Goal: Task Accomplishment & Management: Use online tool/utility

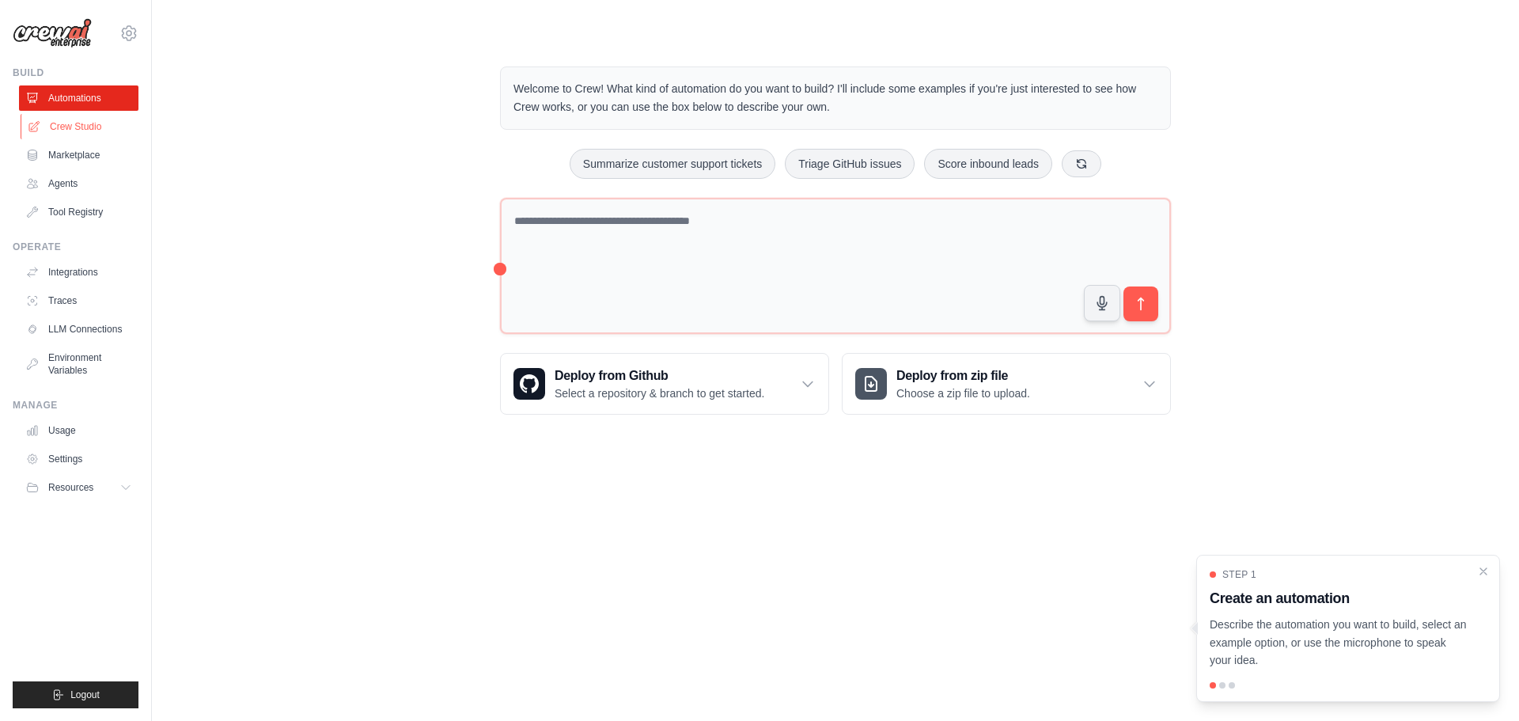
click at [99, 124] on link "Crew Studio" at bounding box center [80, 126] width 119 height 25
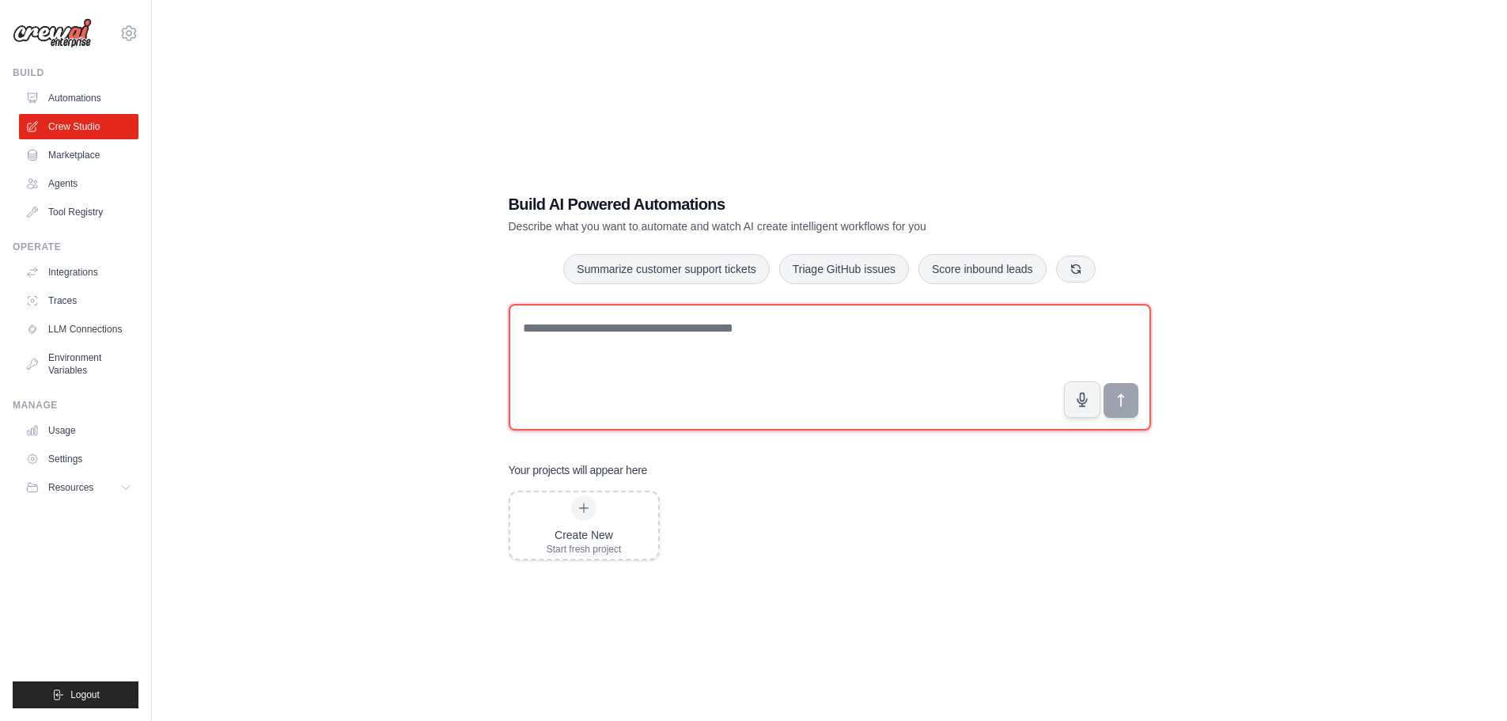
click at [624, 340] on textarea at bounding box center [830, 367] width 643 height 127
type textarea "**********"
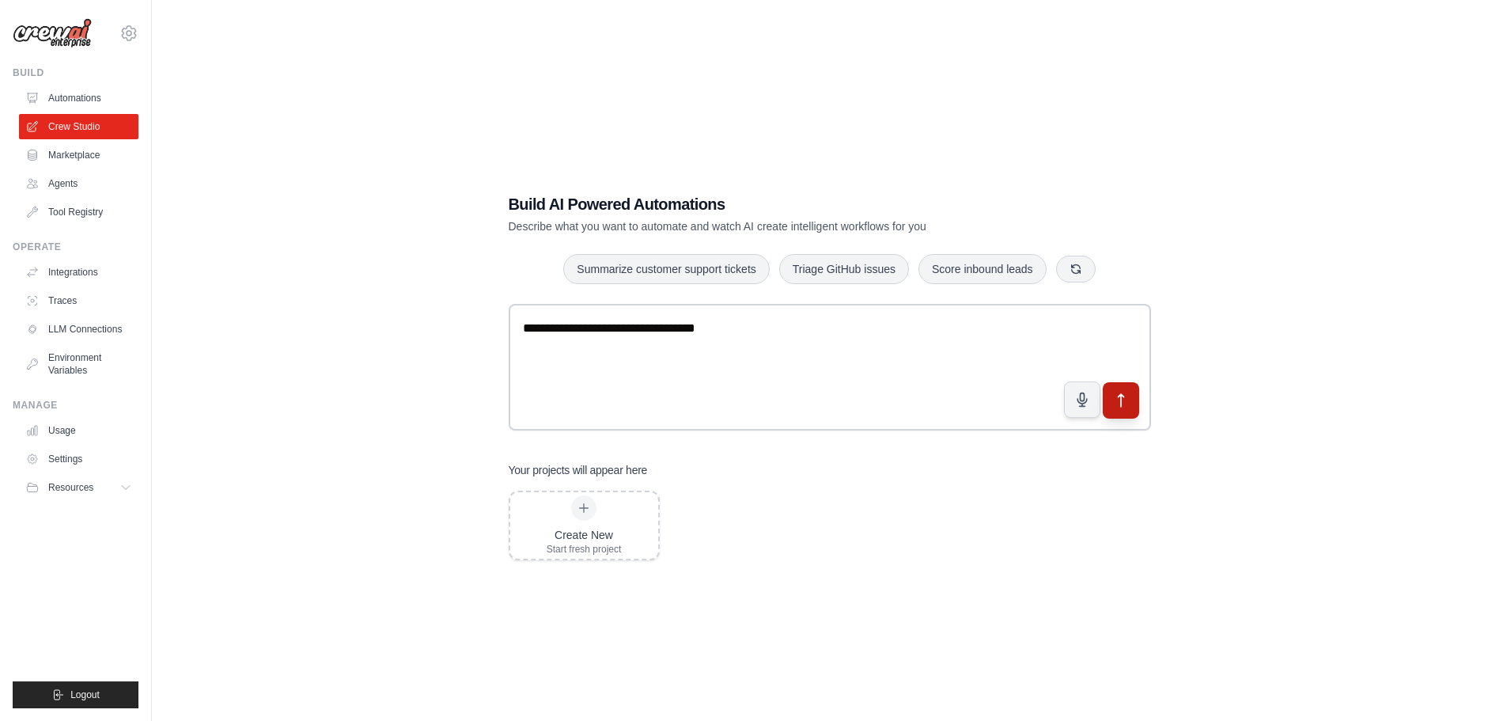
click at [1132, 391] on button "submit" at bounding box center [1120, 399] width 36 height 36
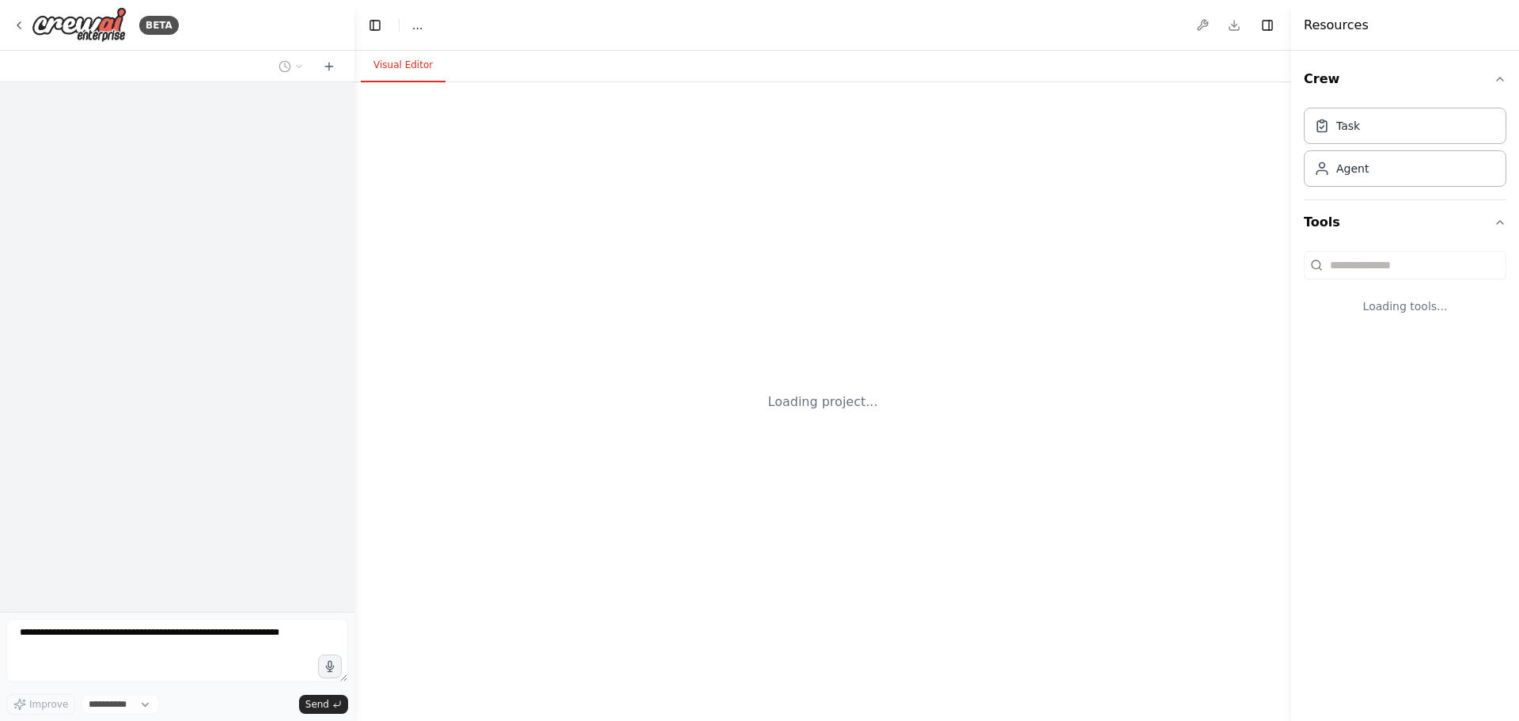
select select "****"
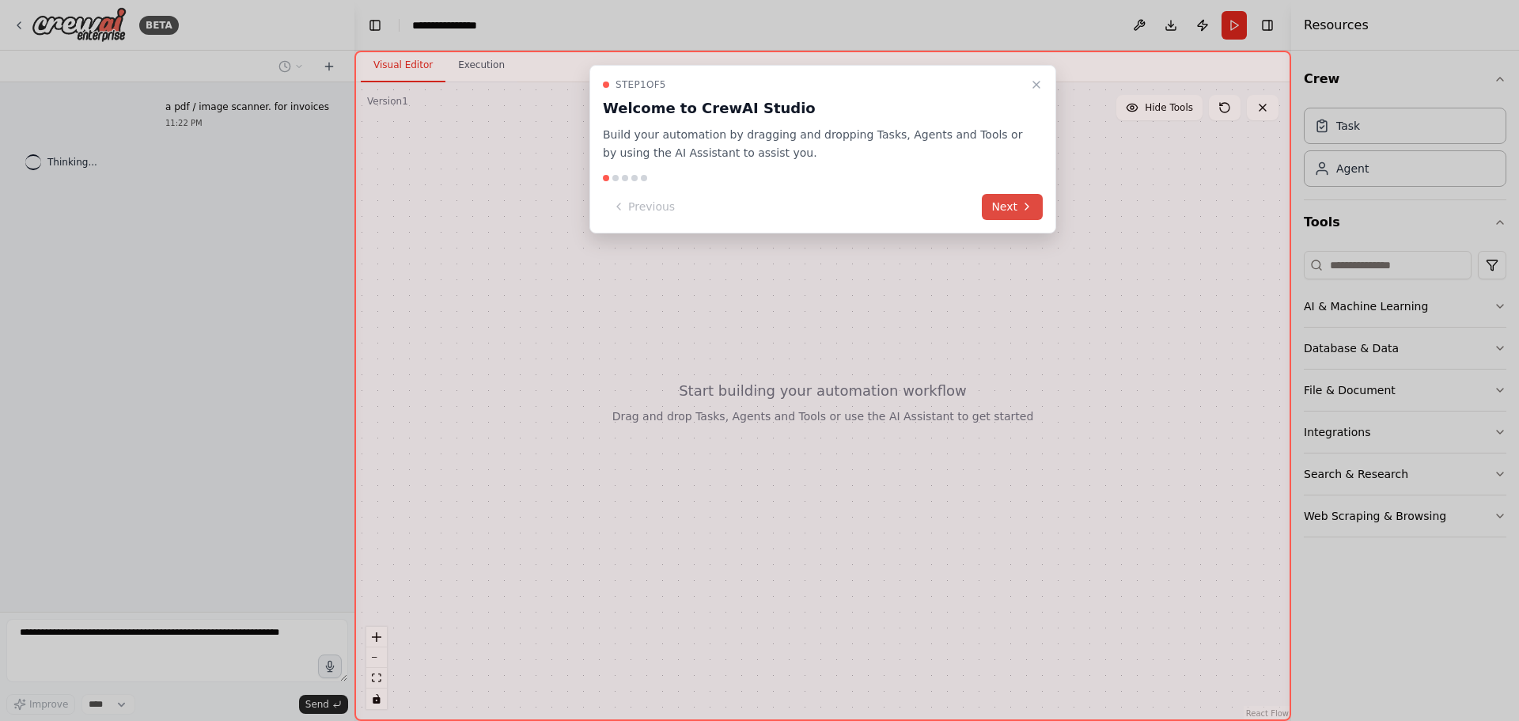
click at [1019, 210] on button "Next" at bounding box center [1012, 207] width 61 height 26
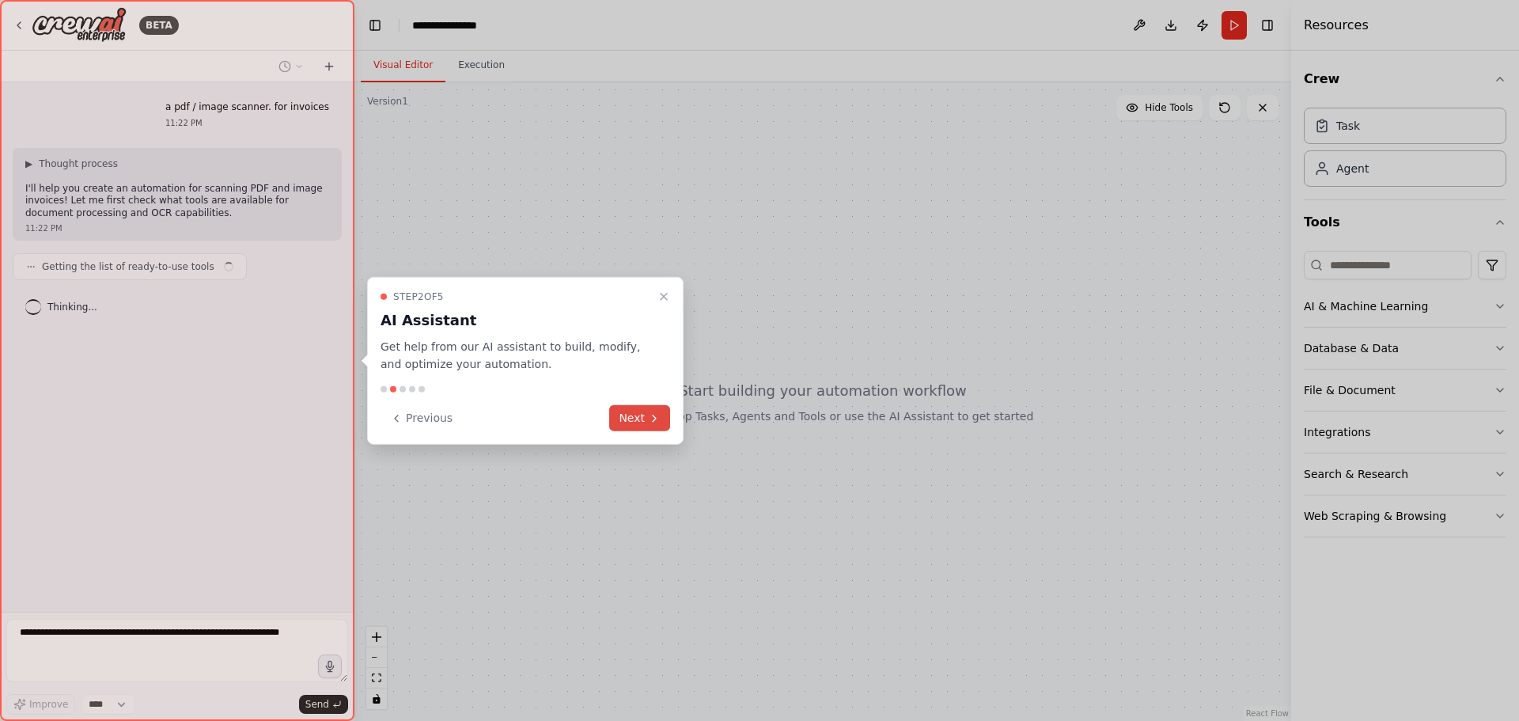
click at [635, 419] on button "Next" at bounding box center [639, 418] width 61 height 26
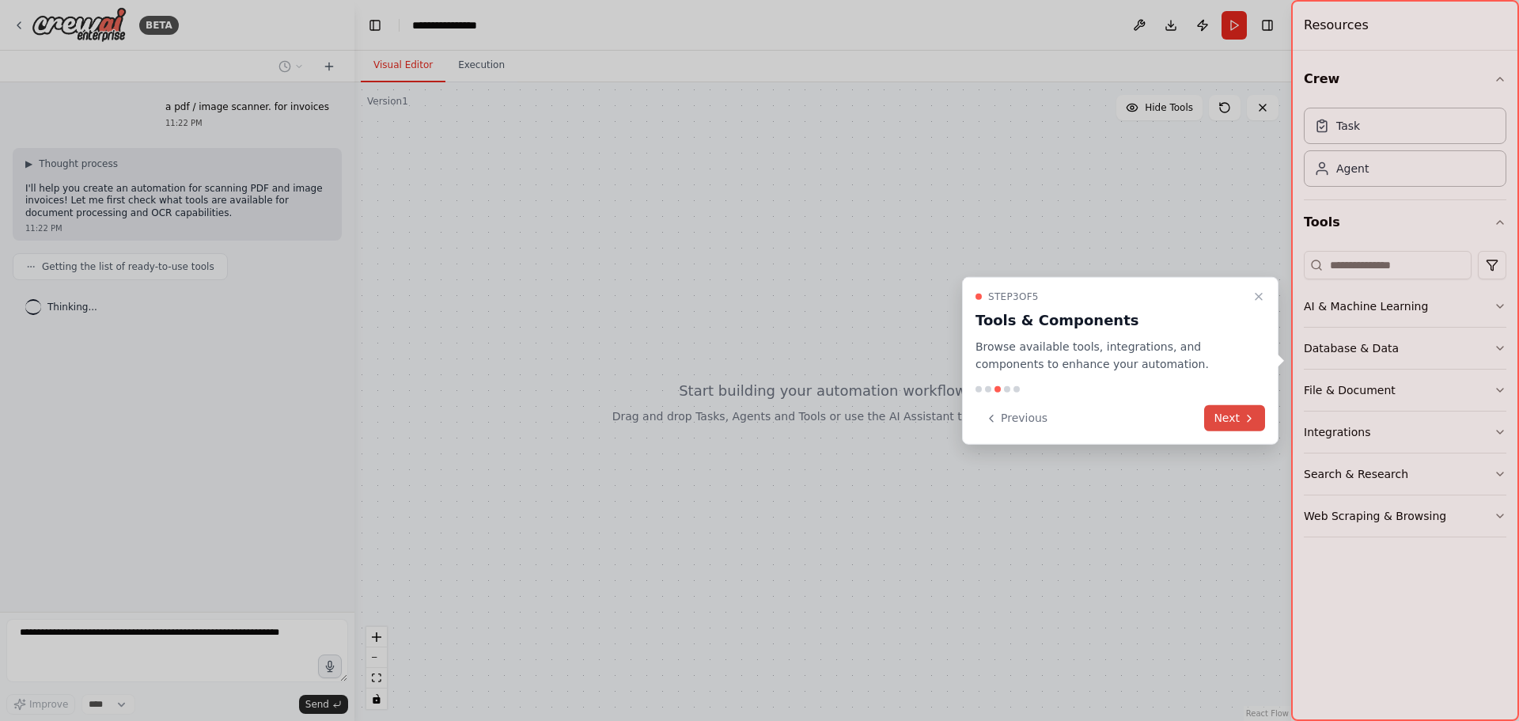
click at [1211, 414] on button "Next" at bounding box center [1234, 418] width 61 height 26
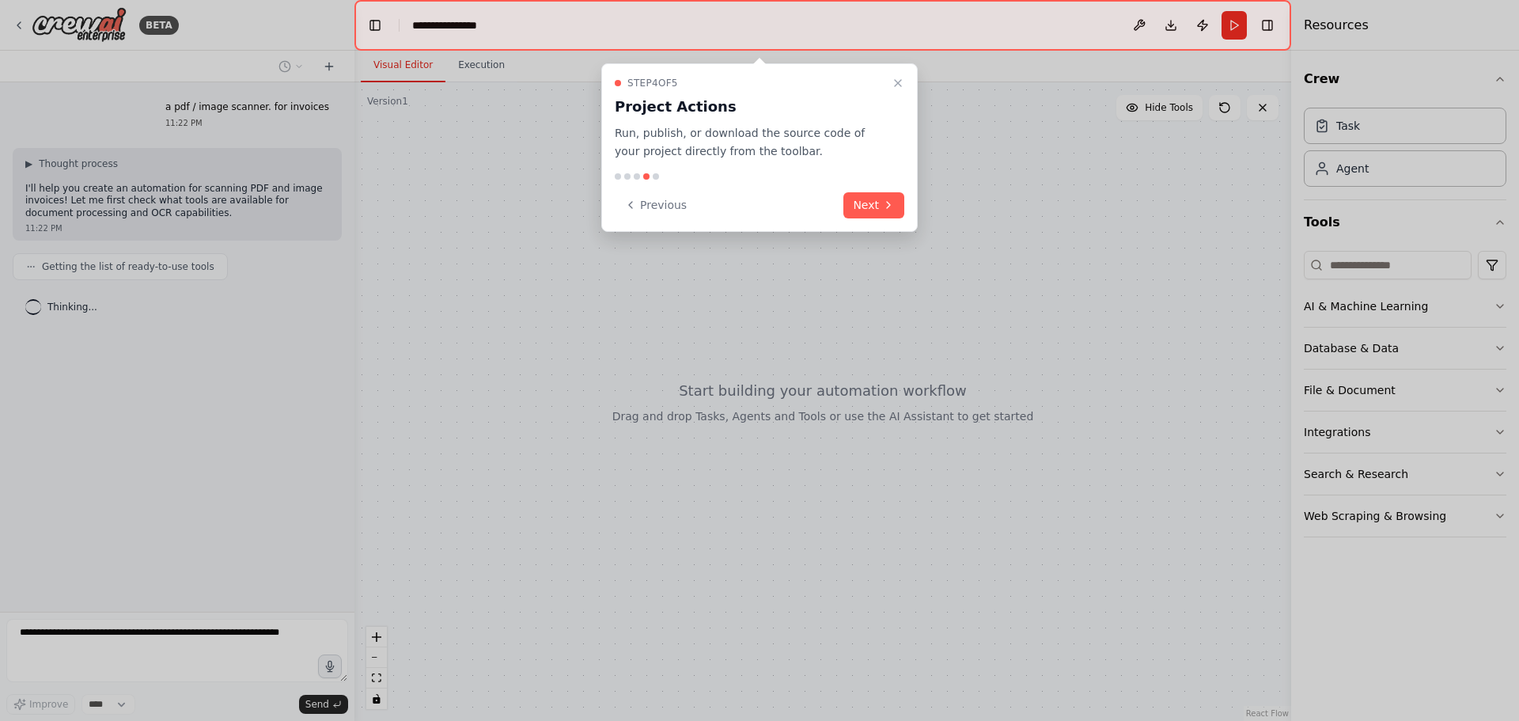
click at [884, 192] on button "Next" at bounding box center [873, 205] width 61 height 26
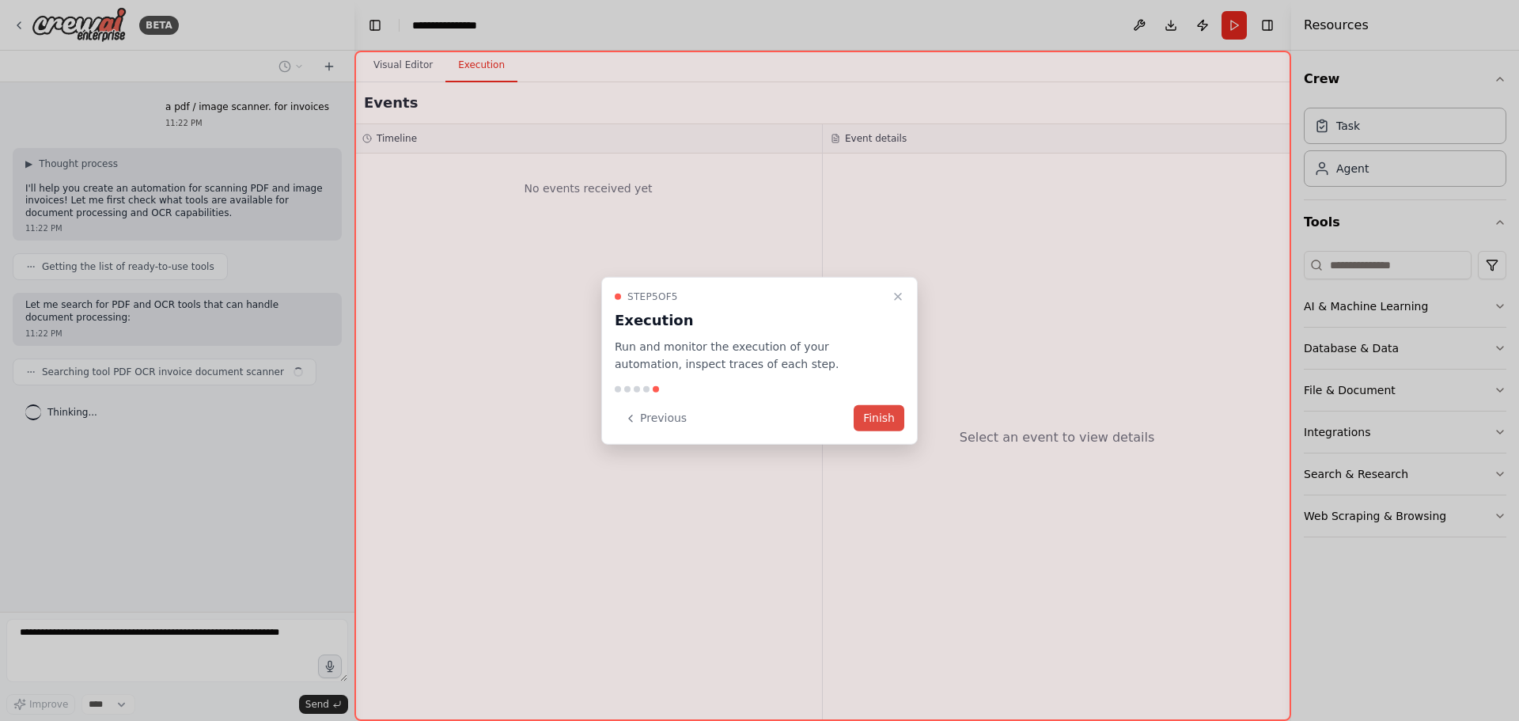
click at [885, 426] on button "Finish" at bounding box center [879, 418] width 51 height 26
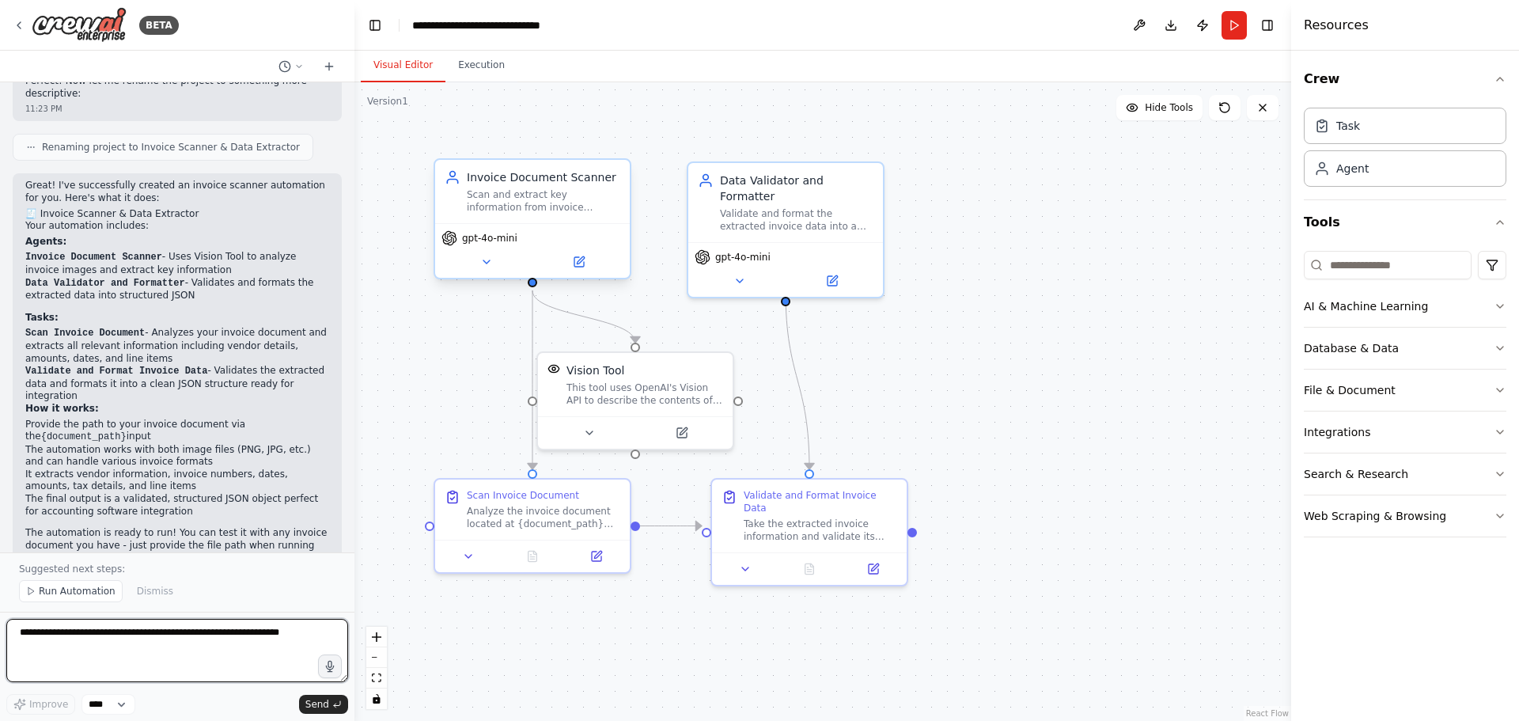
scroll to position [1580, 0]
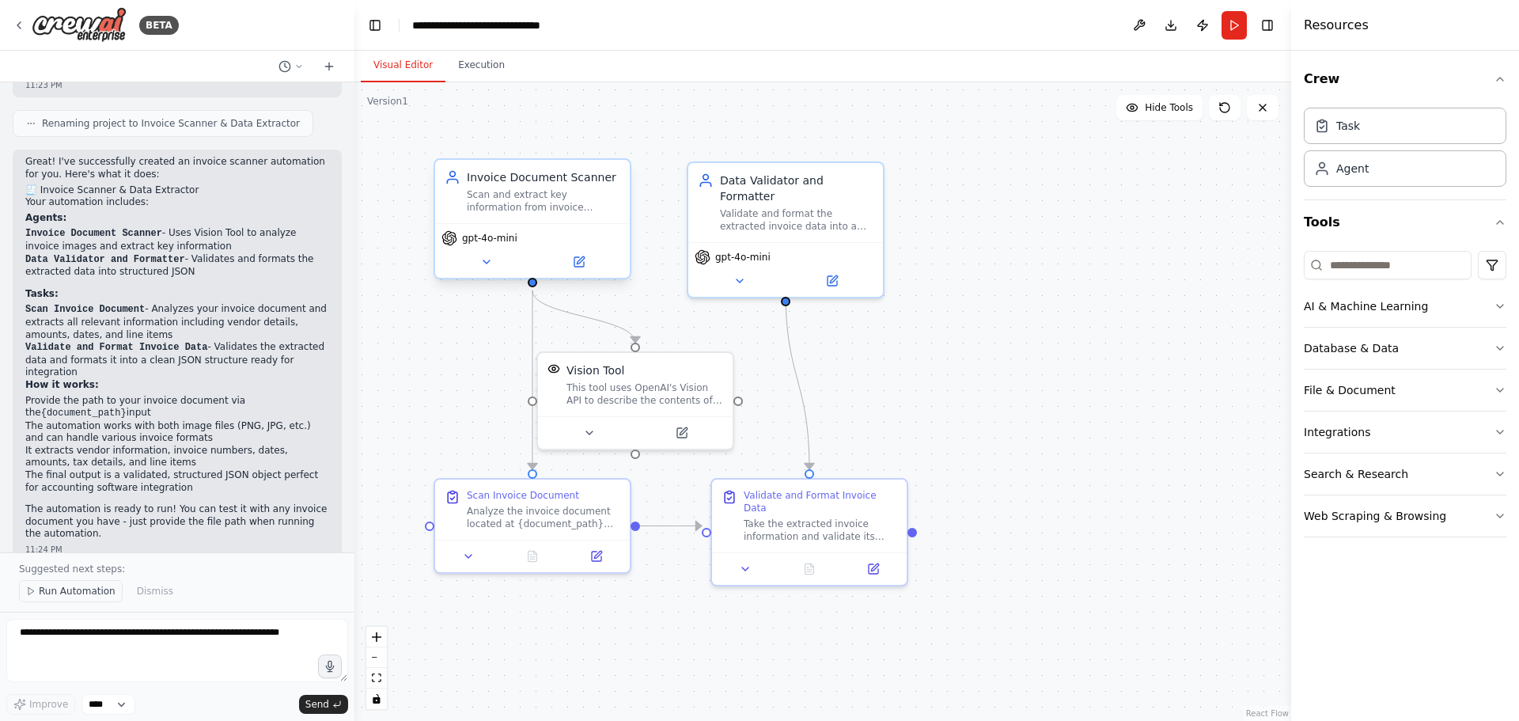
click at [85, 592] on span "Run Automation" at bounding box center [77, 591] width 77 height 13
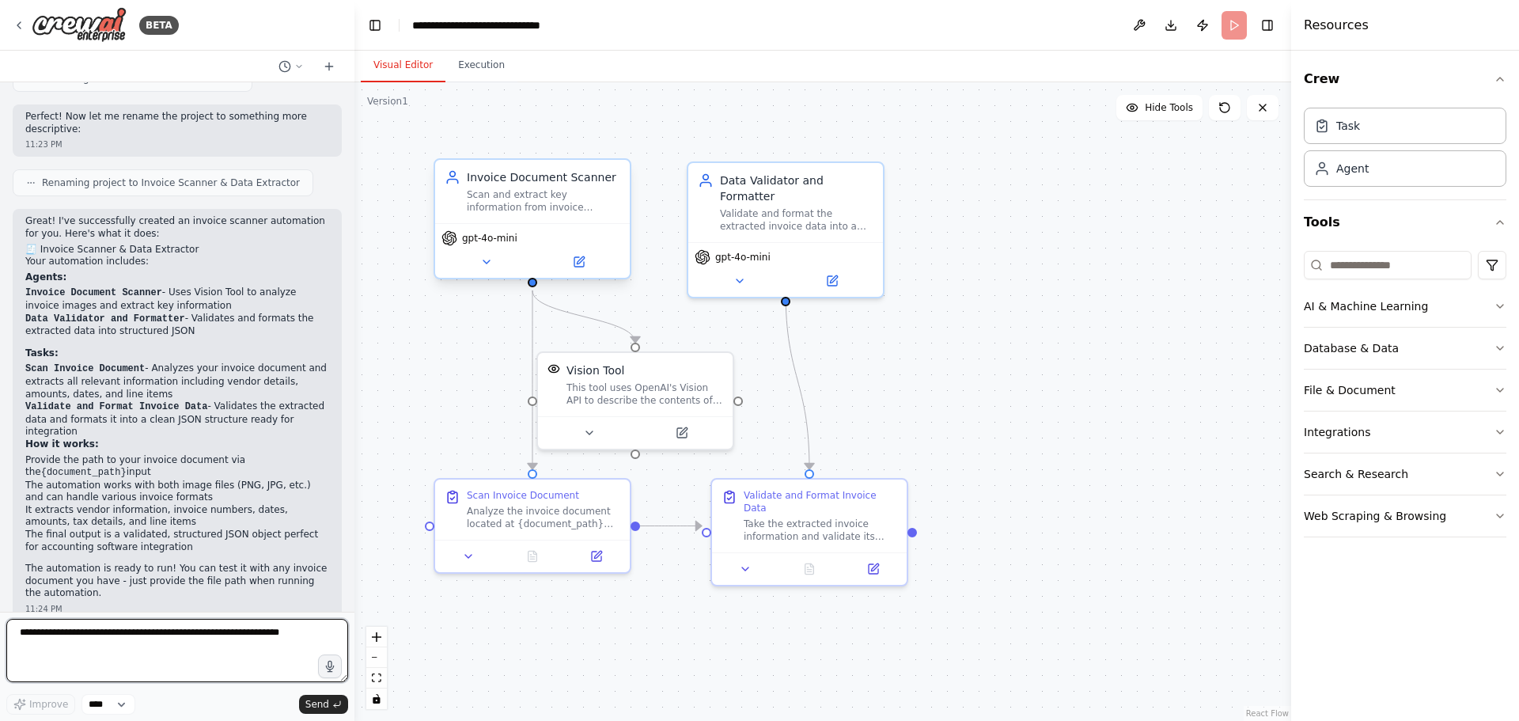
click at [87, 654] on textarea at bounding box center [177, 650] width 342 height 63
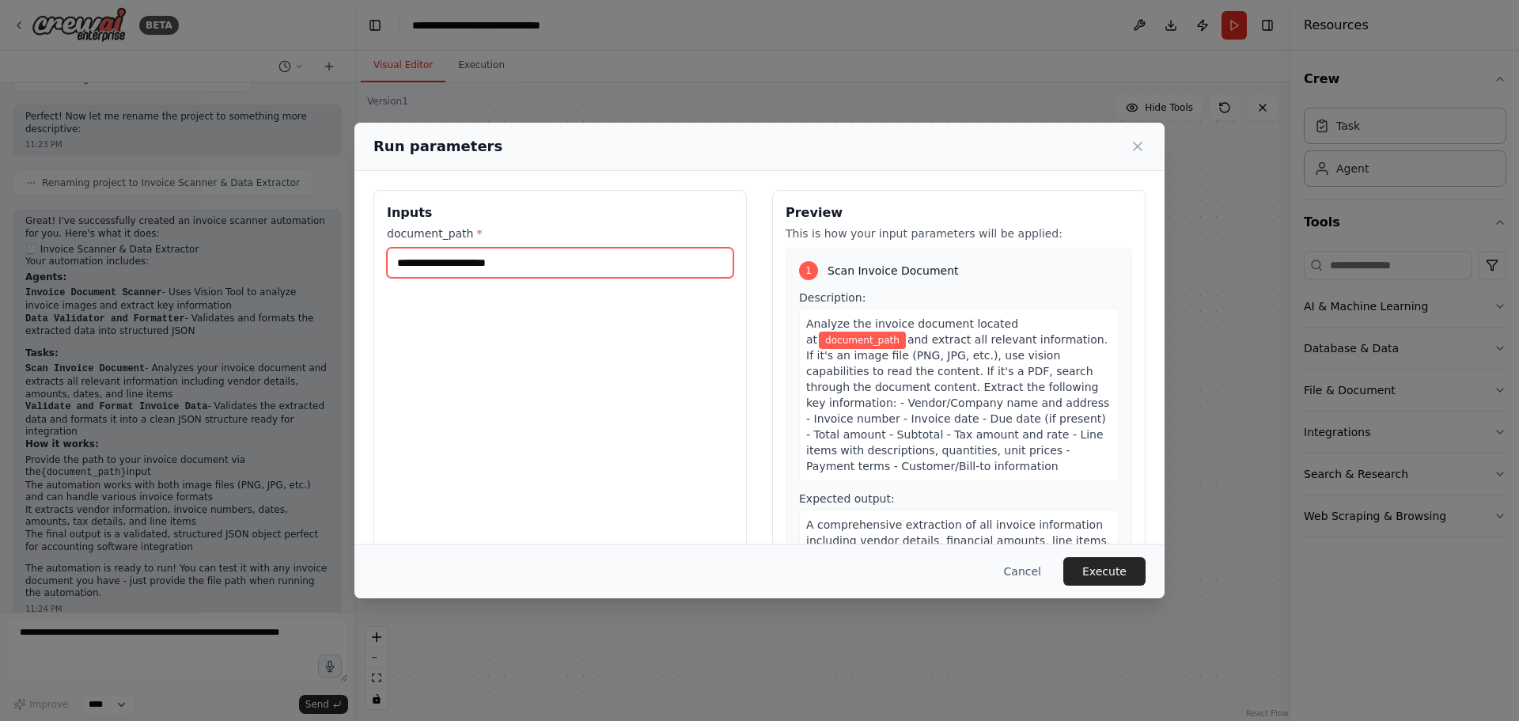
click at [525, 268] on input "document_path *" at bounding box center [560, 263] width 347 height 30
drag, startPoint x: 659, startPoint y: 424, endPoint x: 649, endPoint y: 411, distance: 16.9
click at [658, 423] on div "Inputs document_path *" at bounding box center [559, 377] width 373 height 375
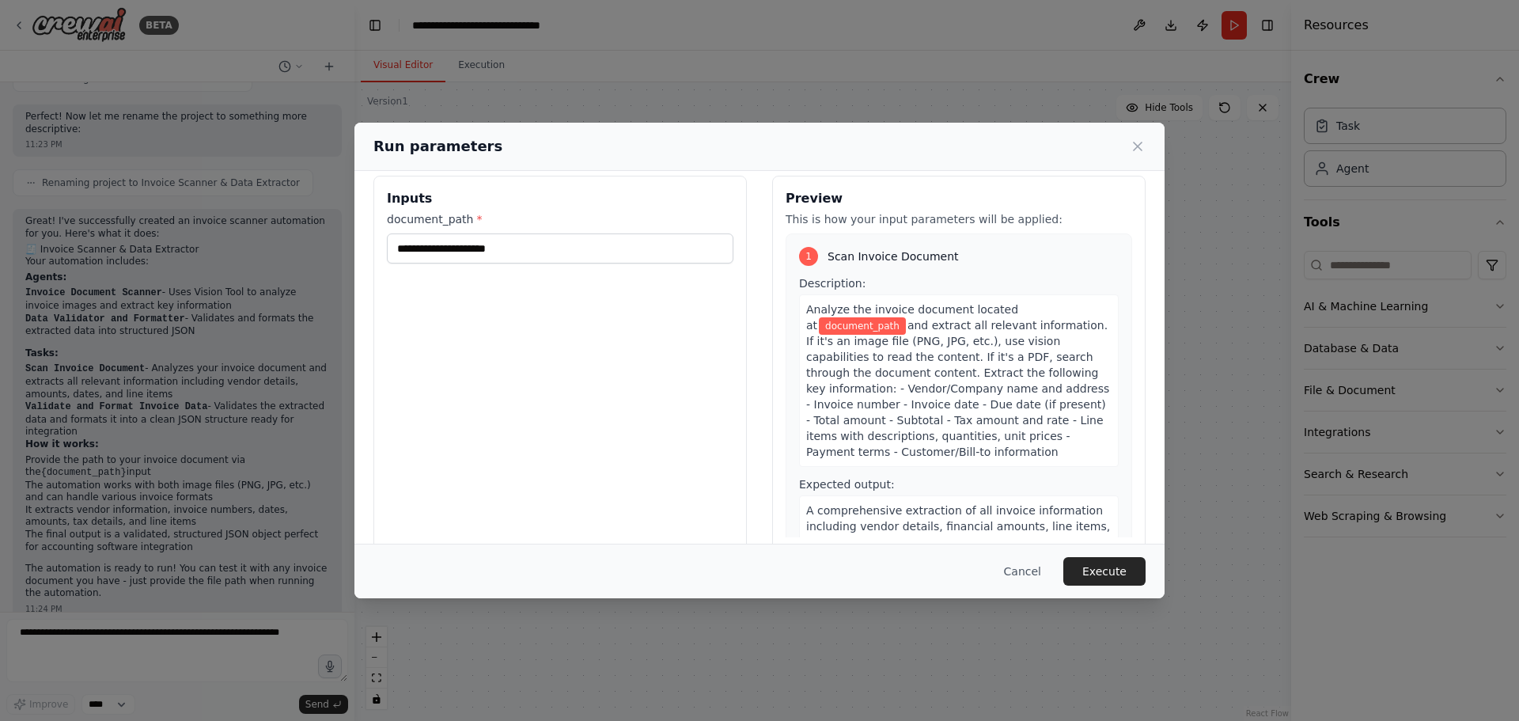
scroll to position [0, 0]
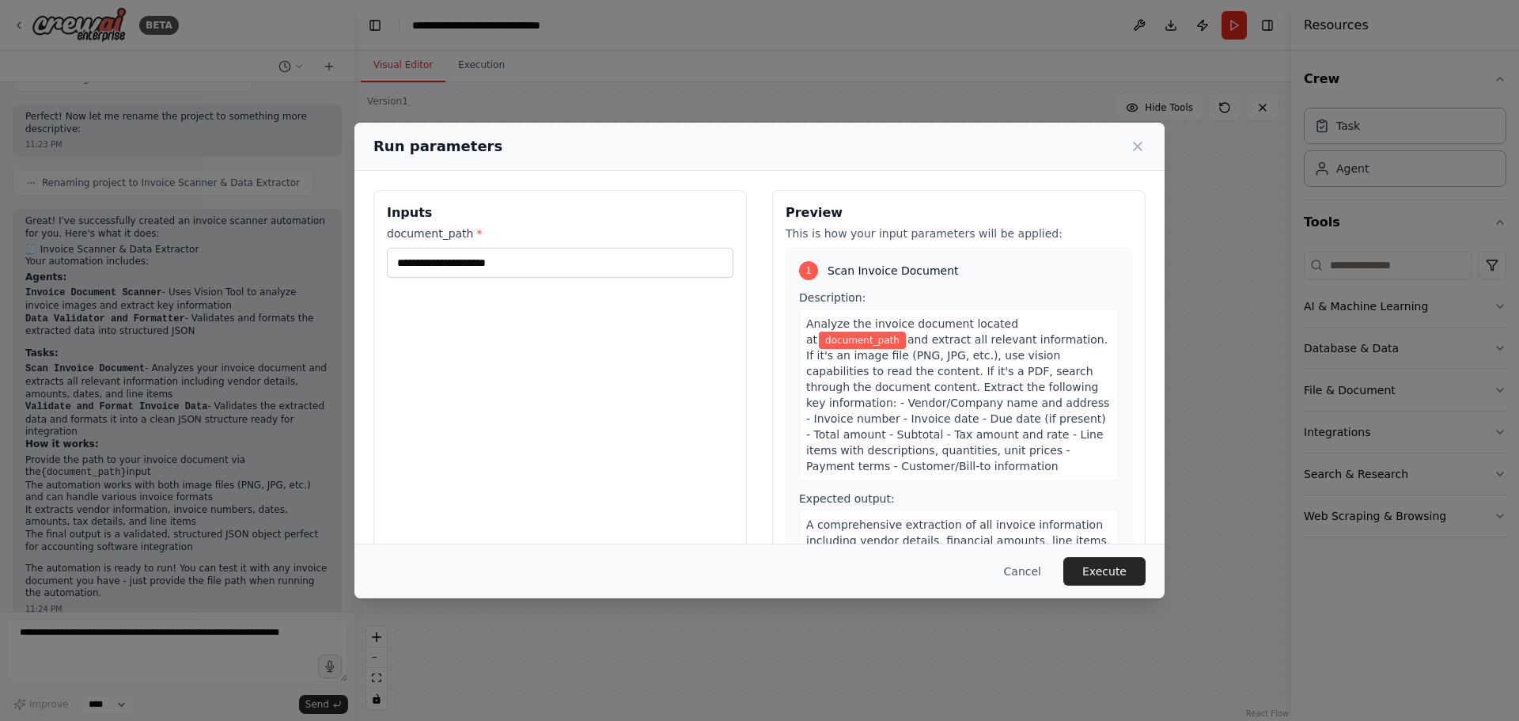
click at [906, 332] on span "document_path" at bounding box center [862, 340] width 87 height 17
click at [480, 259] on input "document_path *" at bounding box center [560, 263] width 347 height 30
click at [1030, 580] on button "Cancel" at bounding box center [1022, 571] width 63 height 28
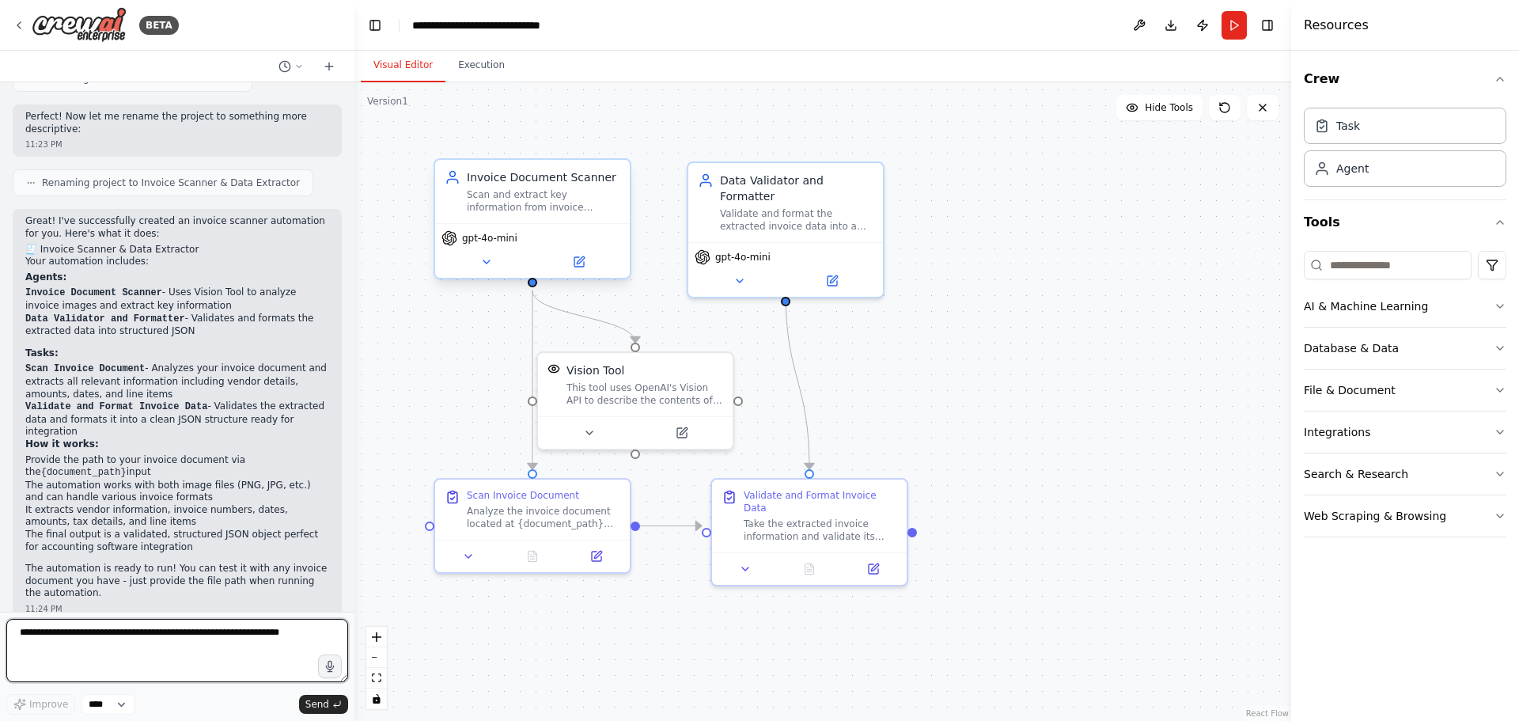
click at [127, 659] on textarea at bounding box center [177, 650] width 342 height 63
click at [481, 63] on button "Execution" at bounding box center [481, 65] width 72 height 33
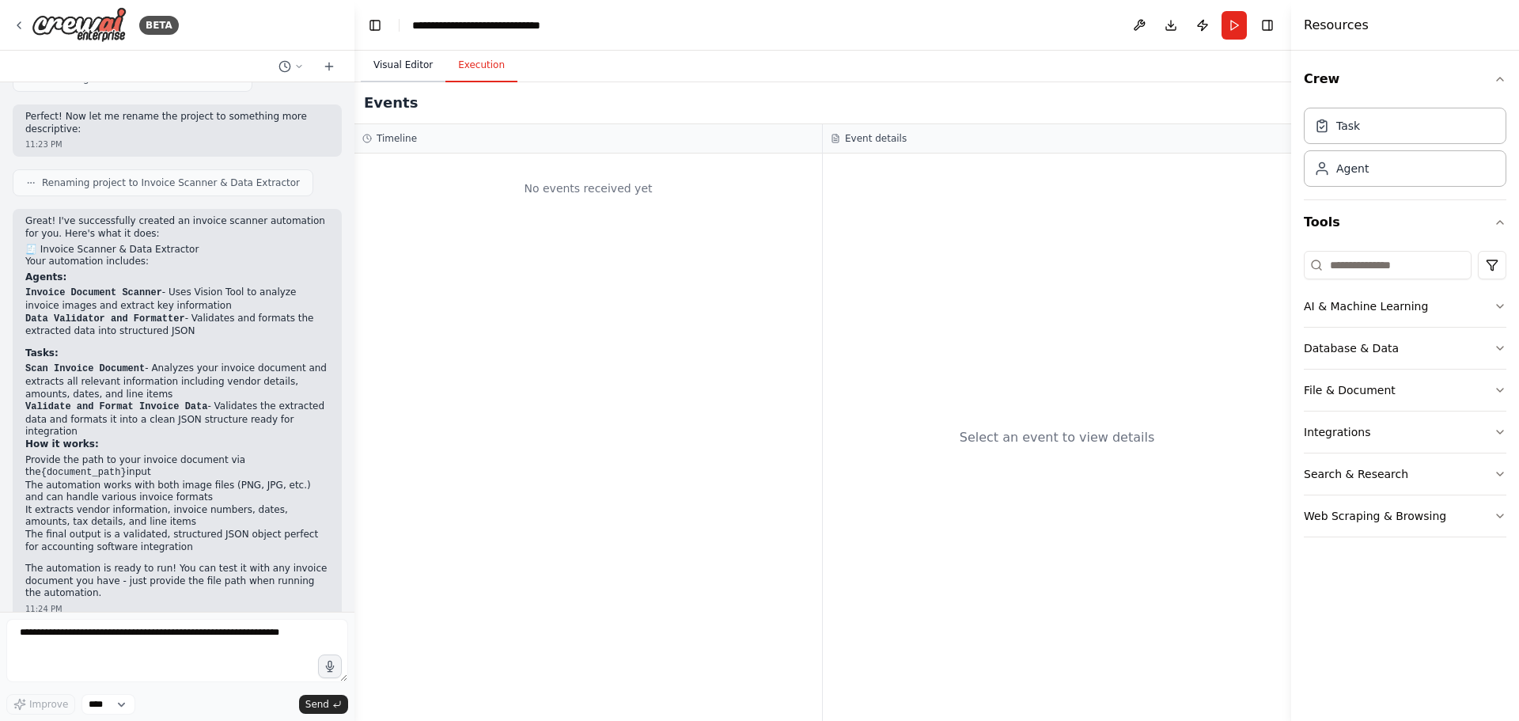
click at [411, 62] on button "Visual Editor" at bounding box center [403, 65] width 85 height 33
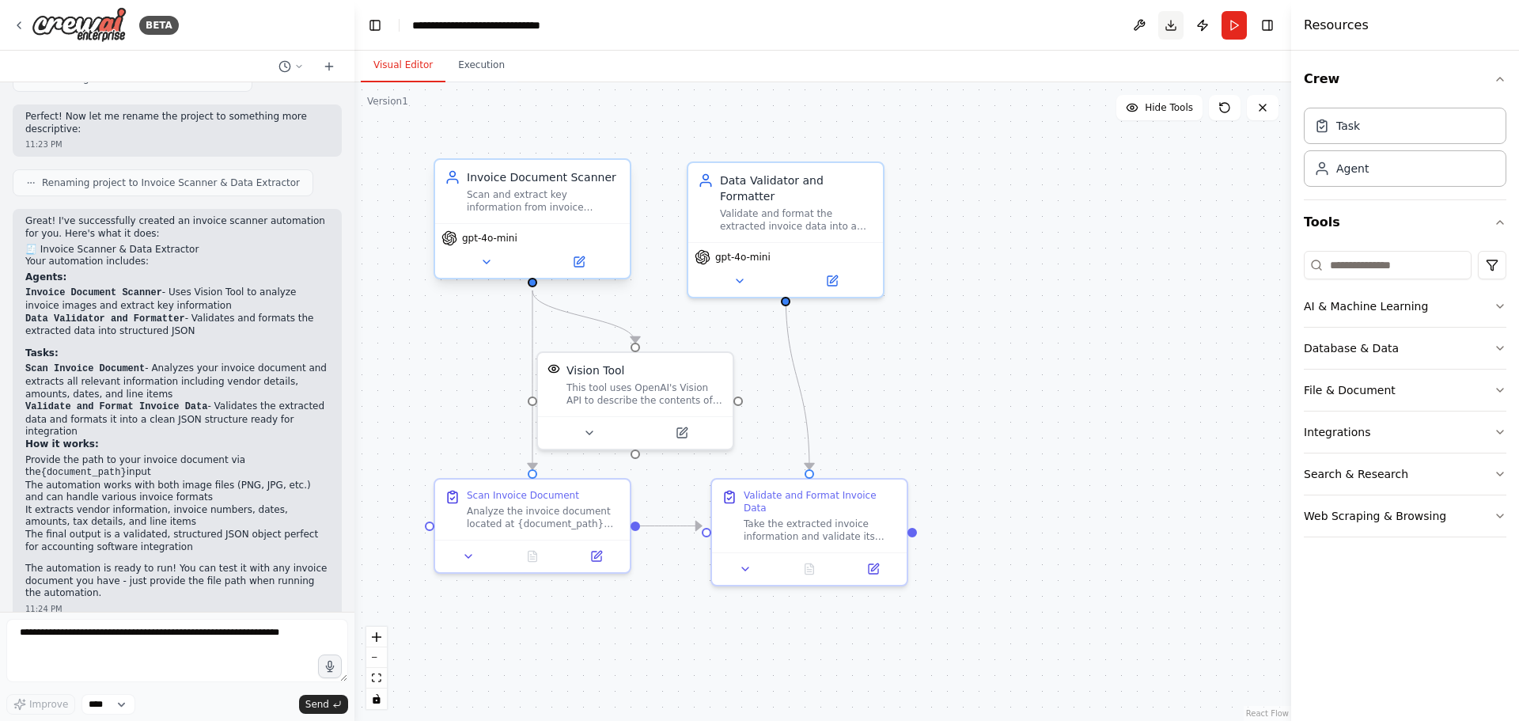
click at [1125, 82] on div "Visual Editor Execution" at bounding box center [822, 67] width 937 height 32
click at [1231, 32] on button "Run" at bounding box center [1234, 25] width 25 height 28
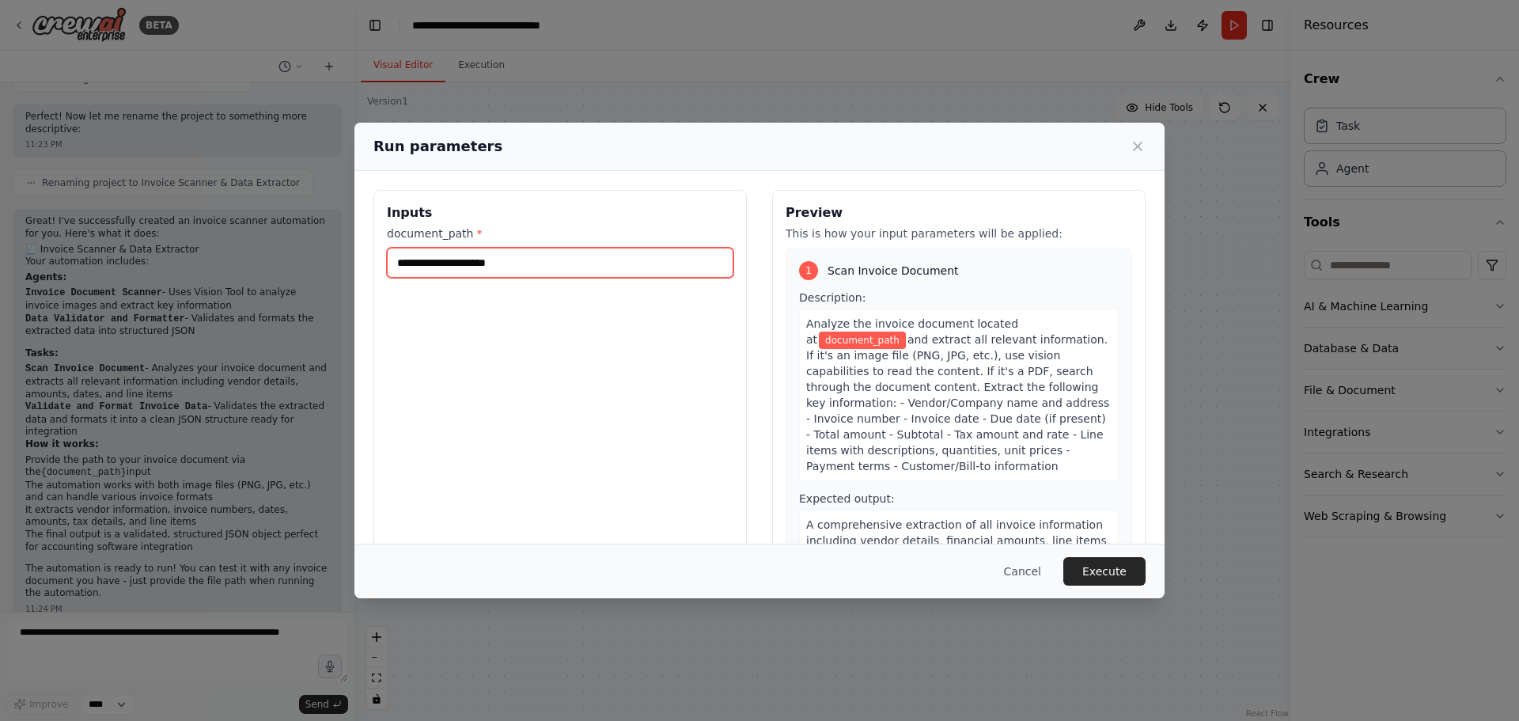
click at [594, 269] on input "document_path *" at bounding box center [560, 263] width 347 height 30
type input "*"
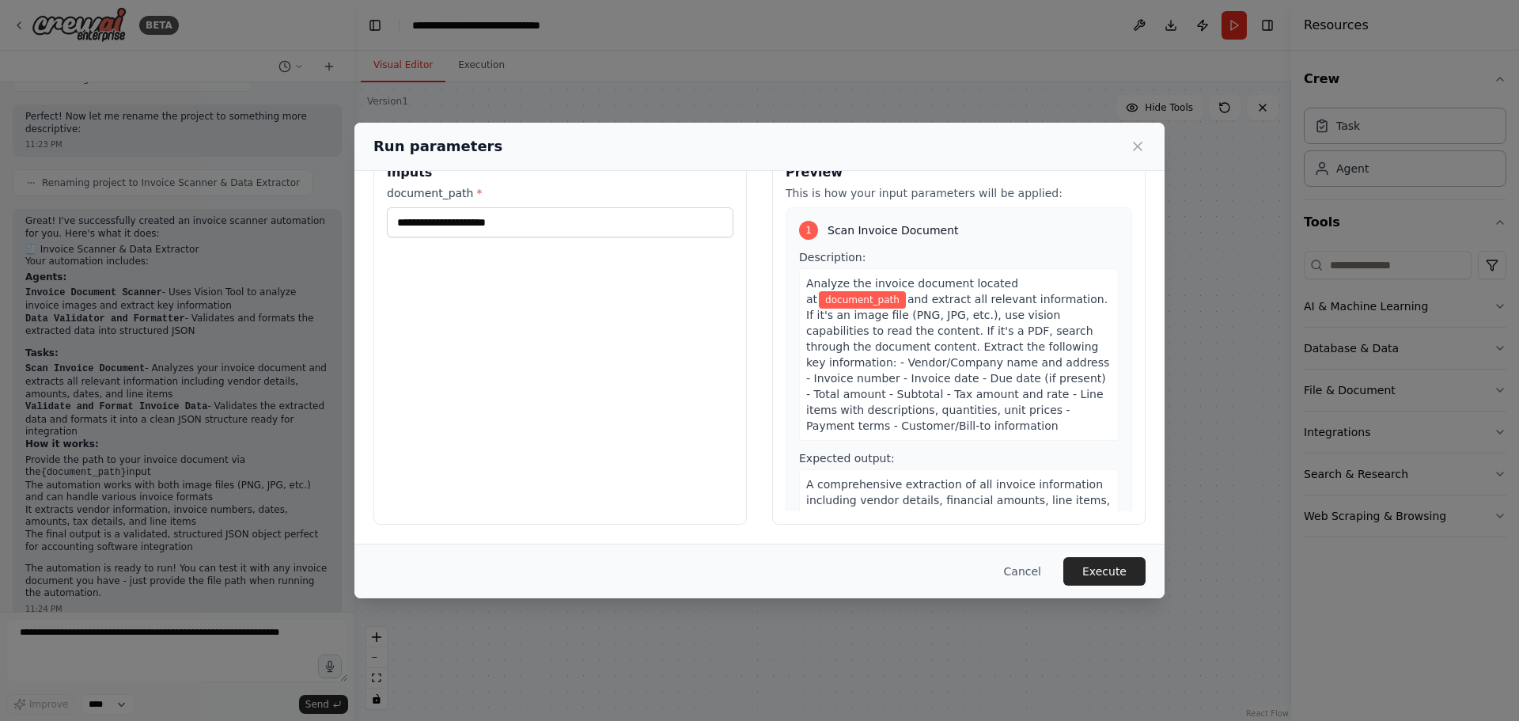
click at [906, 478] on span "A comprehensive extraction of all invoice information including vendor details,…" at bounding box center [958, 508] width 305 height 60
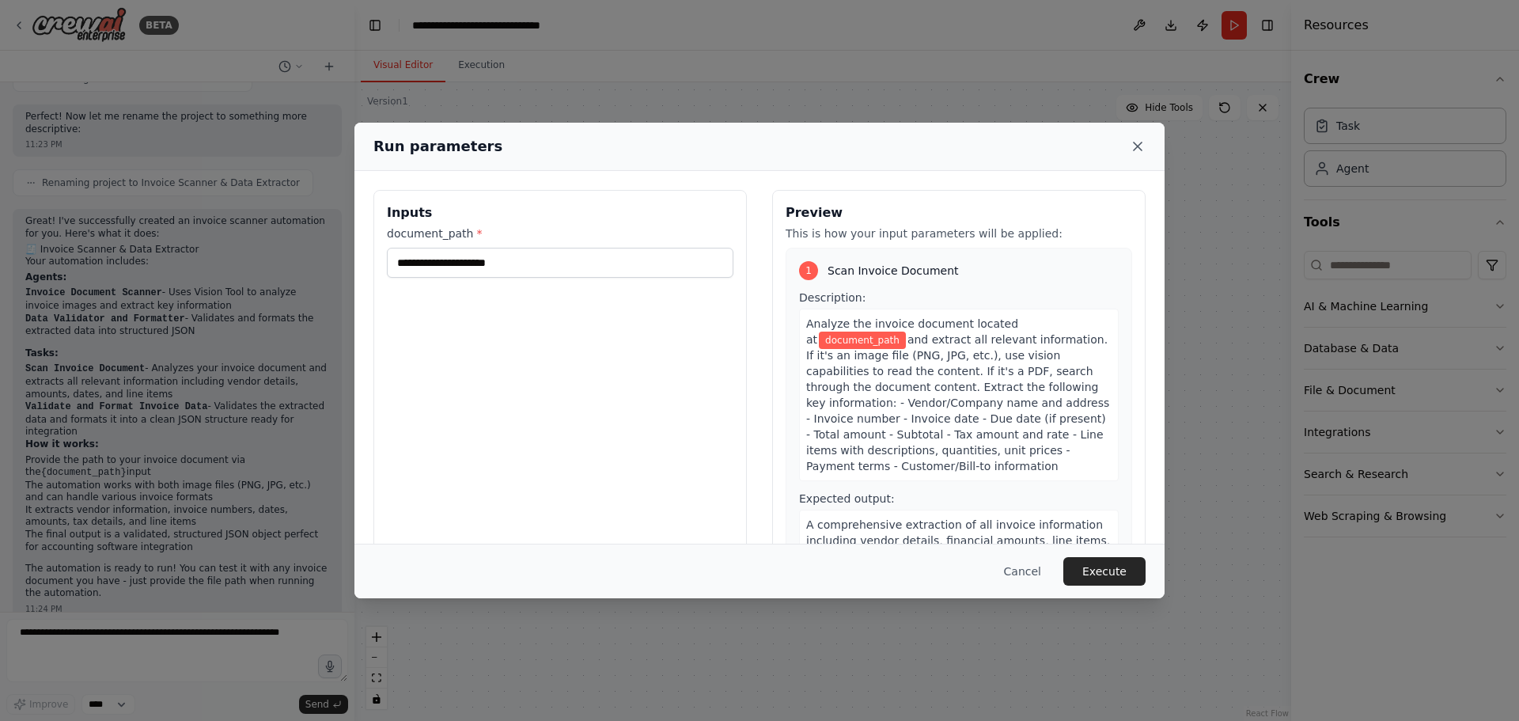
click at [1137, 151] on icon at bounding box center [1138, 146] width 16 height 16
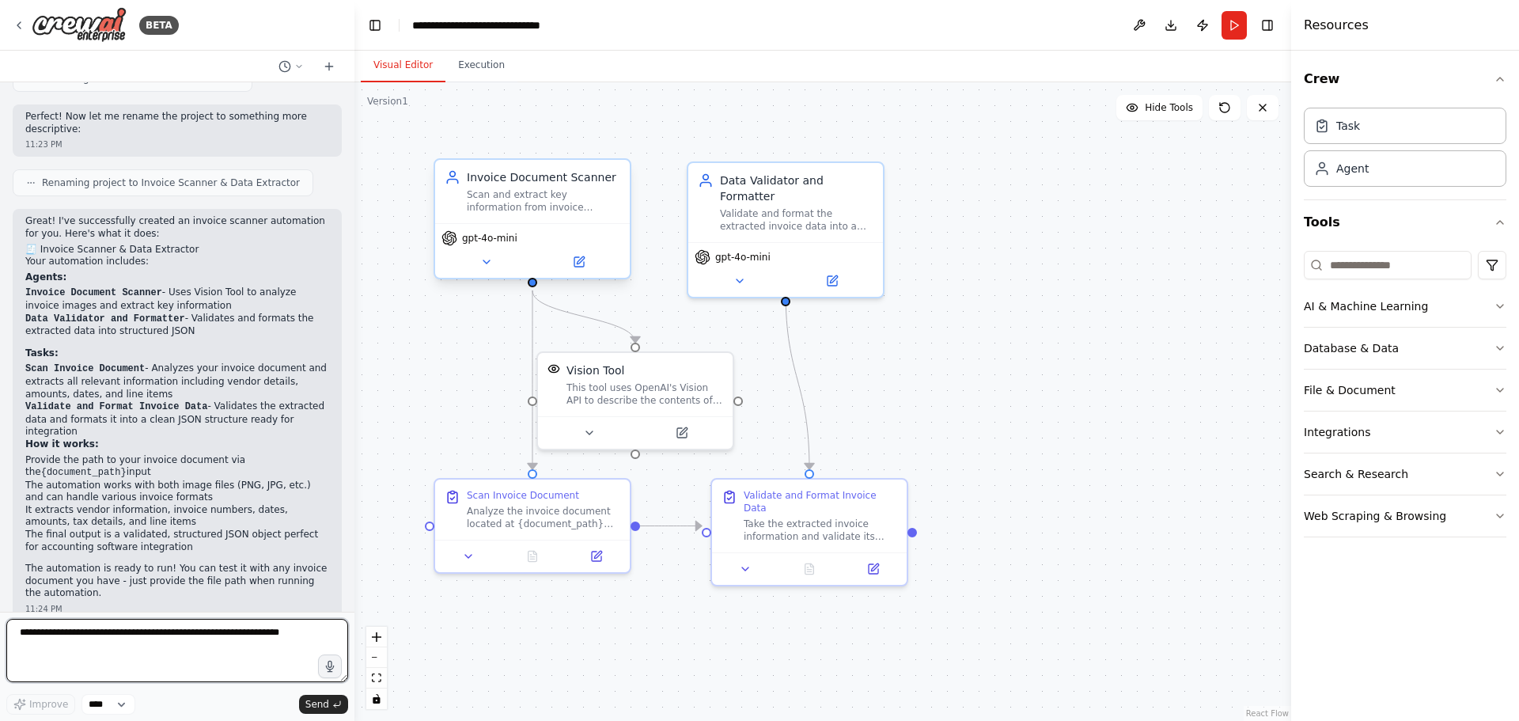
click at [246, 631] on textarea at bounding box center [177, 650] width 342 height 63
type textarea "**********"
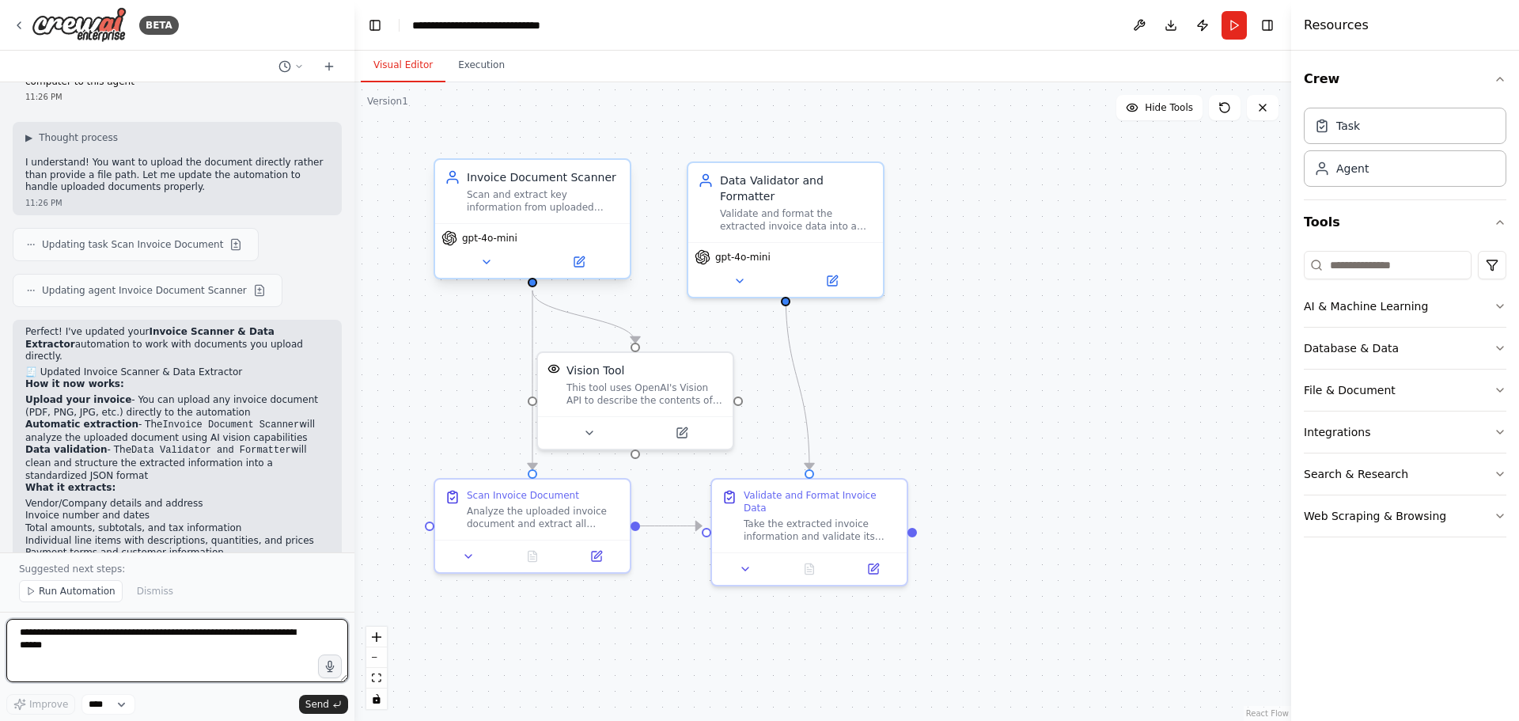
scroll to position [2151, 0]
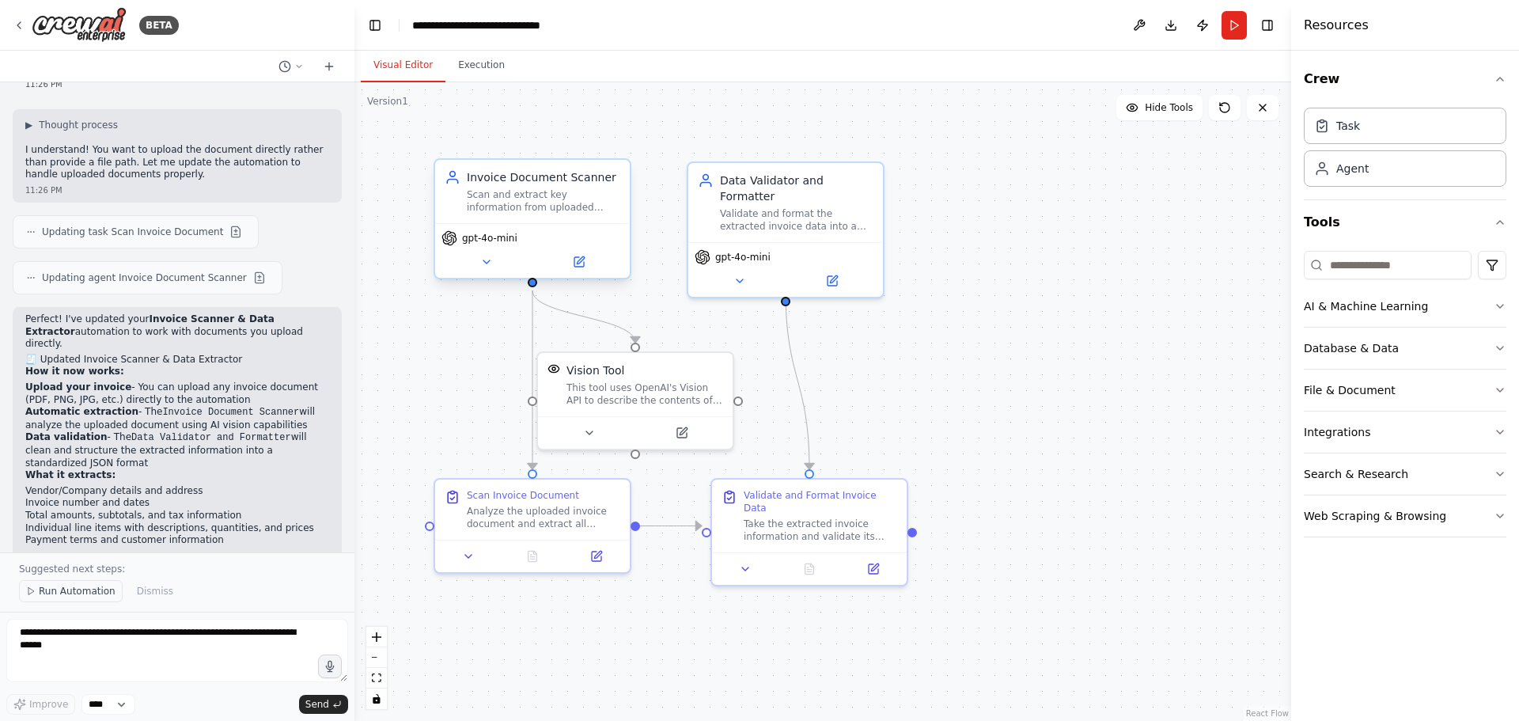
click at [34, 600] on button "Run Automation" at bounding box center [71, 591] width 104 height 22
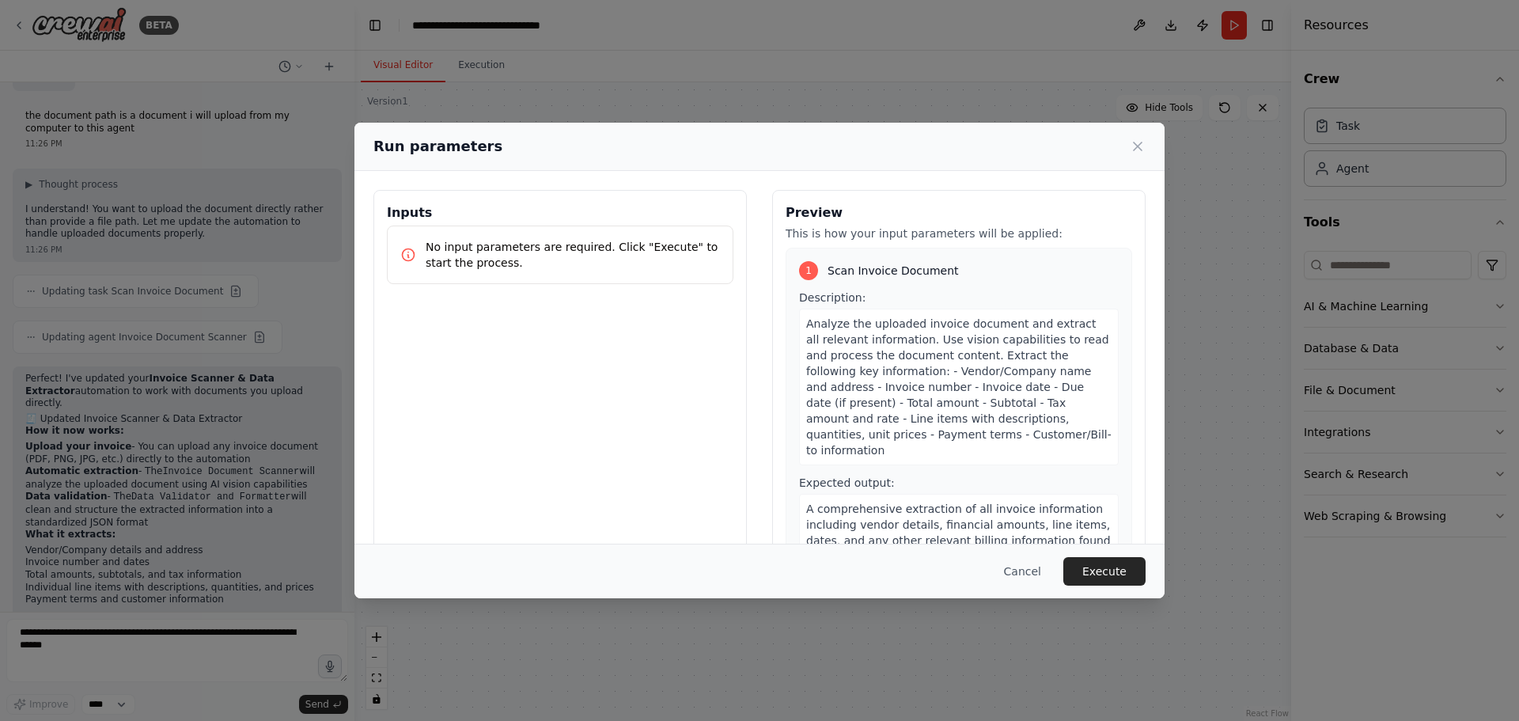
scroll to position [2132, 0]
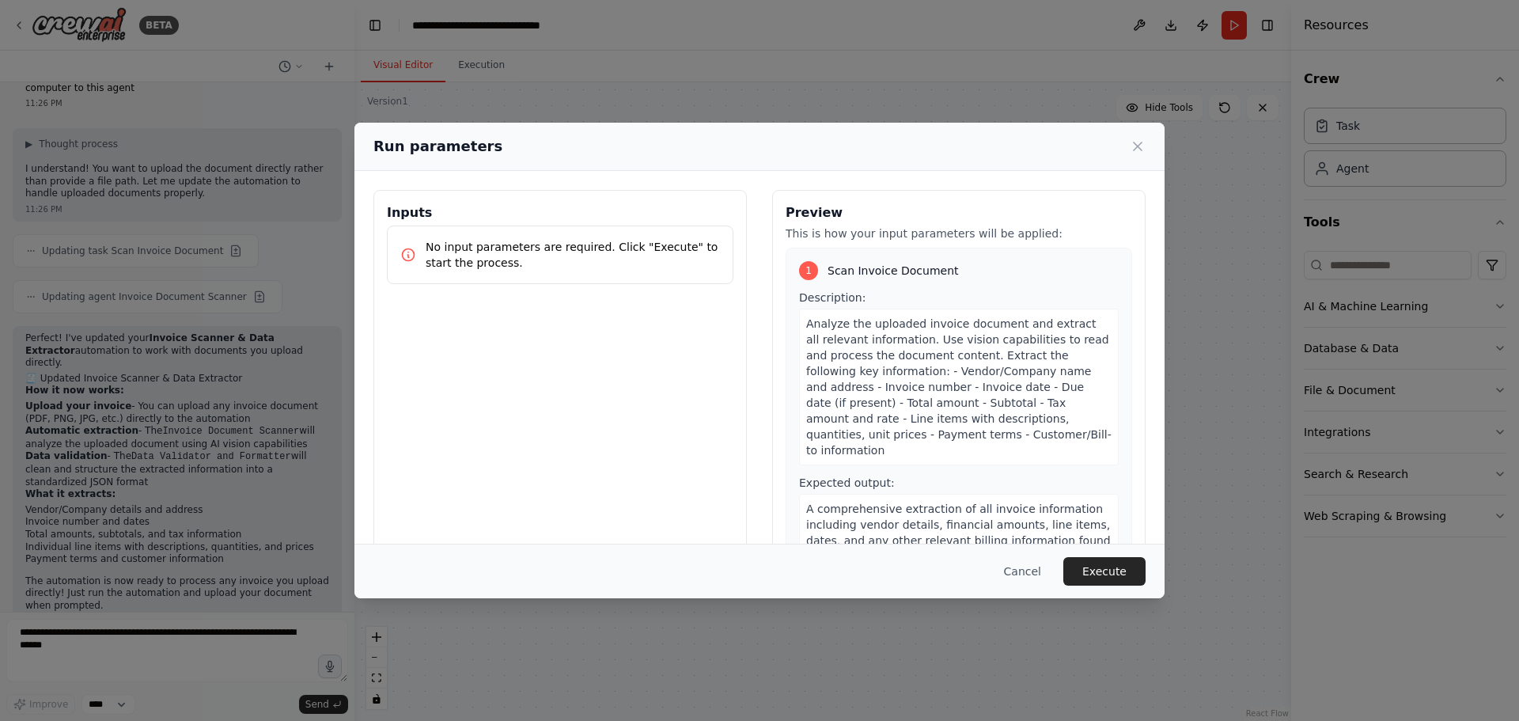
click at [491, 266] on p "No input parameters are required. Click "Execute" to start the process." at bounding box center [573, 255] width 294 height 32
click at [809, 268] on div "1" at bounding box center [808, 270] width 19 height 19
click at [829, 334] on span "Analyze the uploaded invoice document and extract all relevant information. Use…" at bounding box center [958, 386] width 305 height 139
click at [1041, 565] on button "Cancel" at bounding box center [1022, 571] width 63 height 28
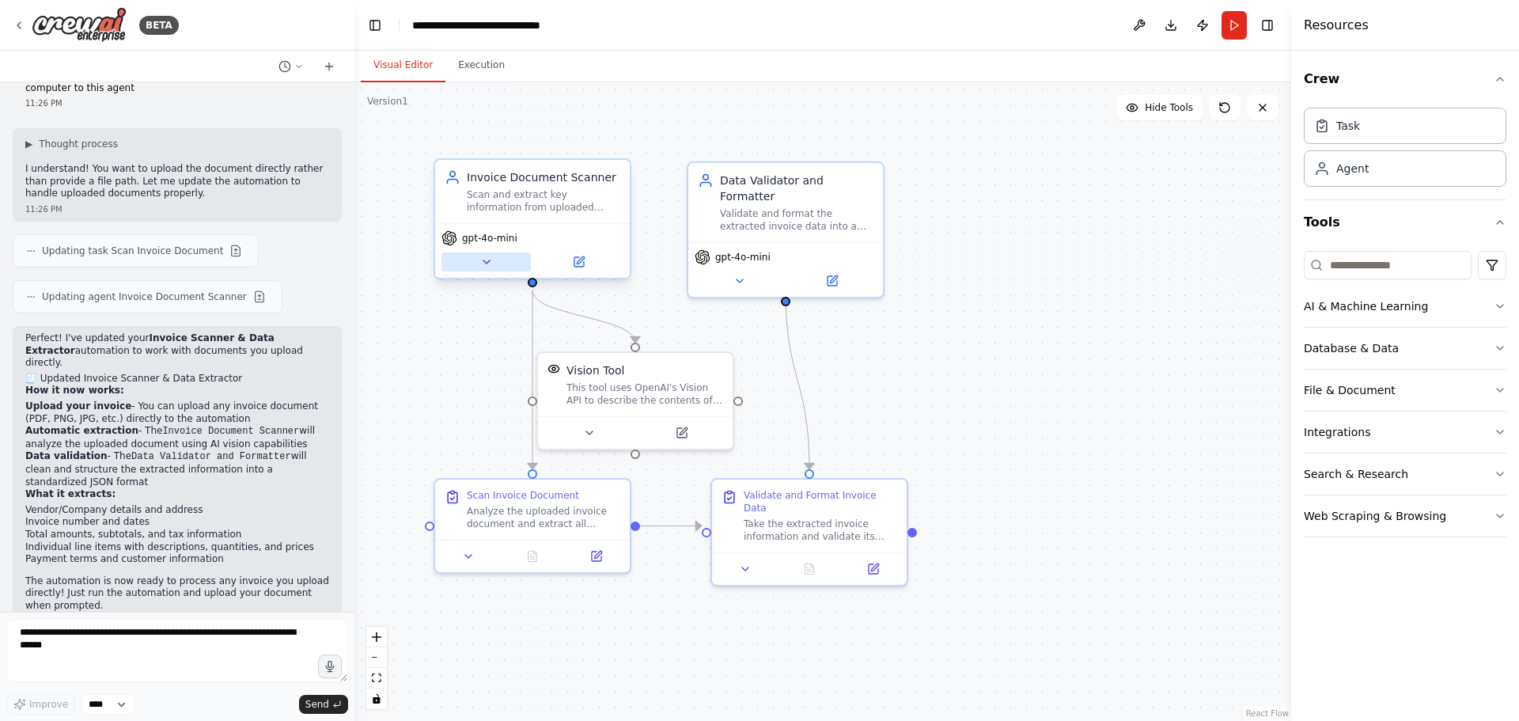
click at [492, 271] on div "gpt-4o-mini" at bounding box center [532, 250] width 195 height 55
click at [498, 277] on div "gpt-4o-mini" at bounding box center [532, 250] width 195 height 55
click at [174, 624] on textarea "**********" at bounding box center [177, 650] width 342 height 63
click at [1226, 125] on div ".deletable-edge-delete-btn { width: 20px; height: 20px; border: 0px solid #ffff…" at bounding box center [822, 401] width 937 height 639
click at [1219, 109] on icon at bounding box center [1225, 107] width 13 height 13
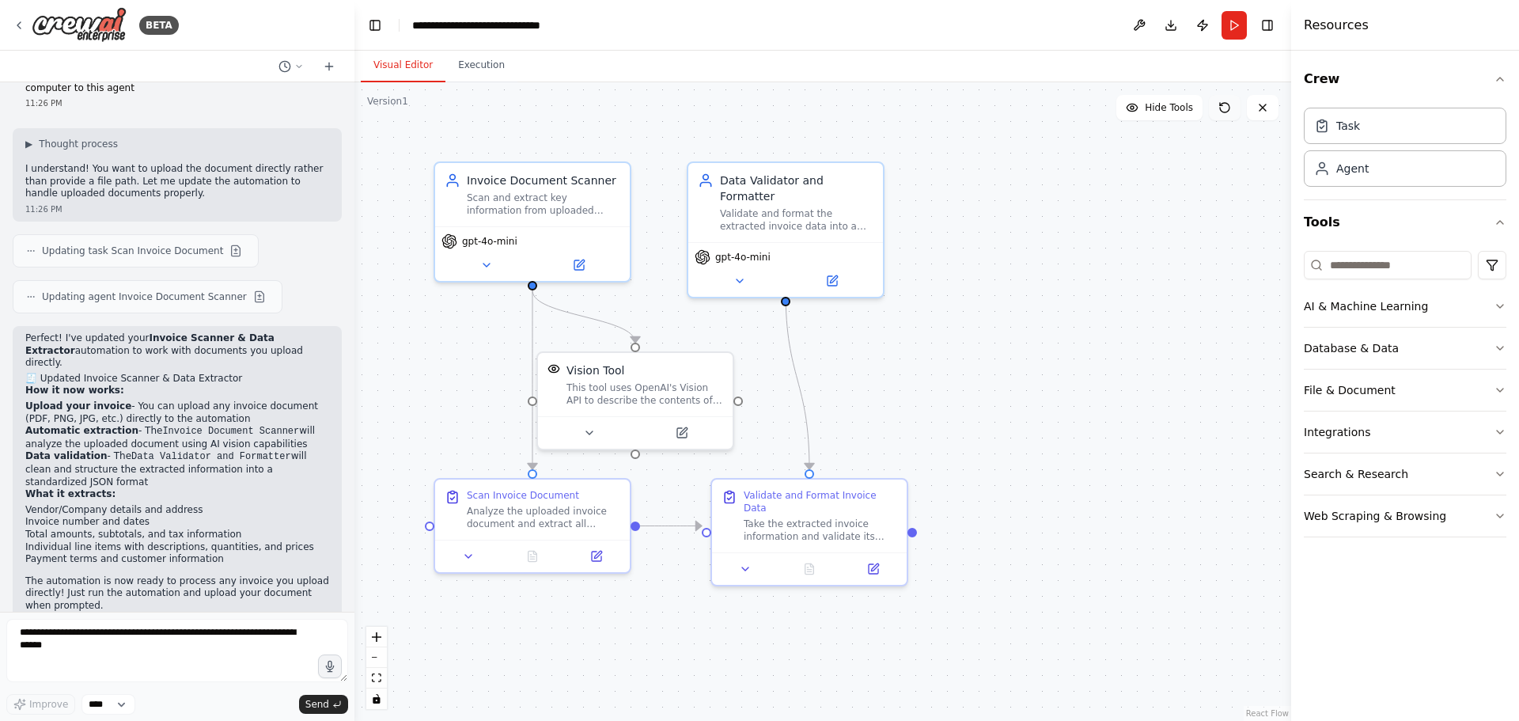
click at [1226, 114] on button at bounding box center [1225, 107] width 32 height 25
click at [32, 332] on div "Perfect! I've updated your Invoice Scanner & Data Extractor automation to work …" at bounding box center [177, 471] width 304 height 279
click at [1238, 33] on button "Run" at bounding box center [1234, 25] width 25 height 28
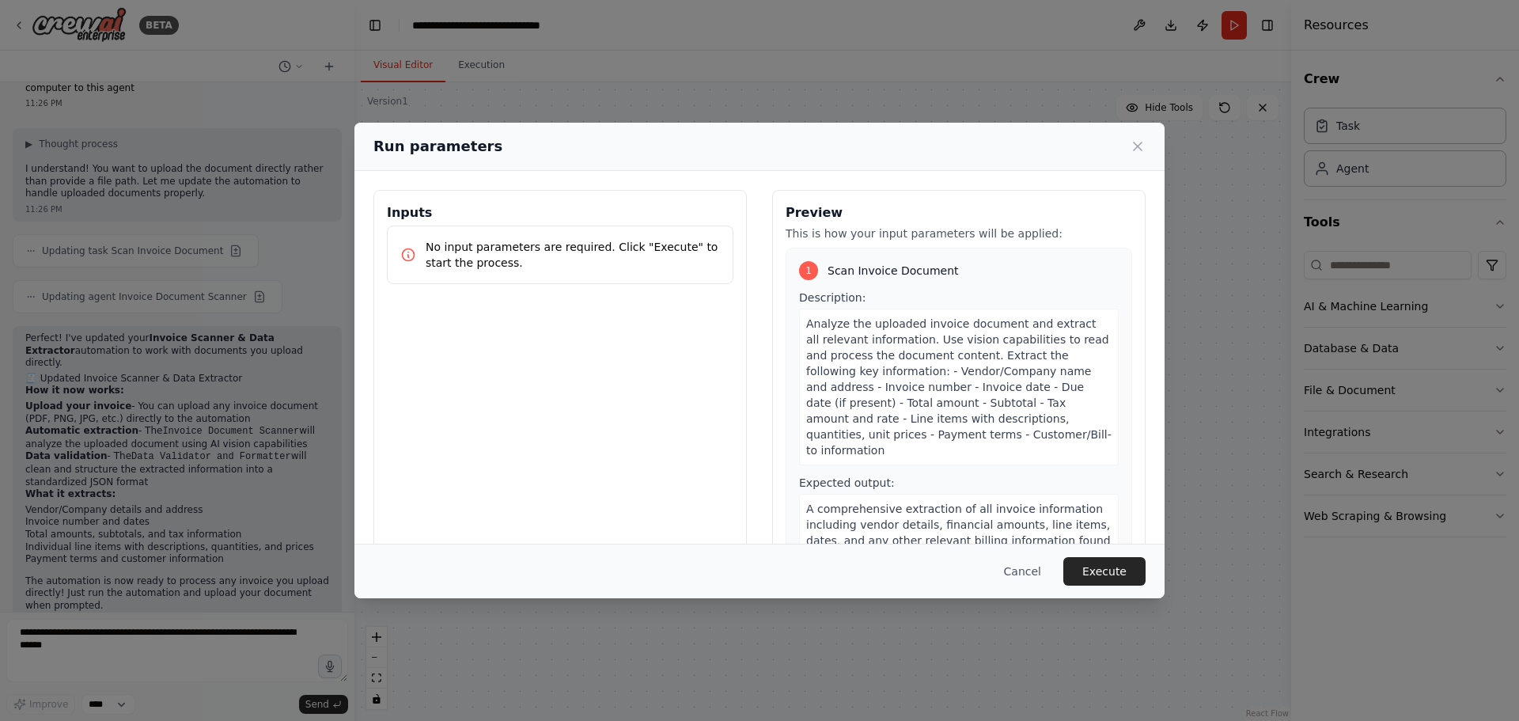
click at [411, 252] on icon at bounding box center [408, 255] width 16 height 16
click at [965, 317] on span "Analyze the uploaded invoice document and extract all relevant information. Use…" at bounding box center [958, 386] width 305 height 139
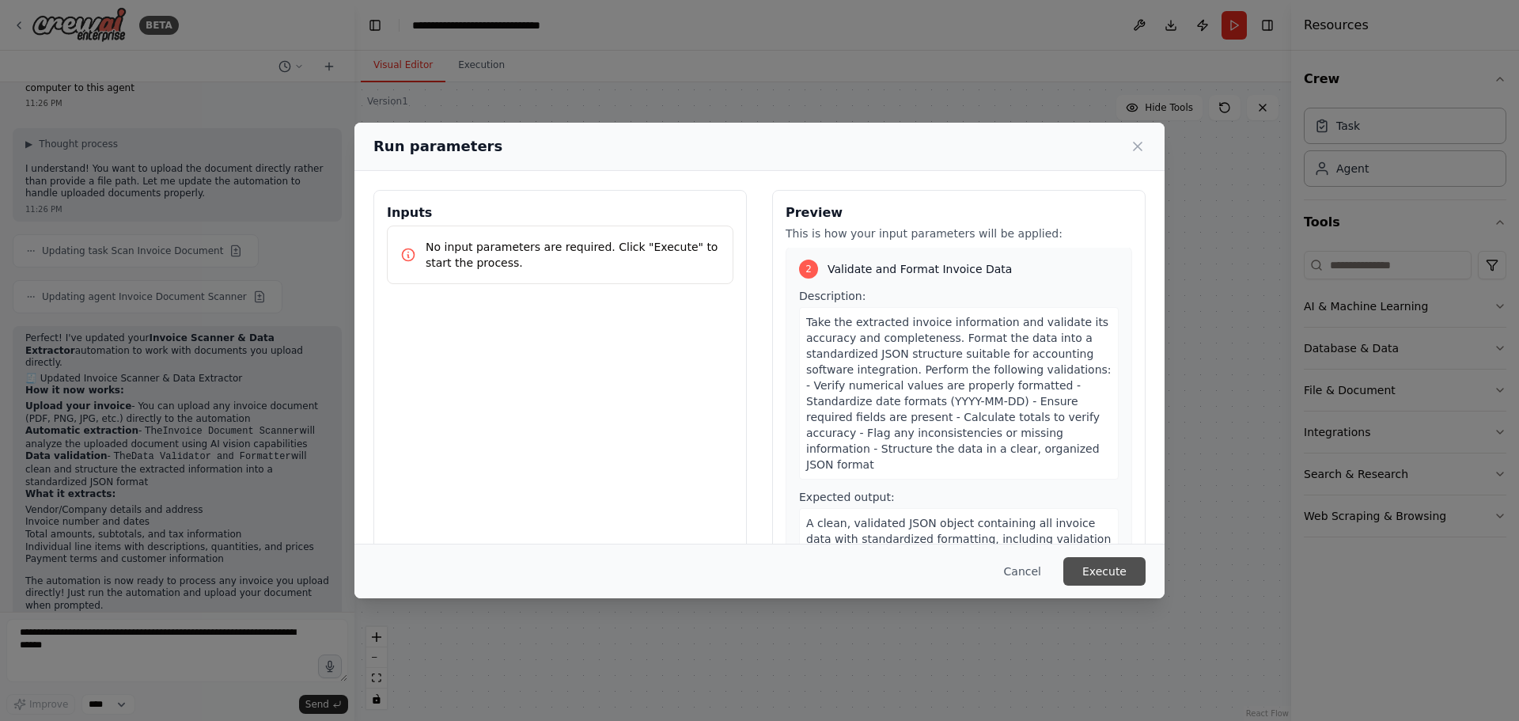
click at [1113, 563] on button "Execute" at bounding box center [1104, 571] width 82 height 28
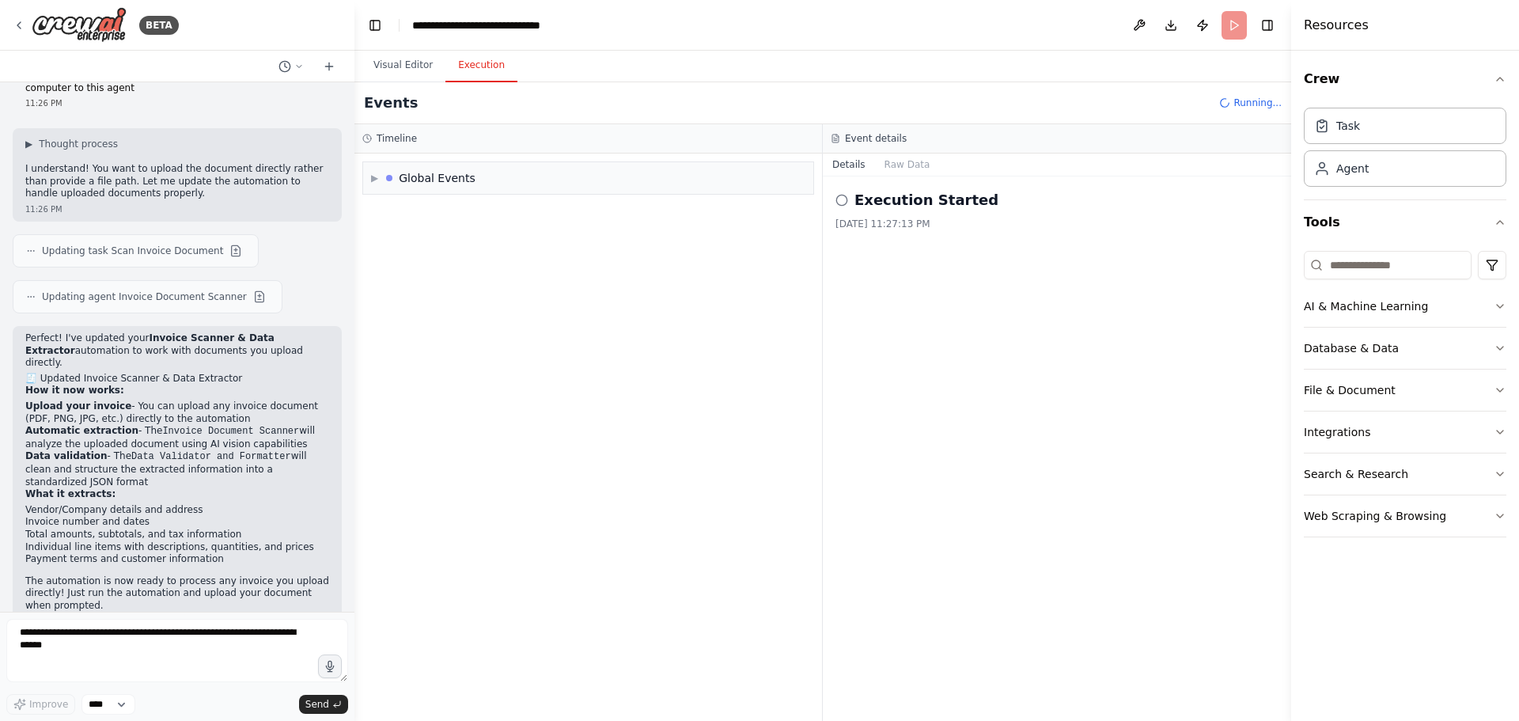
click at [492, 60] on button "Execution" at bounding box center [481, 65] width 72 height 33
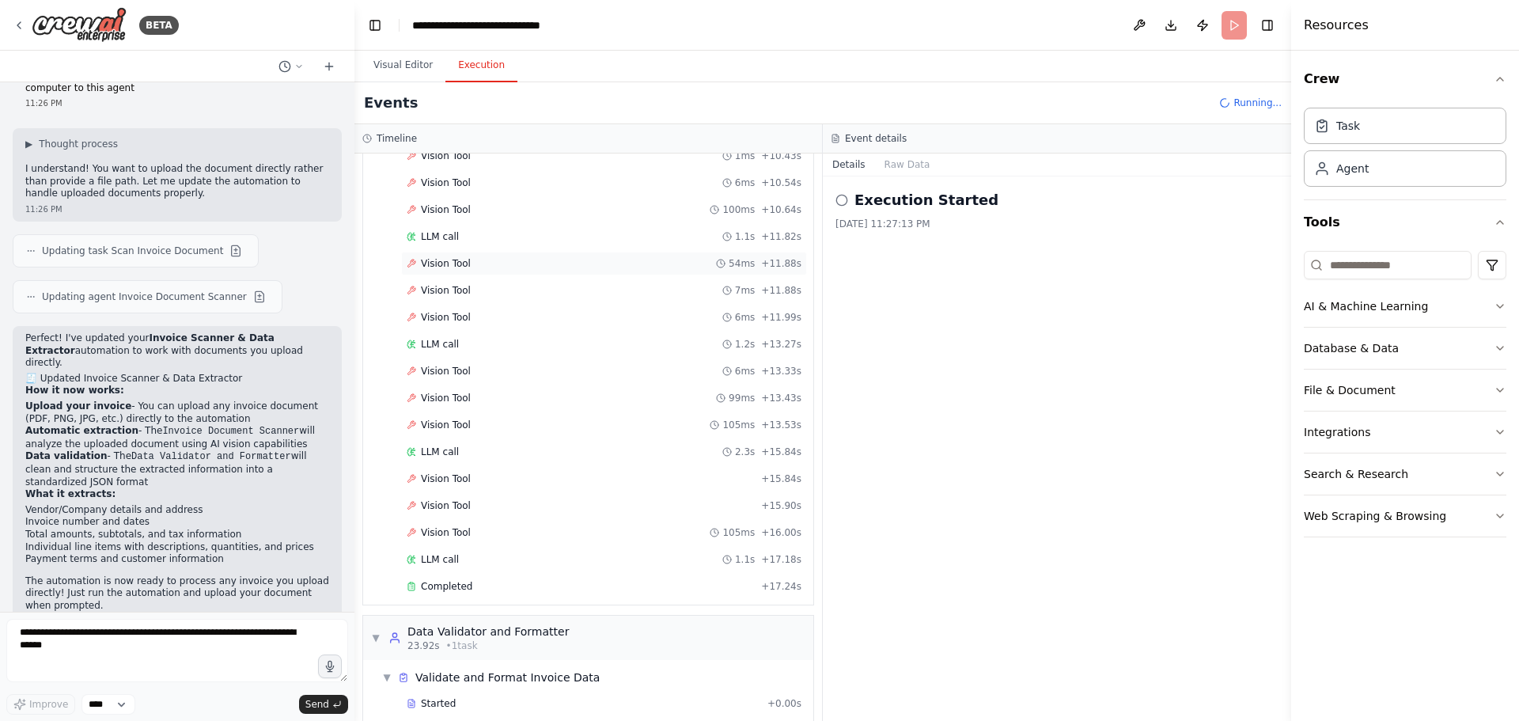
scroll to position [882, 0]
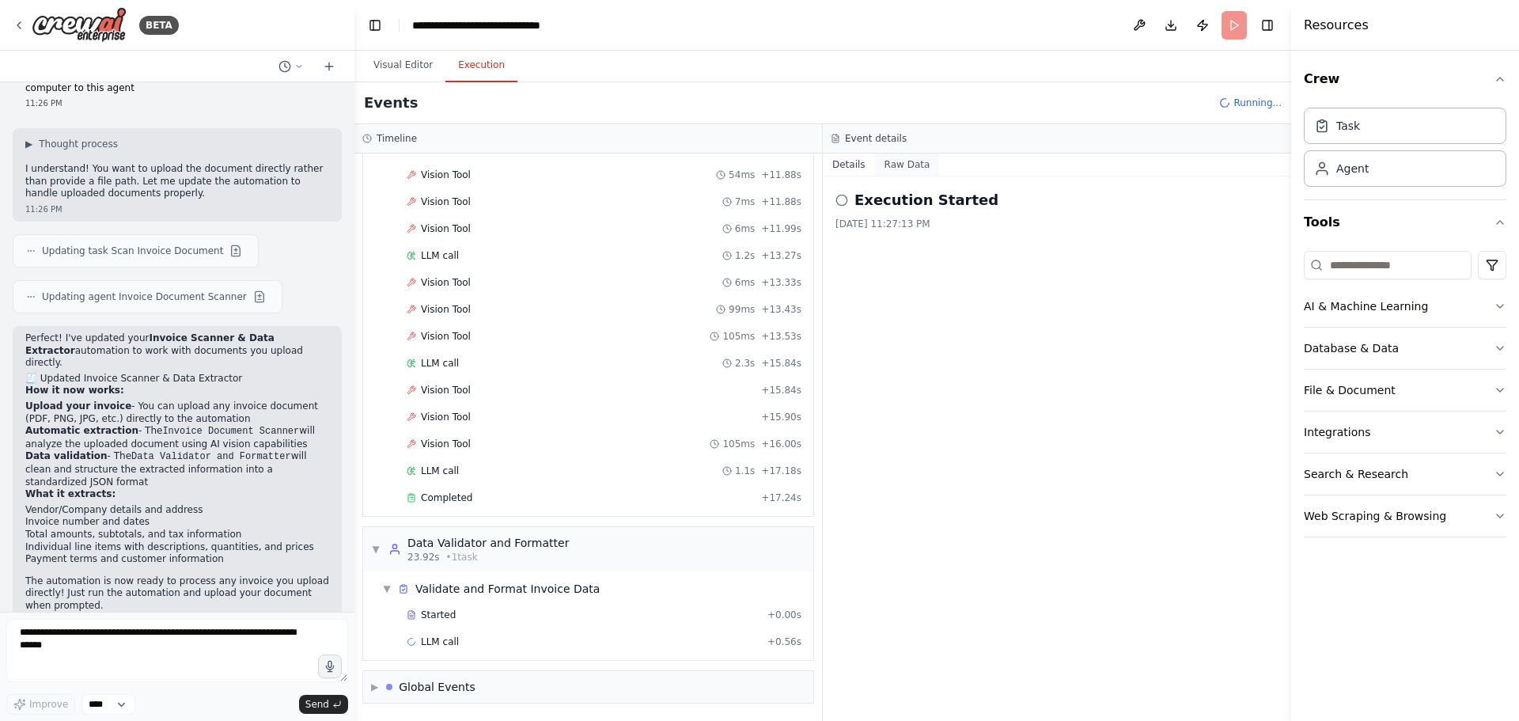
click at [893, 161] on button "Raw Data" at bounding box center [907, 165] width 65 height 22
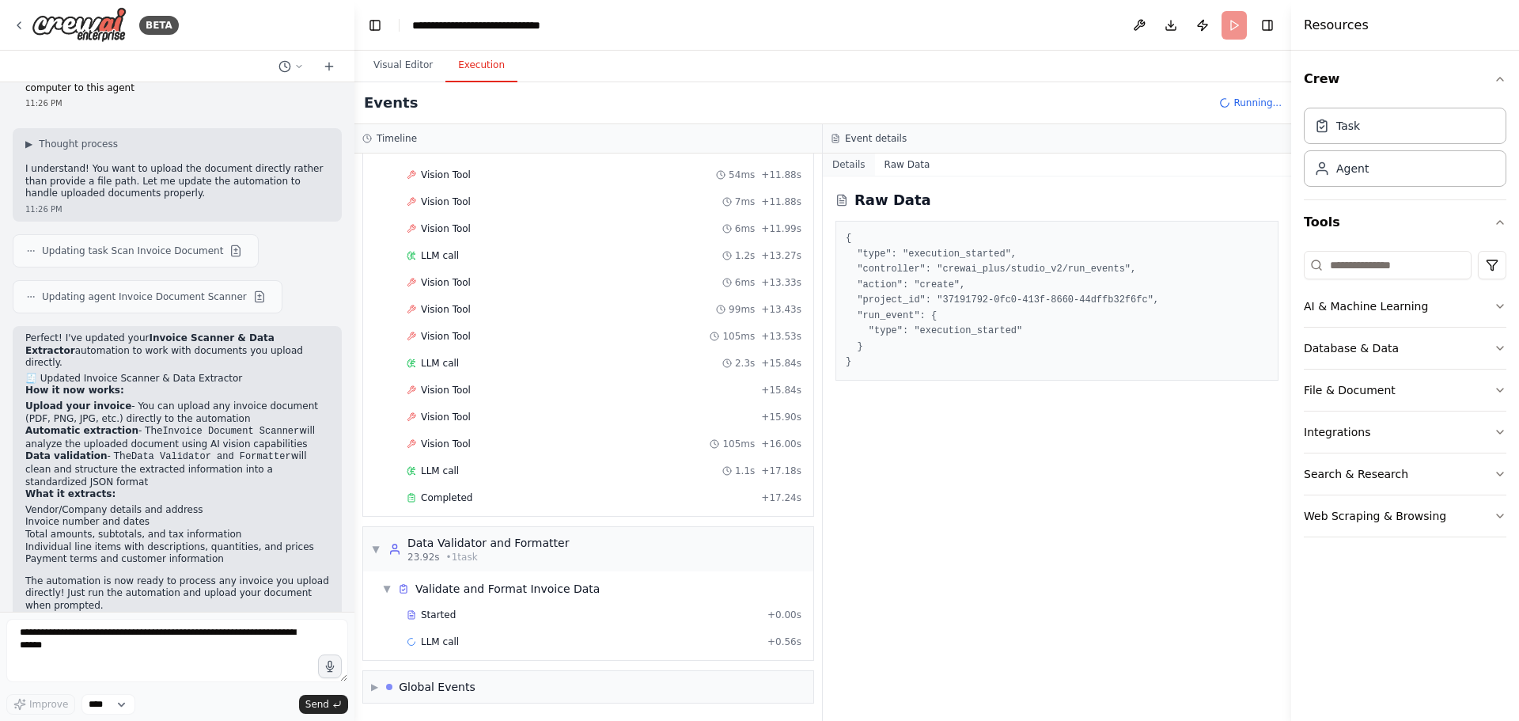
click at [856, 169] on button "Details" at bounding box center [849, 165] width 52 height 22
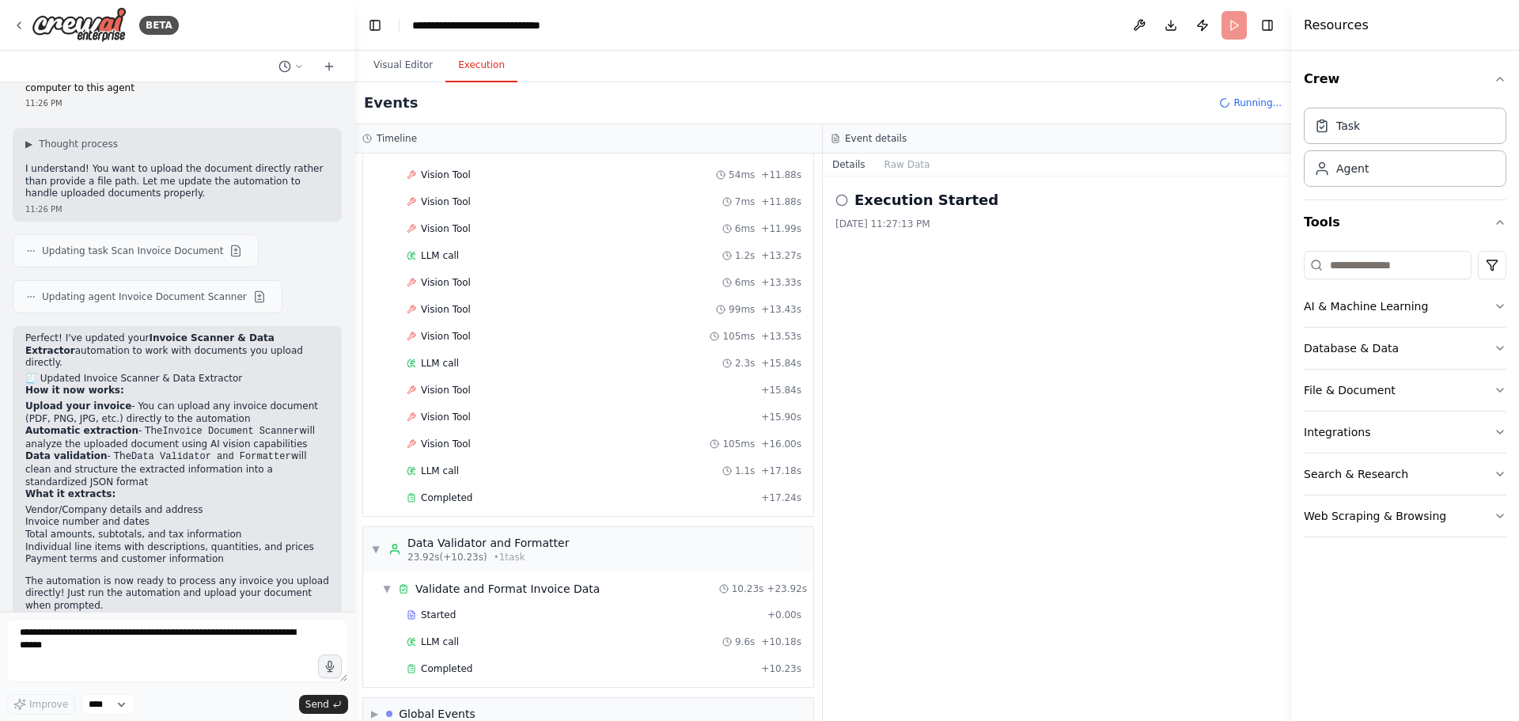
scroll to position [909, 0]
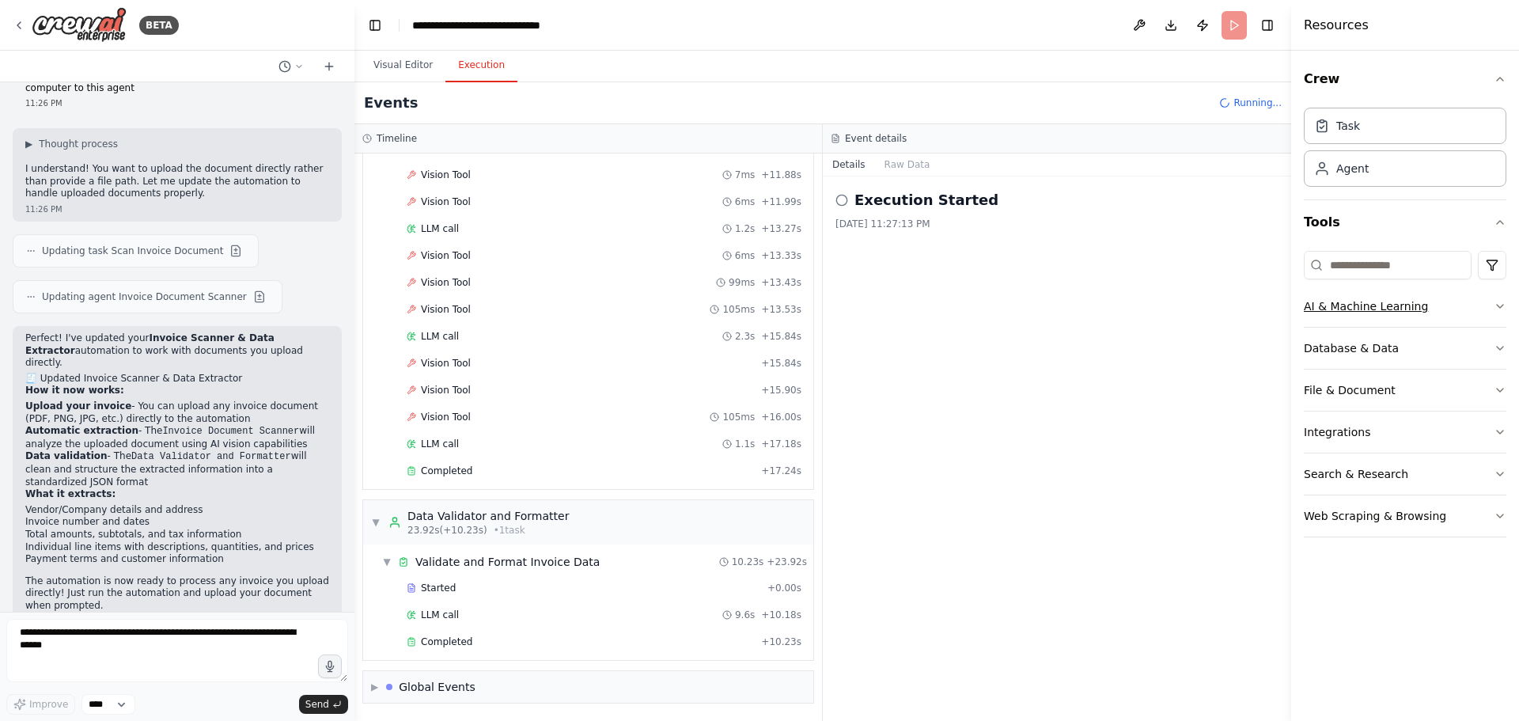
click at [1408, 304] on button "AI & Machine Learning" at bounding box center [1405, 306] width 203 height 41
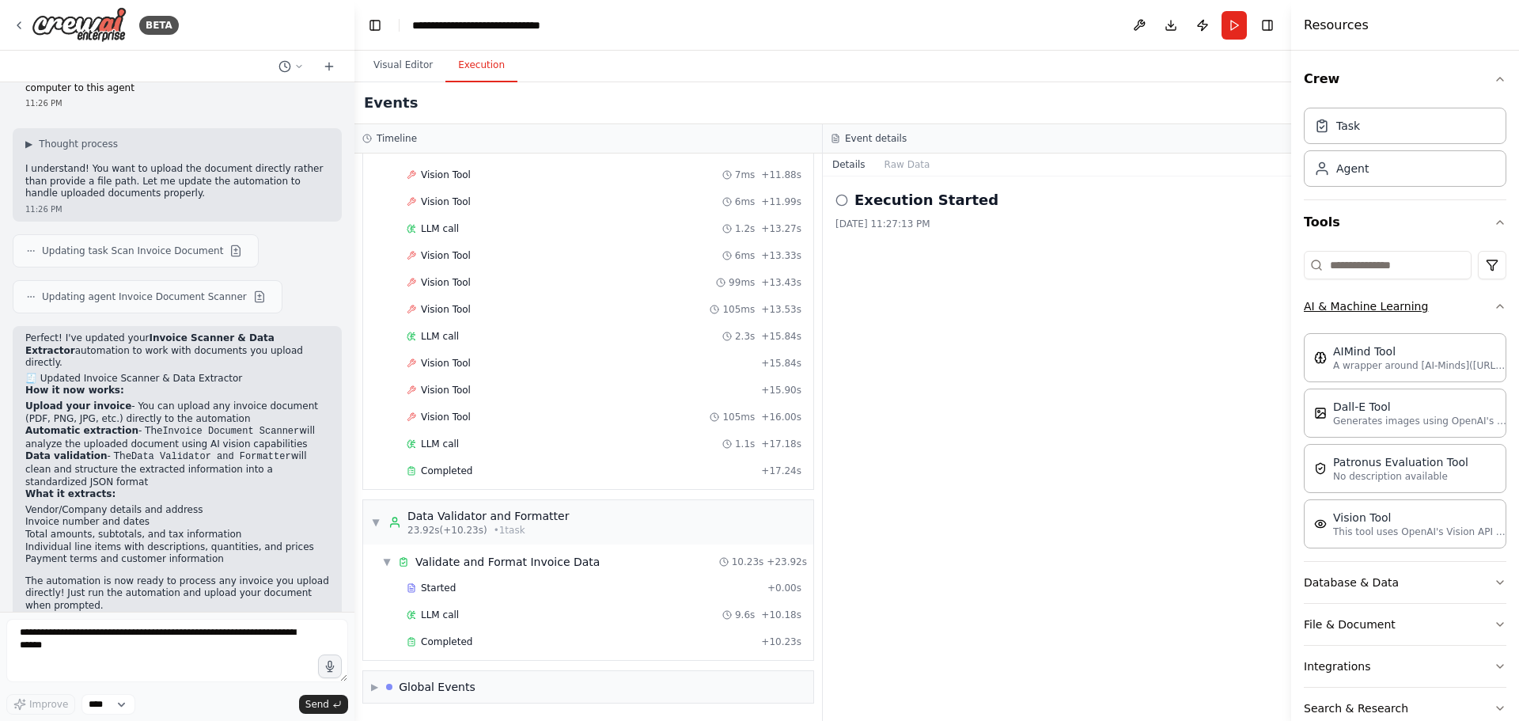
click at [1405, 301] on button "AI & Machine Learning" at bounding box center [1405, 306] width 203 height 41
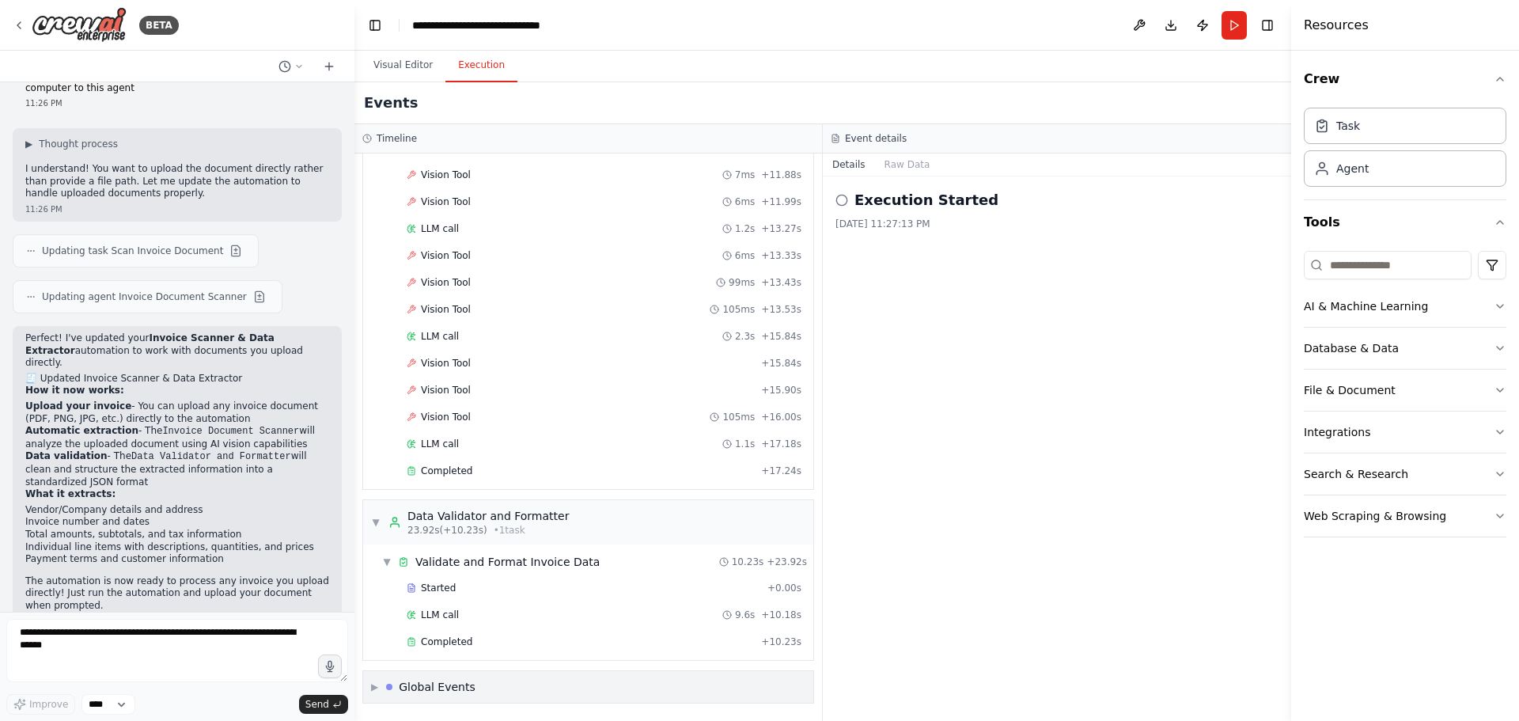
click at [493, 679] on div "▶ Global Events" at bounding box center [588, 687] width 450 height 32
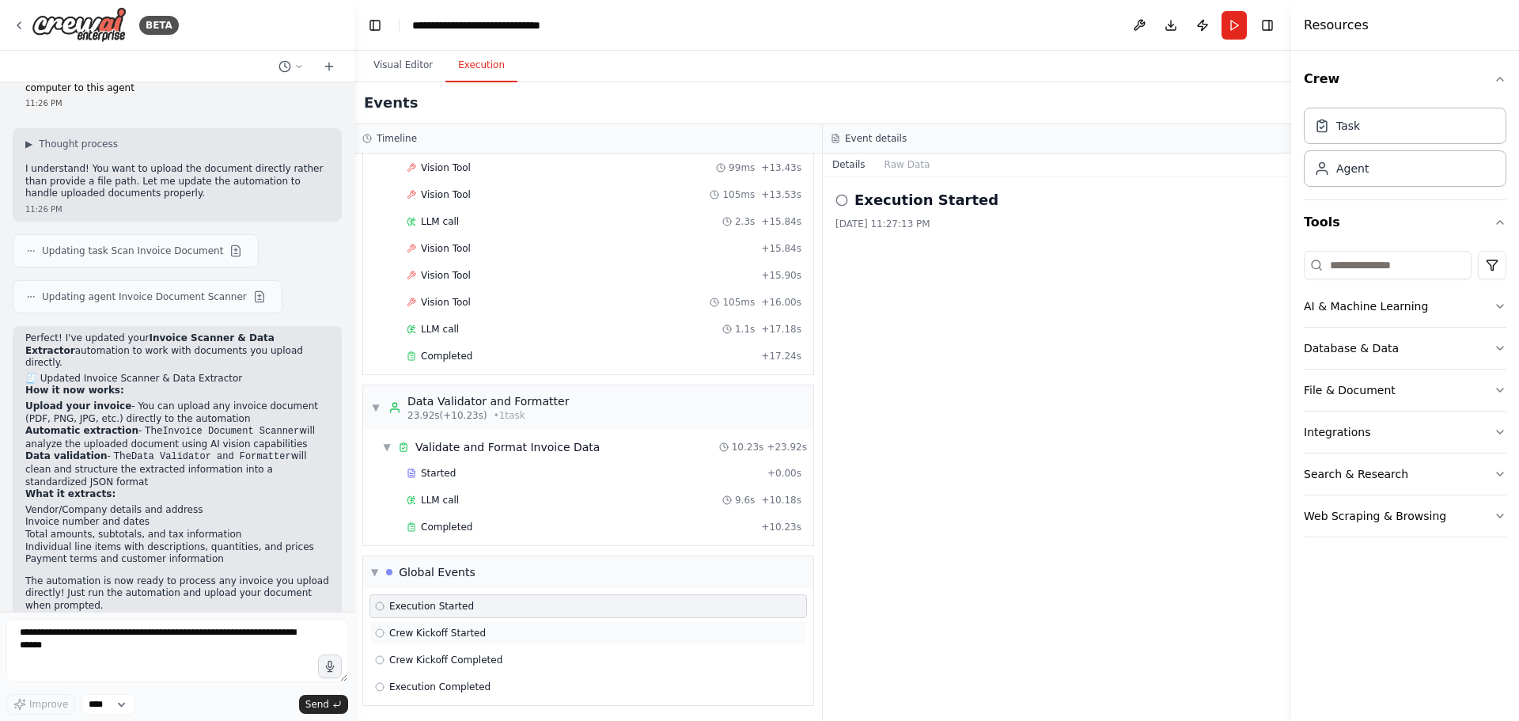
scroll to position [1026, 0]
click at [389, 681] on span "Execution Completed" at bounding box center [439, 684] width 101 height 13
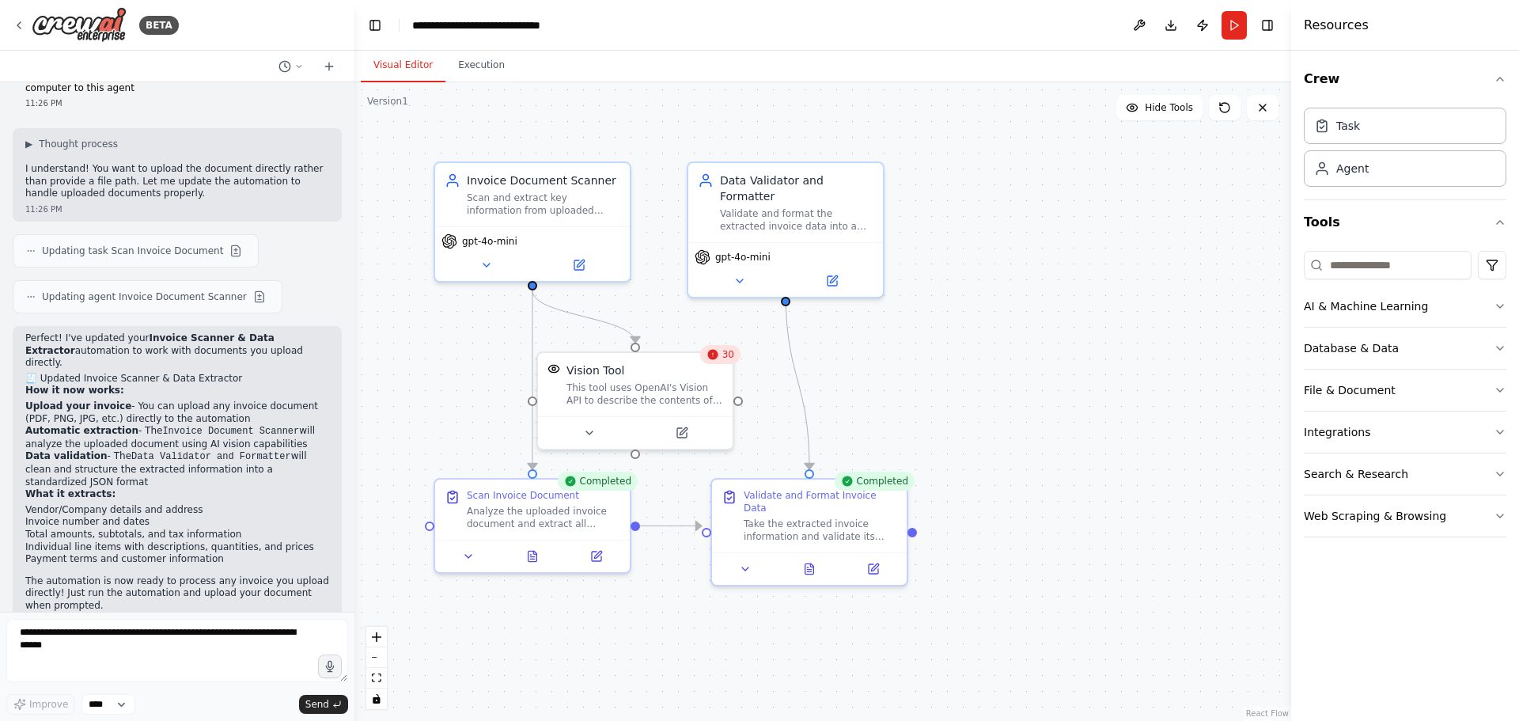
click at [382, 58] on button "Visual Editor" at bounding box center [403, 65] width 85 height 33
click at [138, 652] on textarea "**********" at bounding box center [177, 650] width 342 height 63
click at [250, 287] on button at bounding box center [259, 296] width 19 height 19
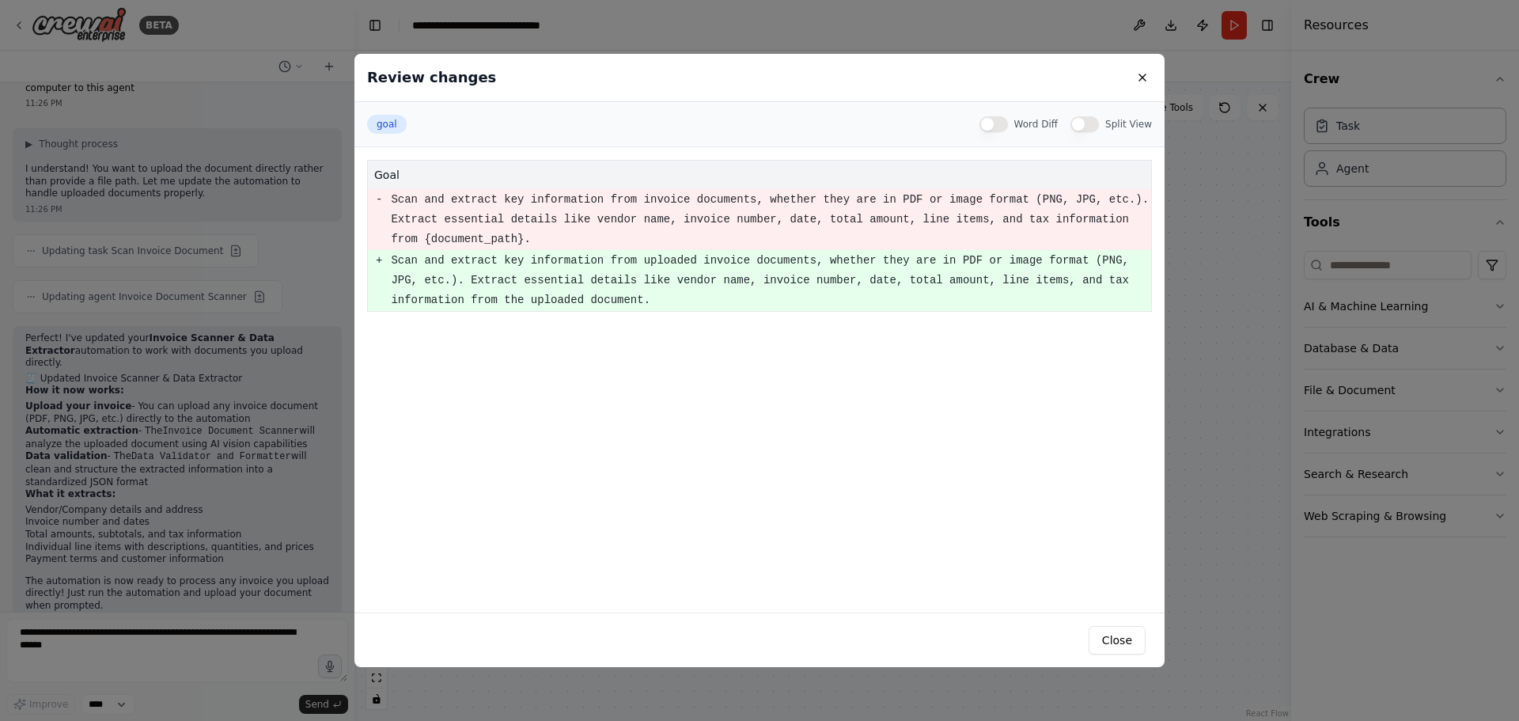
click at [1143, 76] on button at bounding box center [1142, 77] width 19 height 19
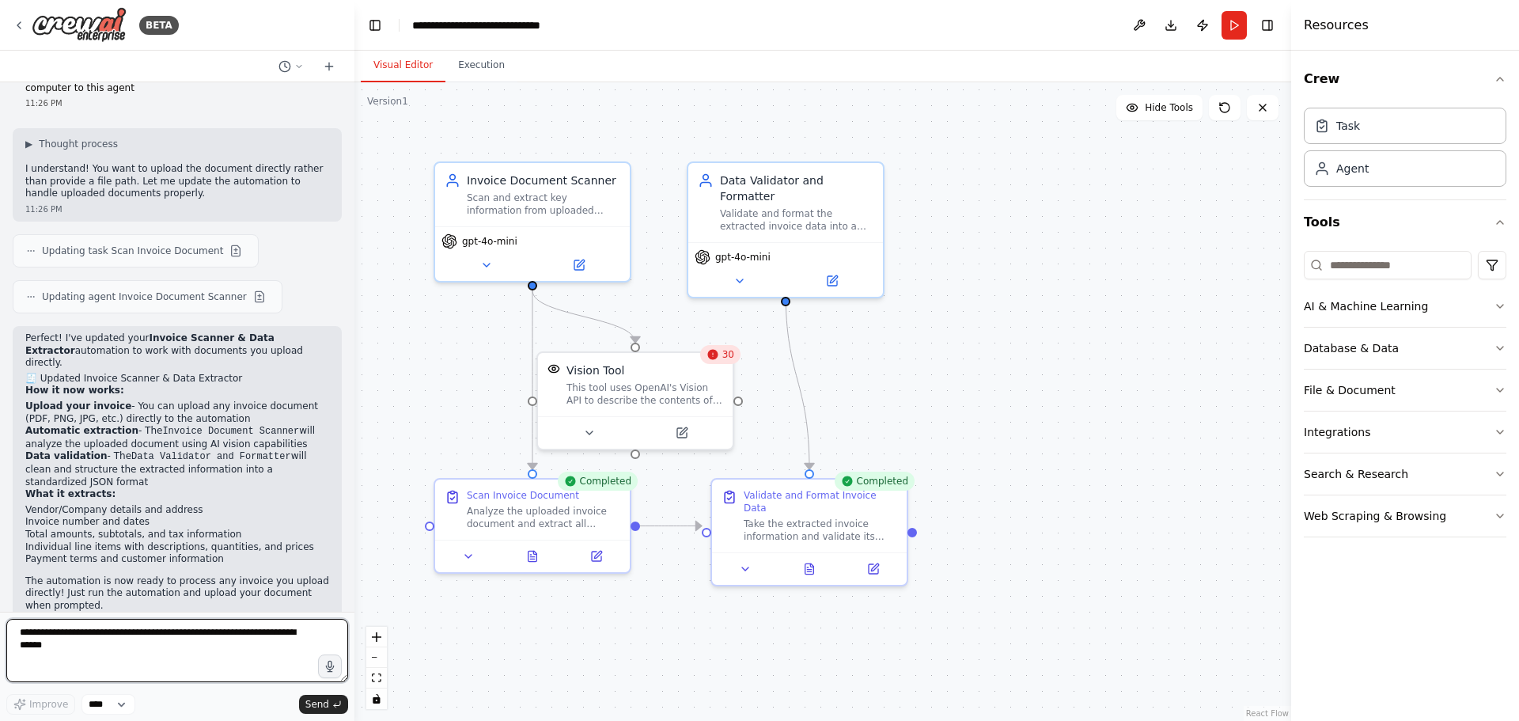
click at [171, 644] on textarea "**********" at bounding box center [177, 650] width 342 height 63
click at [1169, 29] on button "Download" at bounding box center [1170, 25] width 25 height 28
click at [256, 644] on textarea "**********" at bounding box center [177, 650] width 342 height 63
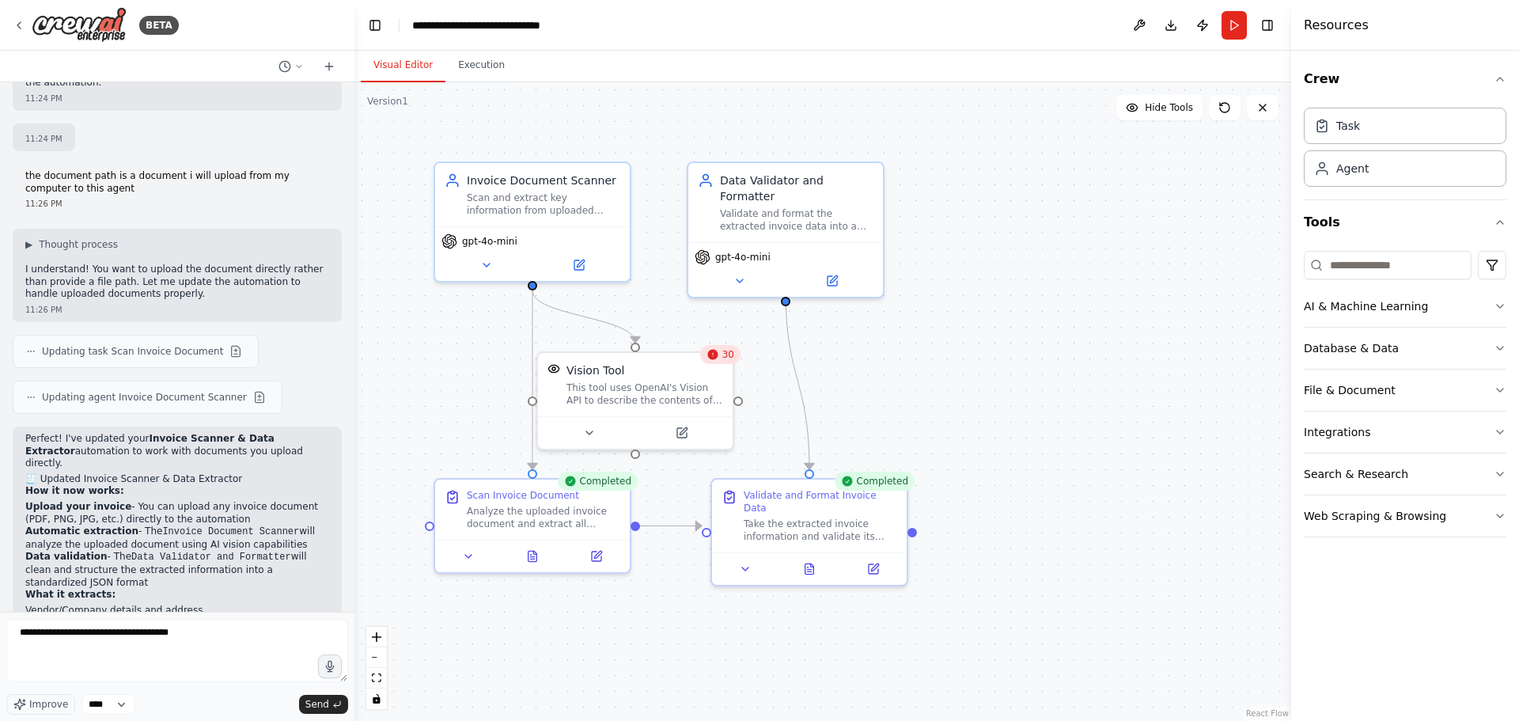
scroll to position [2132, 0]
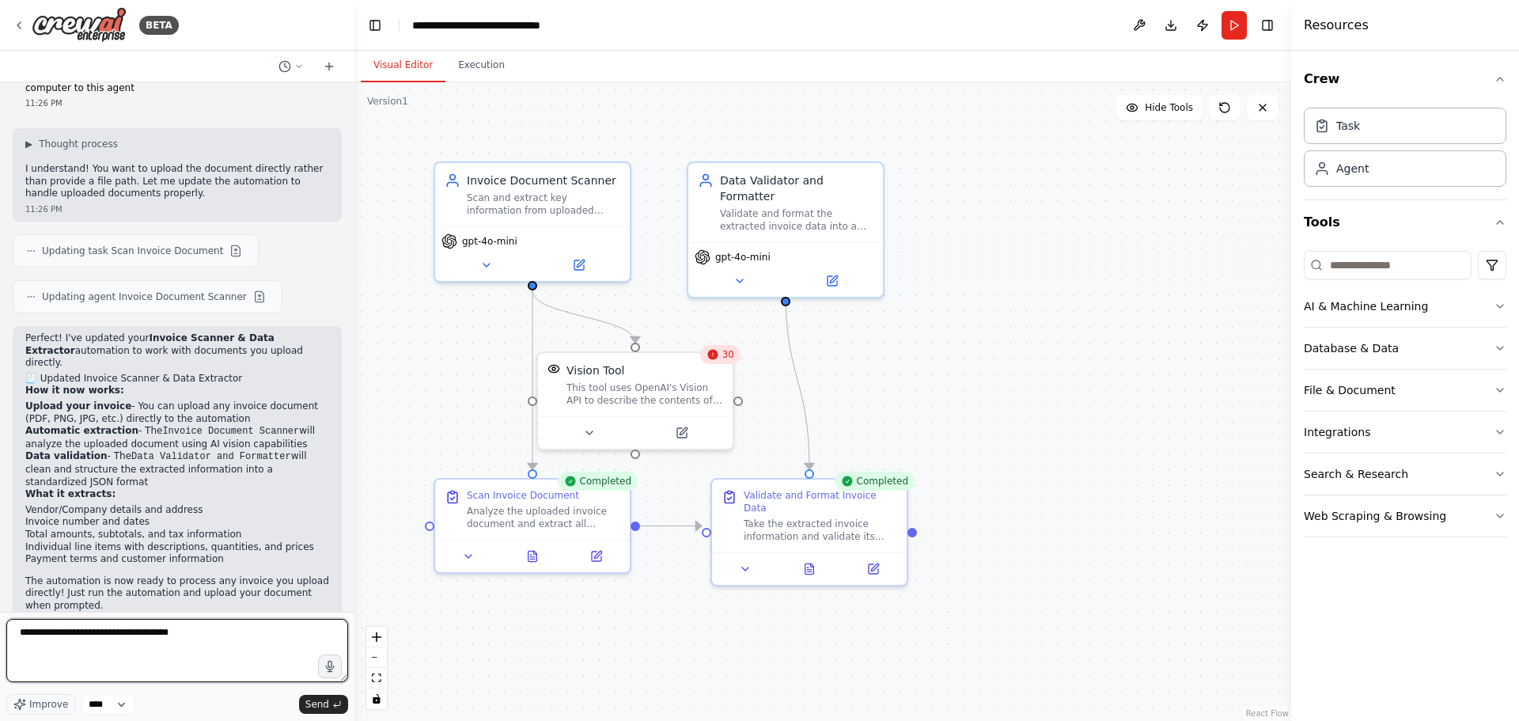
click at [222, 660] on textarea "**********" at bounding box center [177, 650] width 342 height 63
click at [221, 660] on textarea "**********" at bounding box center [177, 650] width 342 height 63
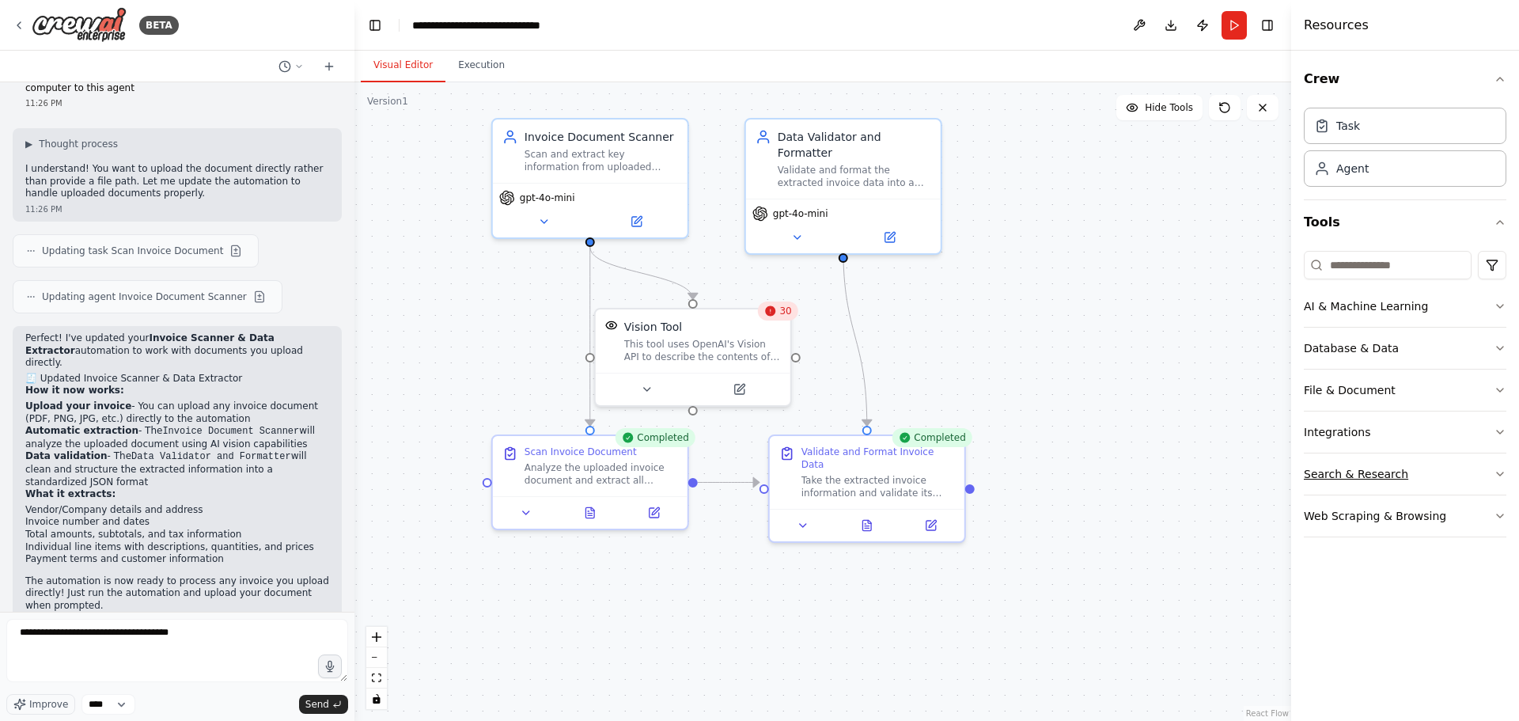
click at [1368, 470] on button "Search & Research" at bounding box center [1405, 473] width 203 height 41
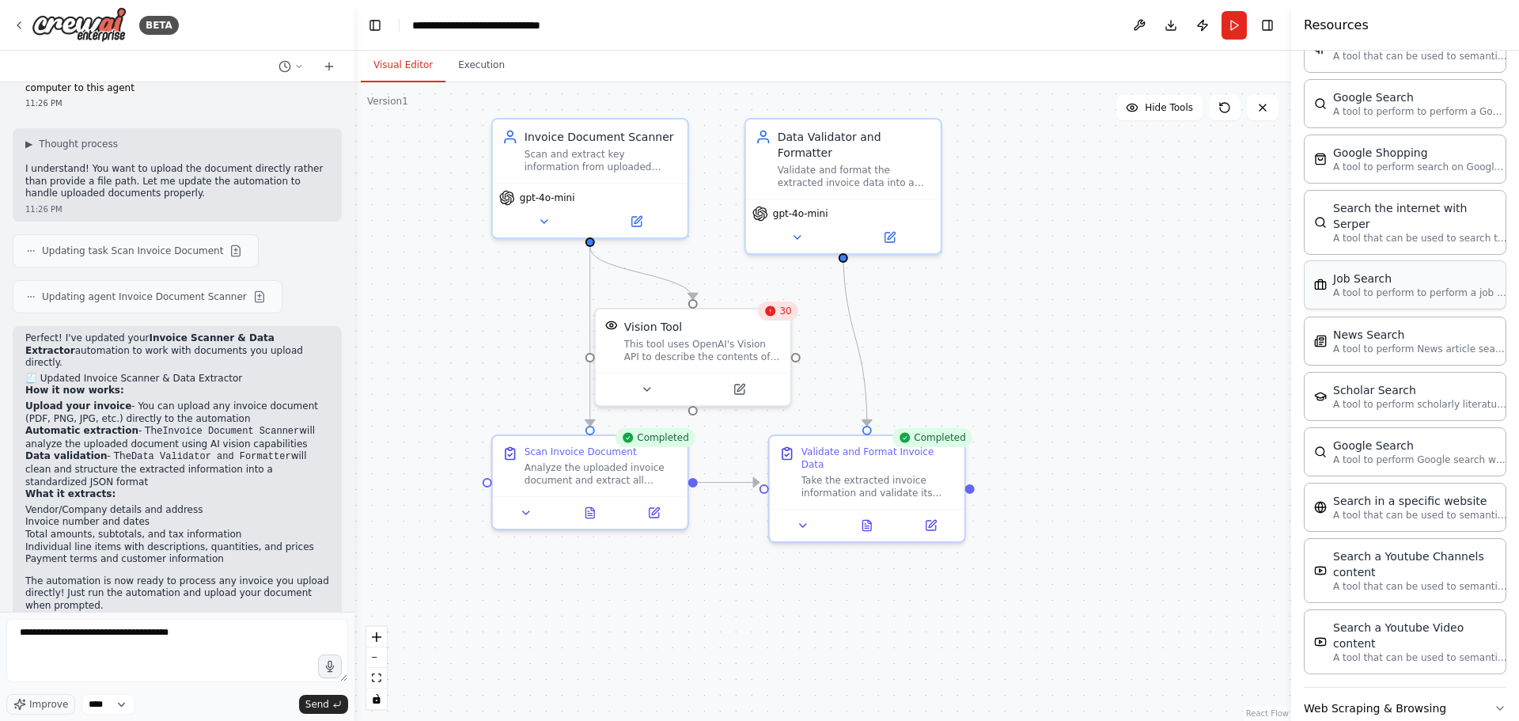
scroll to position [646, 0]
click at [1417, 685] on button "Web Scraping & Browsing" at bounding box center [1405, 705] width 203 height 41
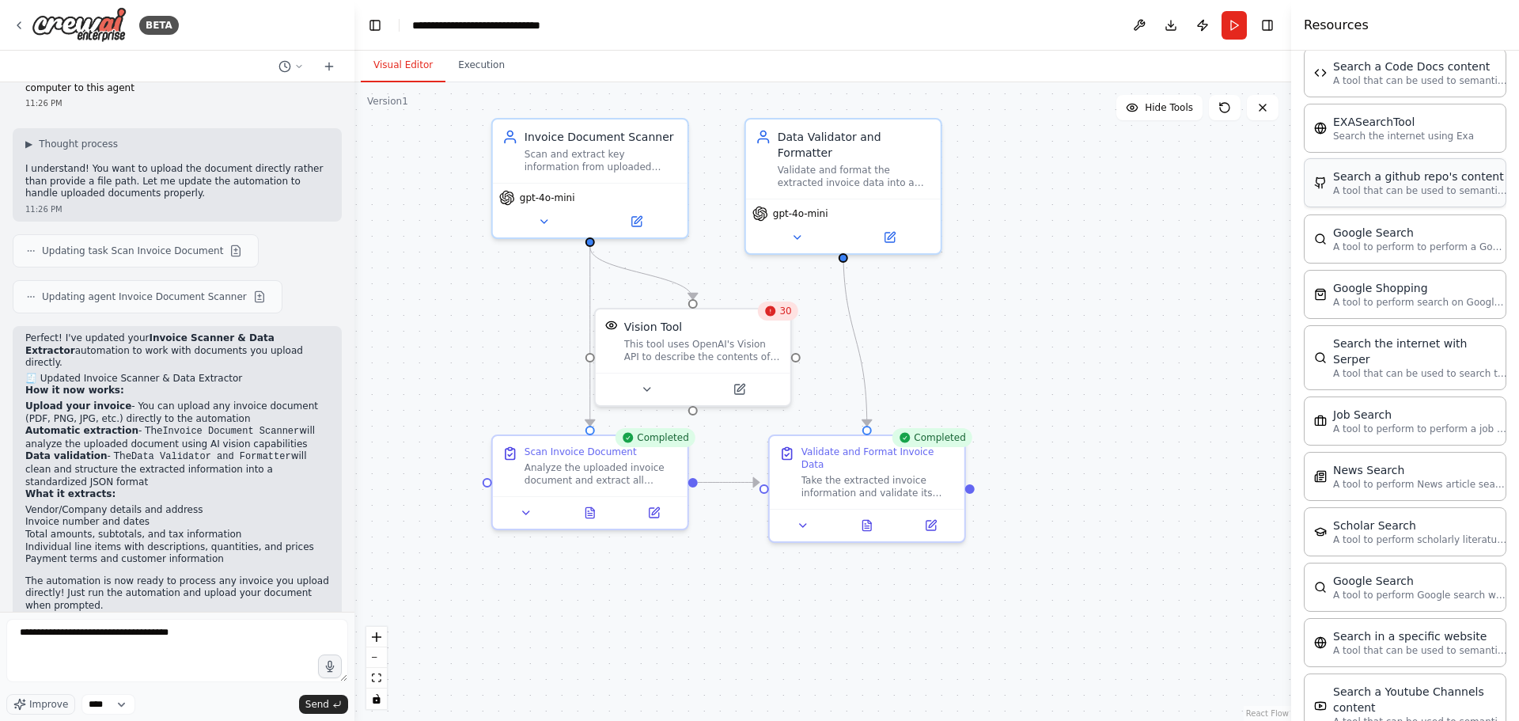
scroll to position [33, 0]
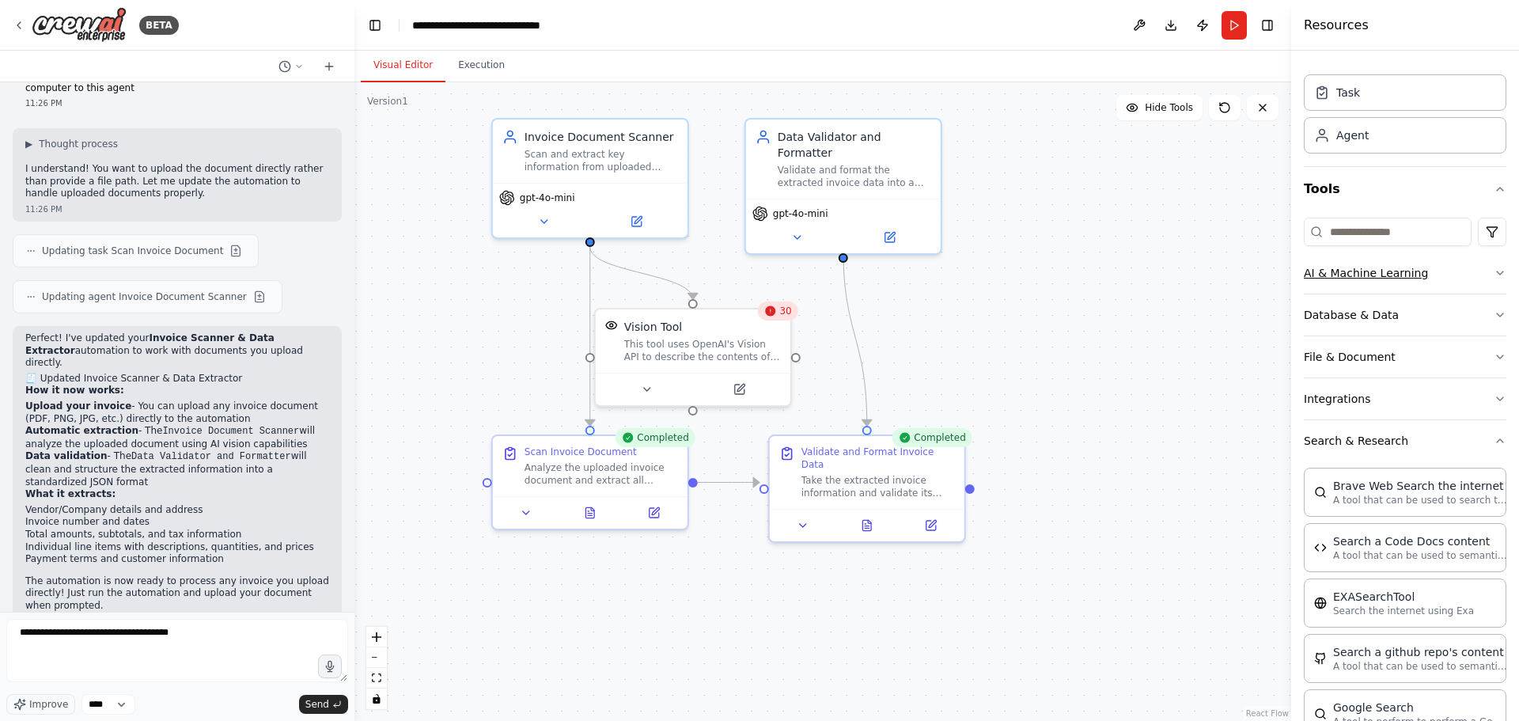
click at [1387, 285] on button "AI & Machine Learning" at bounding box center [1405, 272] width 203 height 41
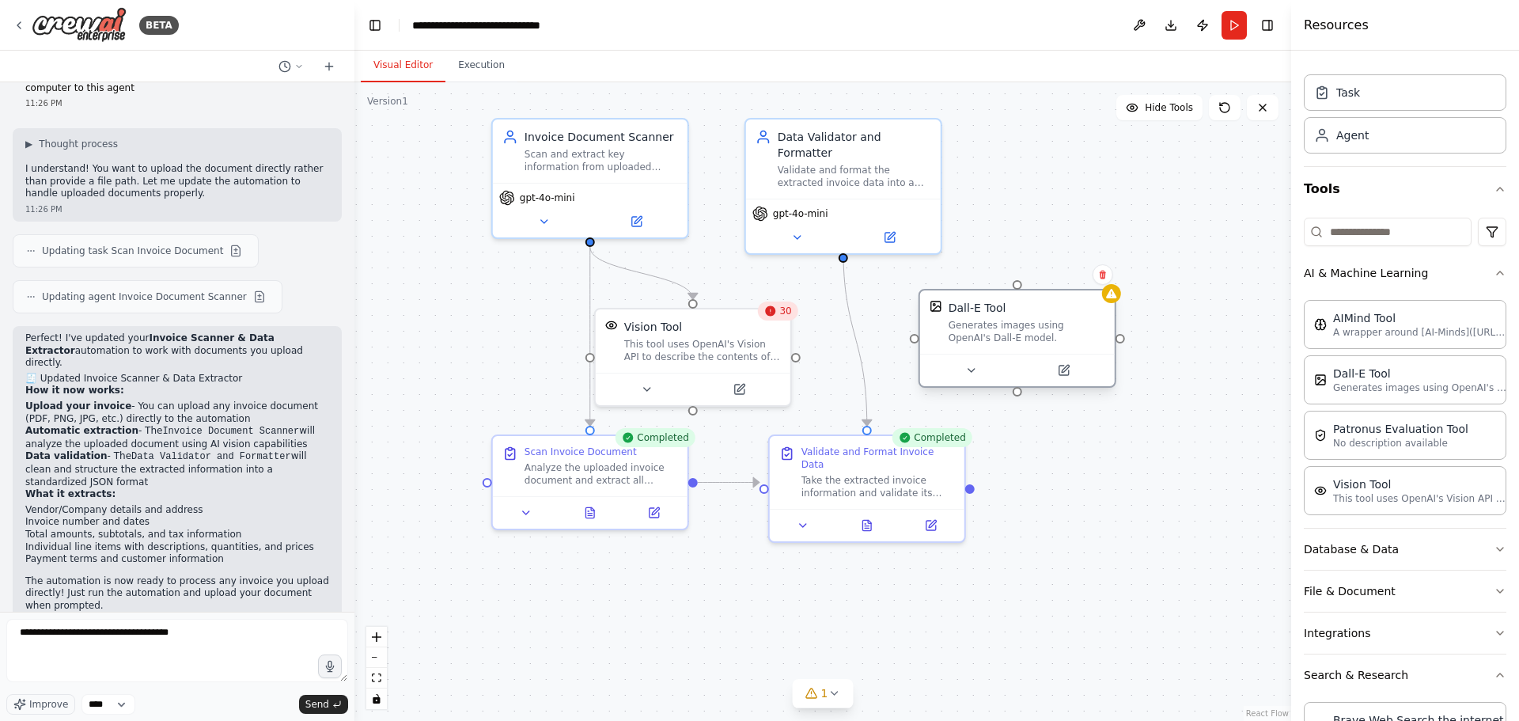
drag, startPoint x: 1226, startPoint y: 404, endPoint x: 962, endPoint y: 321, distance: 276.8
click at [962, 321] on div "Generates images using OpenAI's Dall-E model." at bounding box center [1027, 331] width 157 height 25
click at [1107, 282] on button at bounding box center [1103, 274] width 21 height 21
click at [1107, 281] on button at bounding box center [1103, 274] width 21 height 21
click at [1109, 275] on button at bounding box center [1103, 274] width 21 height 21
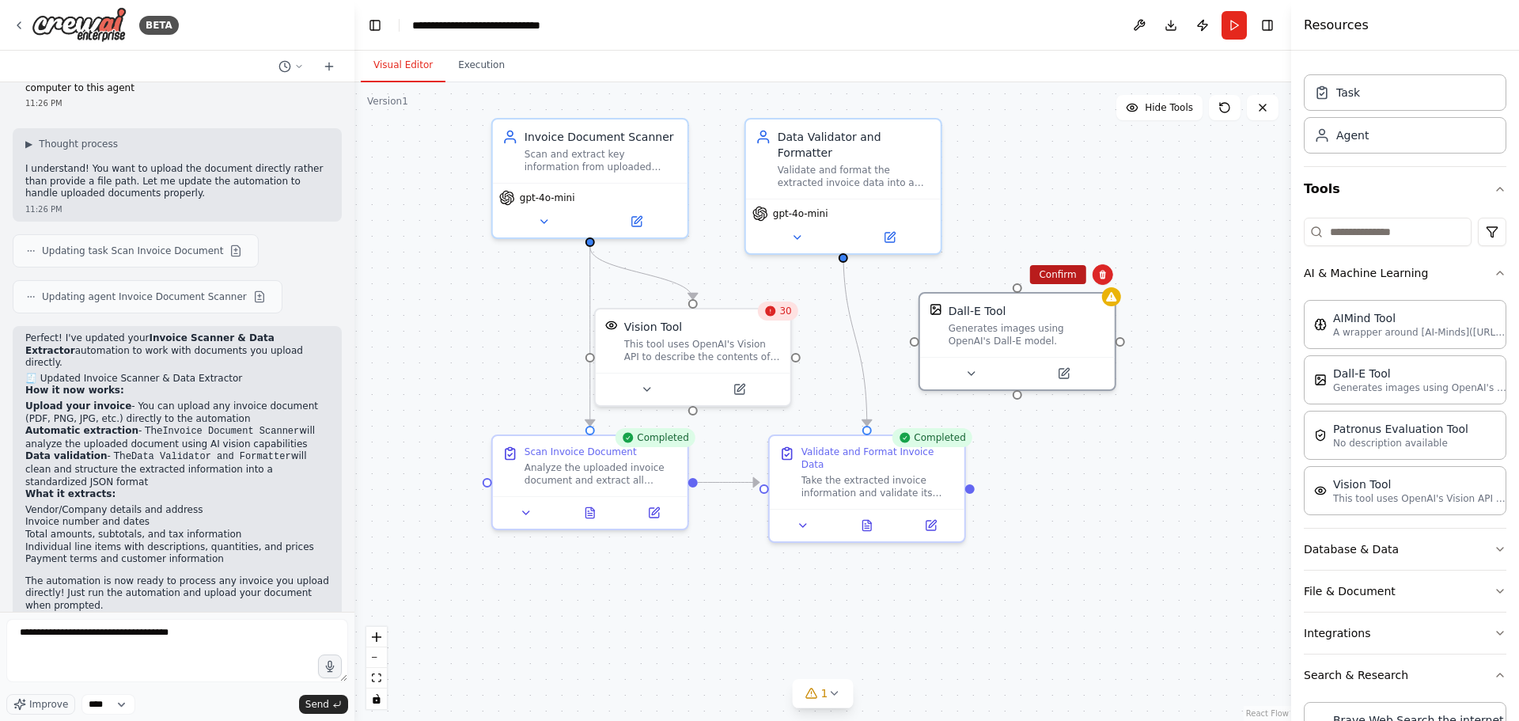
click at [1069, 272] on button "Confirm" at bounding box center [1057, 274] width 56 height 19
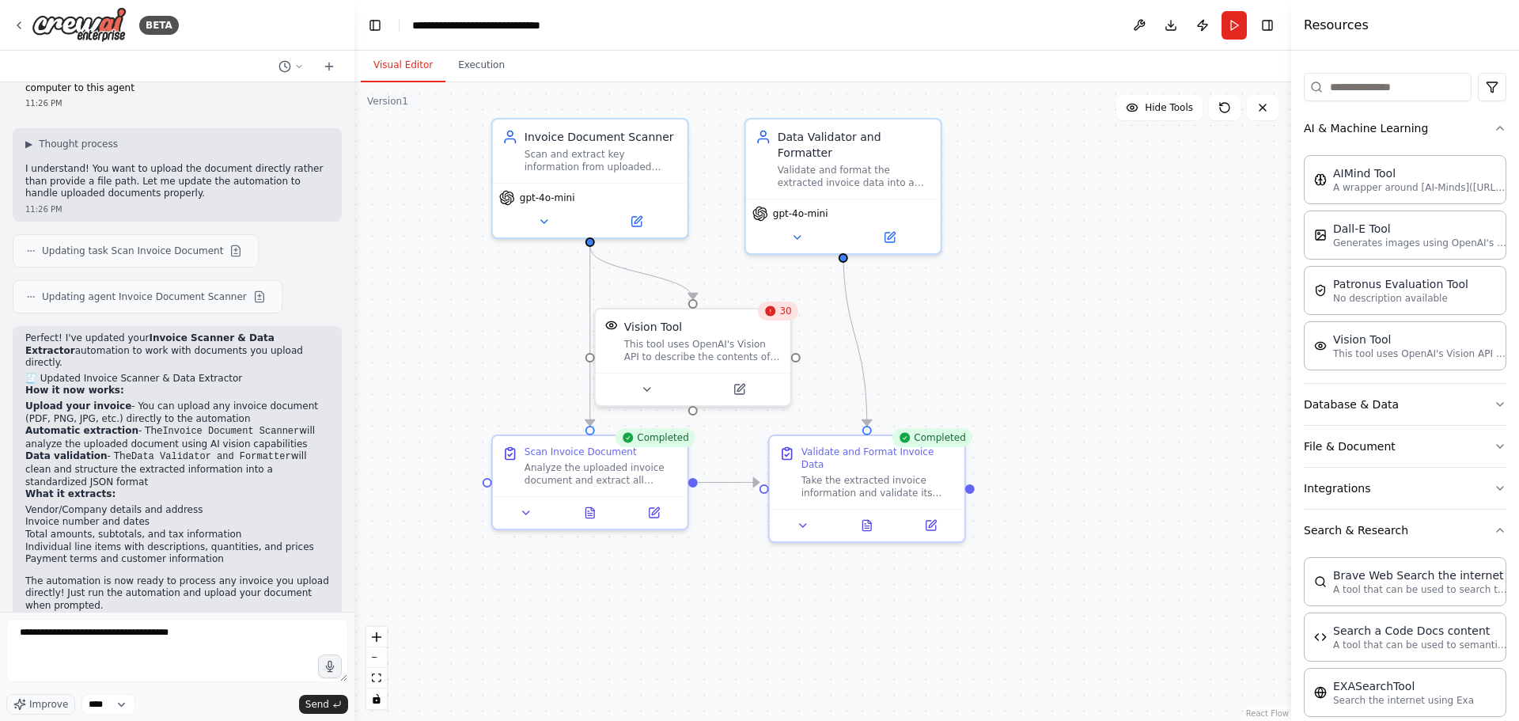
scroll to position [191, 0]
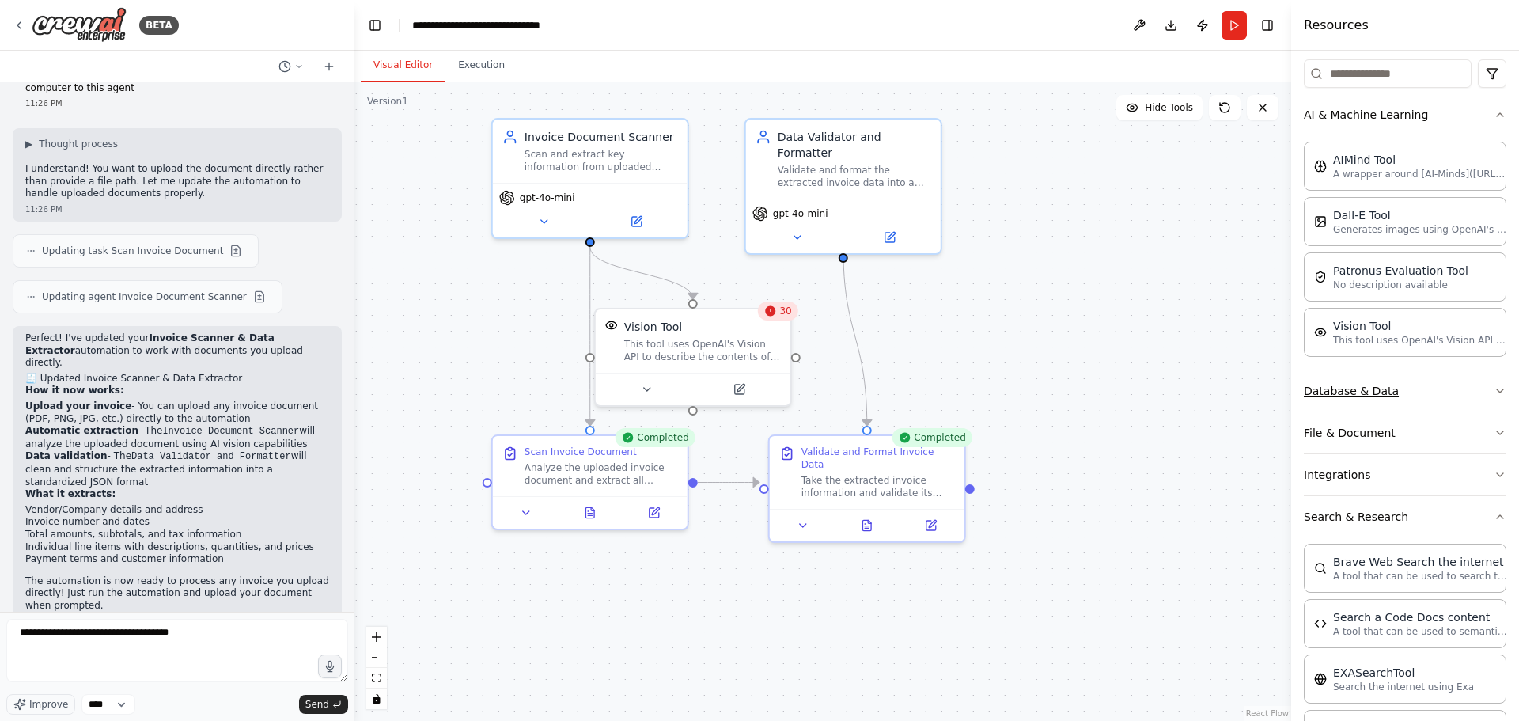
click at [1373, 392] on button "Database & Data" at bounding box center [1405, 390] width 203 height 41
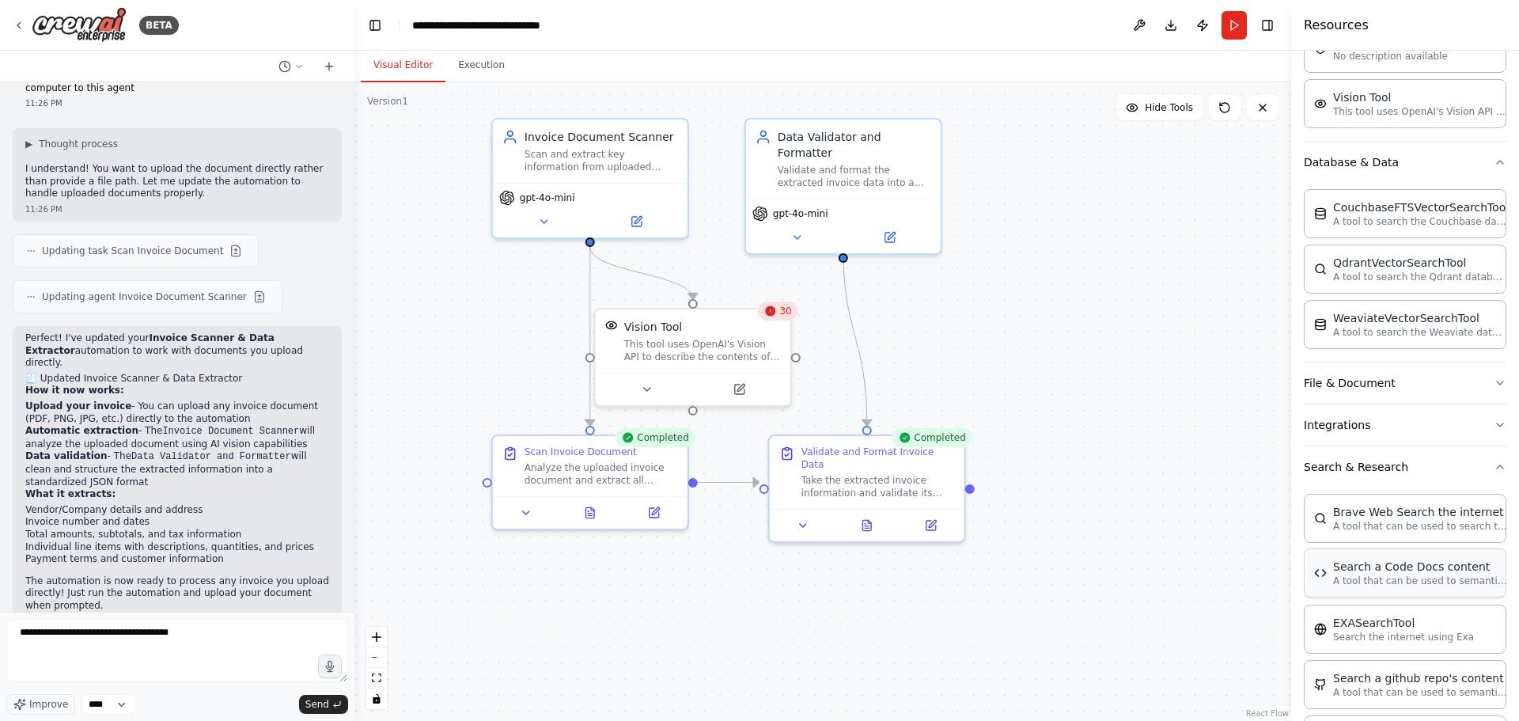
scroll to position [429, 0]
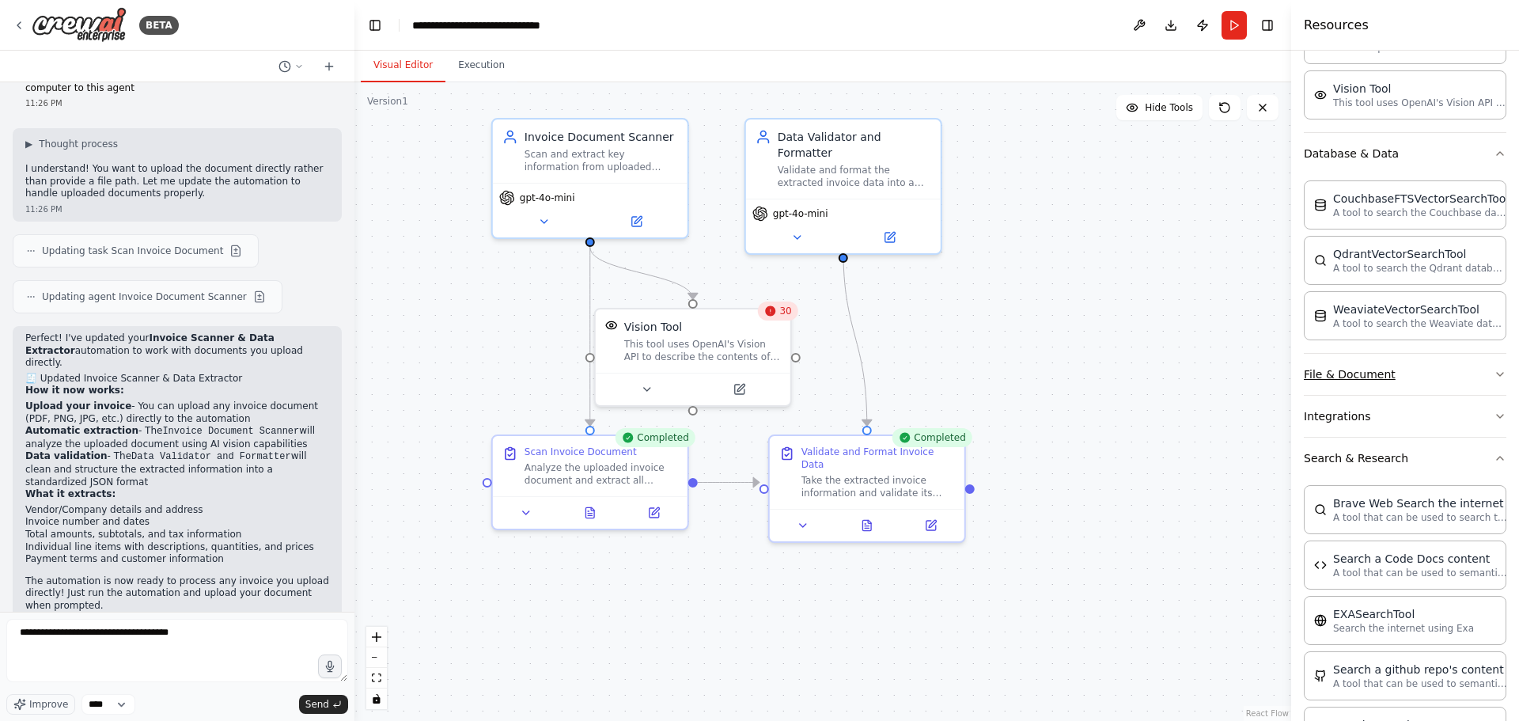
click at [1392, 378] on button "File & Document" at bounding box center [1405, 374] width 203 height 41
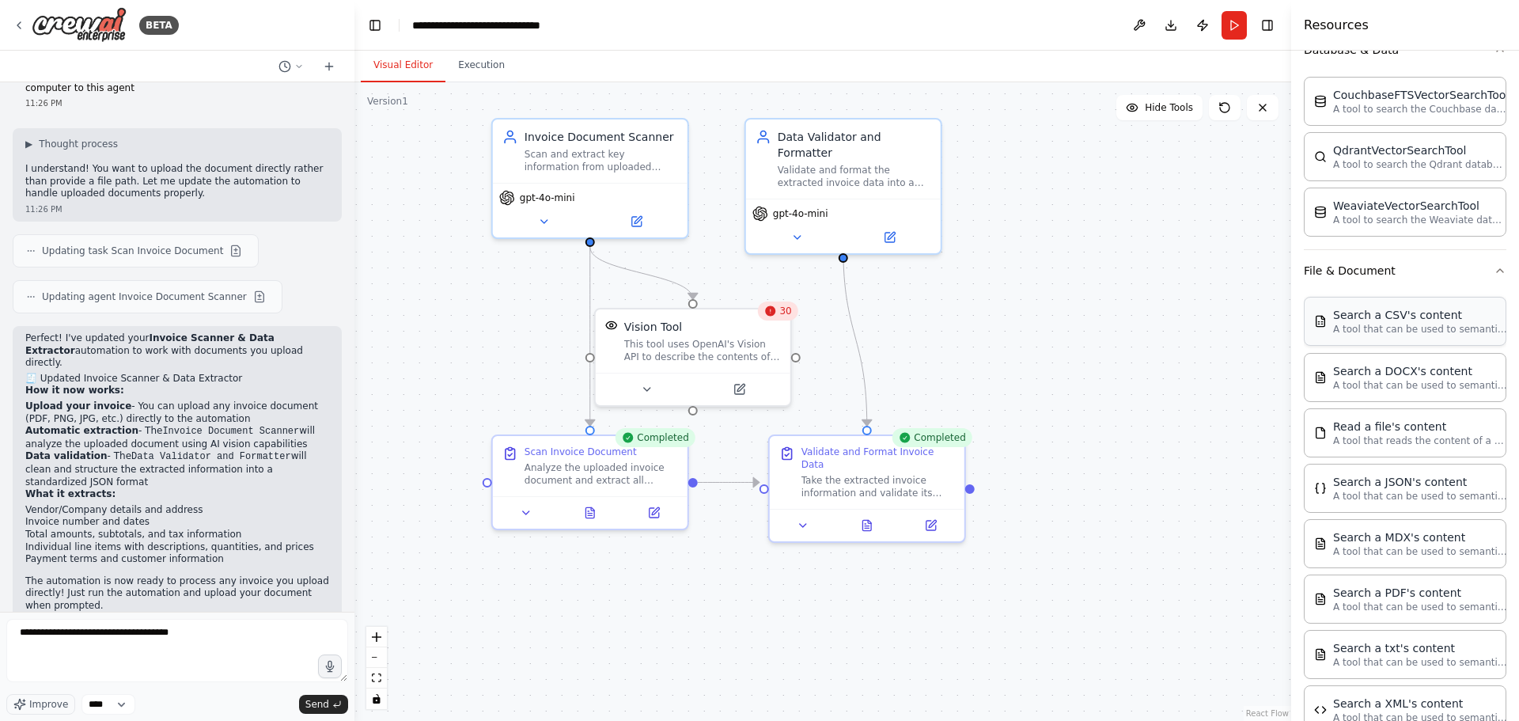
scroll to position [587, 0]
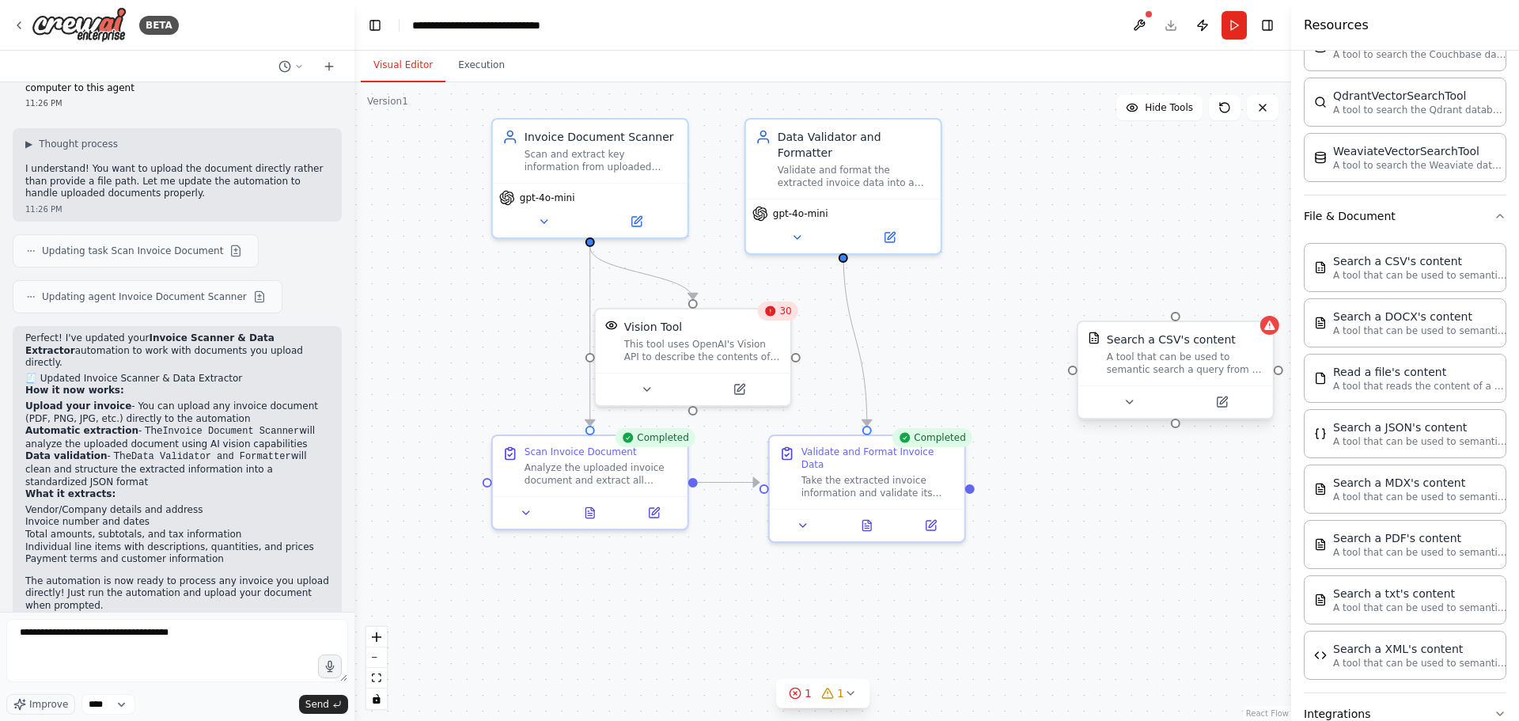
click at [1249, 358] on div "A tool that can be used to semantic search a query from a CSV's content." at bounding box center [1185, 363] width 157 height 25
click at [1259, 320] on div "Confirm" at bounding box center [1261, 306] width 27 height 27
click at [1261, 306] on icon at bounding box center [1261, 306] width 6 height 9
click at [1245, 313] on div ".deletable-edge-delete-btn { width: 20px; height: 20px; border: 0px solid #ffff…" at bounding box center [822, 401] width 937 height 639
click at [1274, 333] on div at bounding box center [1269, 325] width 19 height 19
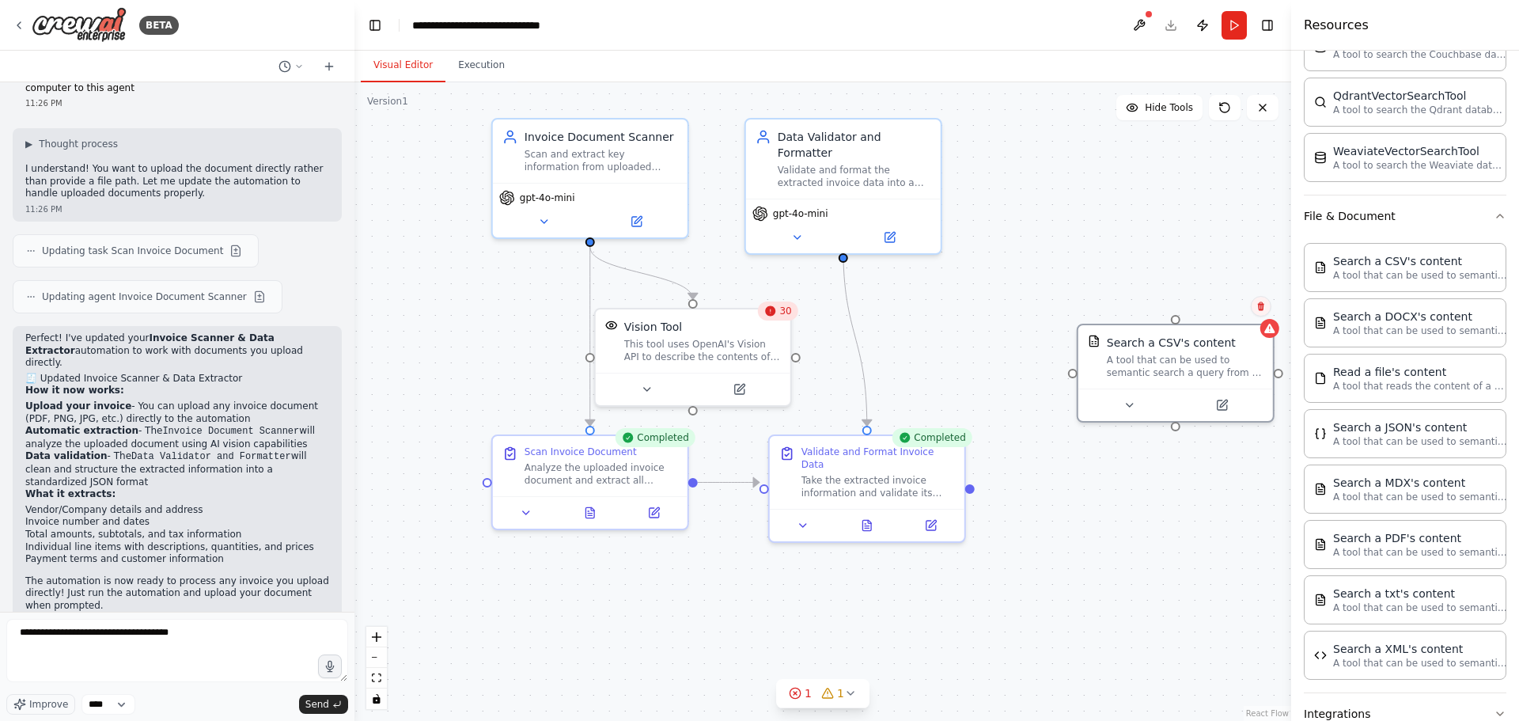
click at [1265, 307] on icon at bounding box center [1261, 305] width 9 height 9
click at [1202, 309] on button "Confirm" at bounding box center [1216, 306] width 56 height 19
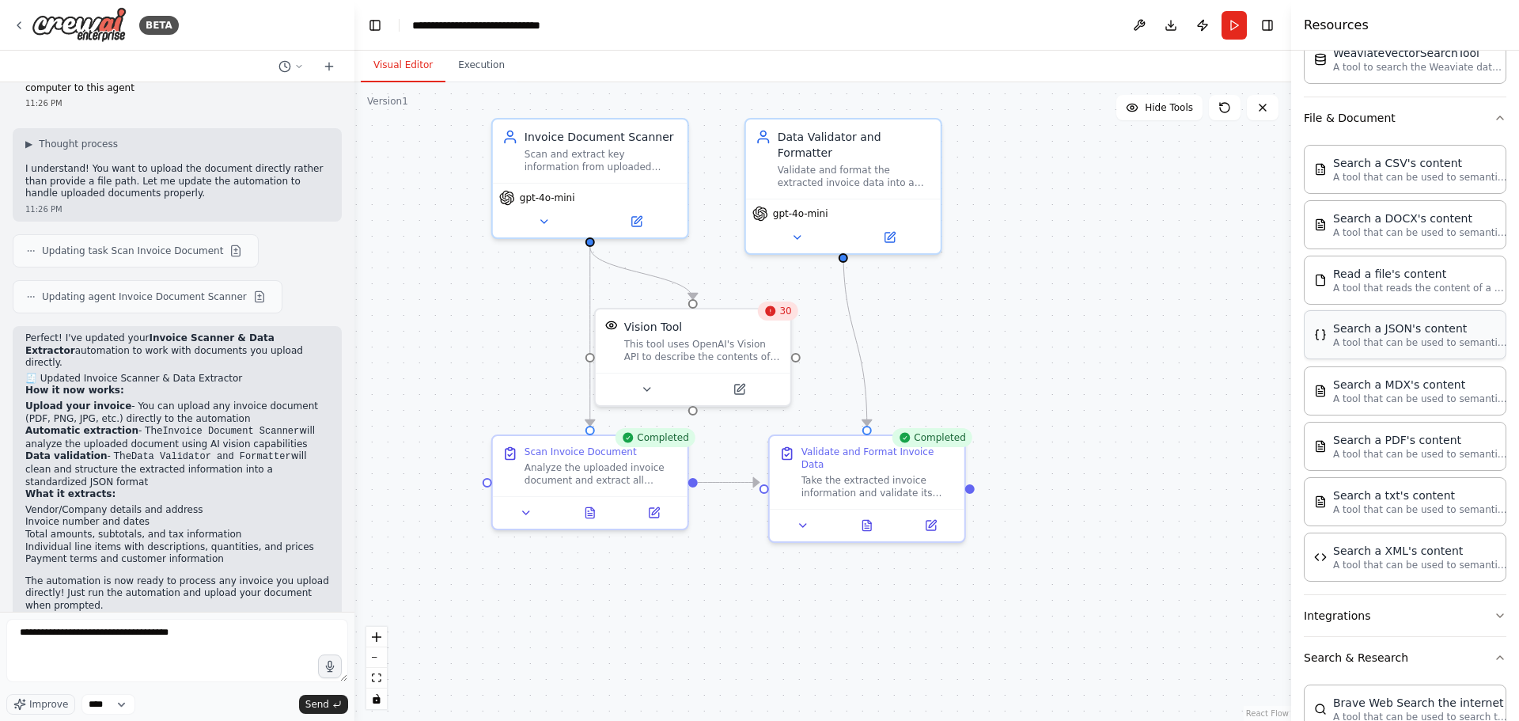
scroll to position [904, 0]
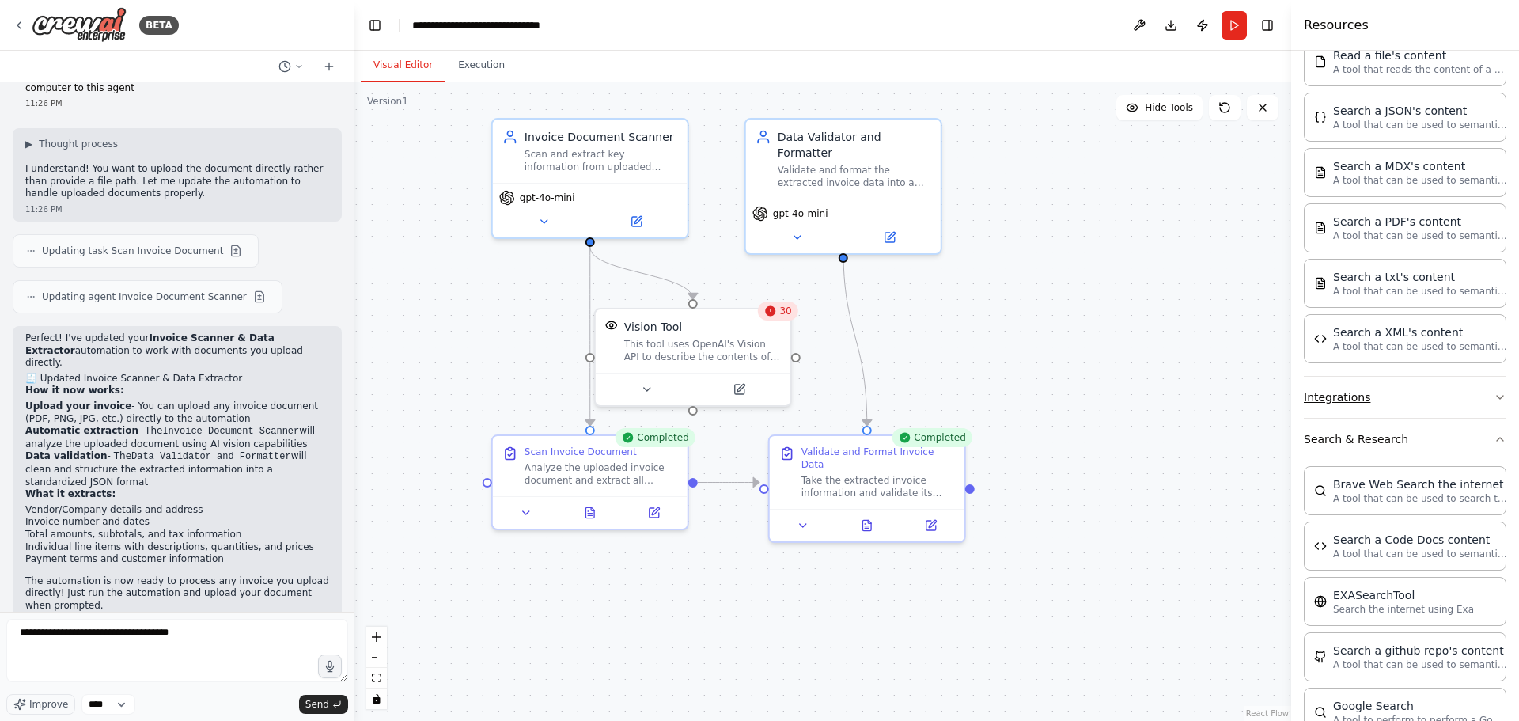
click at [1373, 387] on button "Integrations" at bounding box center [1405, 397] width 203 height 41
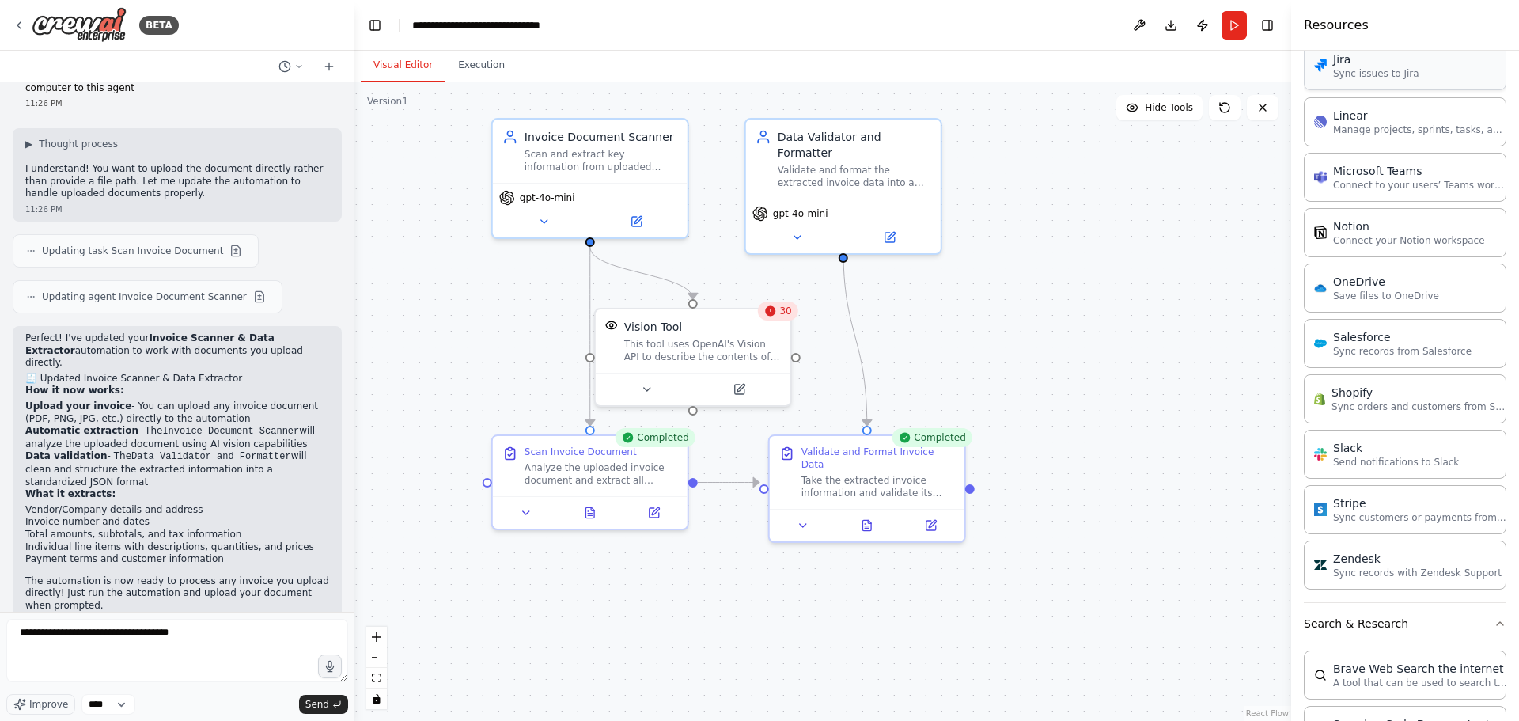
scroll to position [1853, 0]
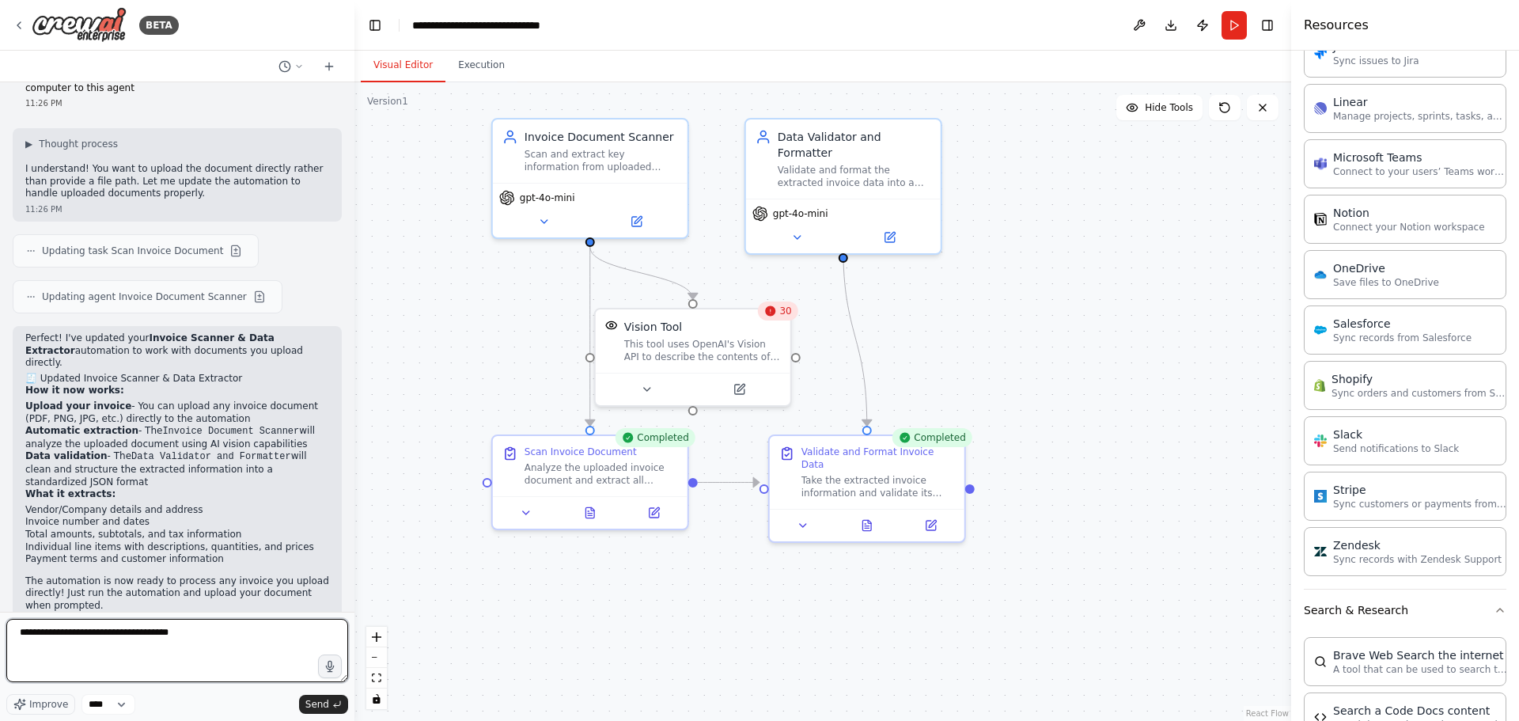
click at [111, 649] on textarea "**********" at bounding box center [177, 650] width 342 height 63
click at [263, 638] on textarea "**********" at bounding box center [177, 650] width 342 height 63
click at [1233, 28] on button "Run" at bounding box center [1234, 25] width 25 height 28
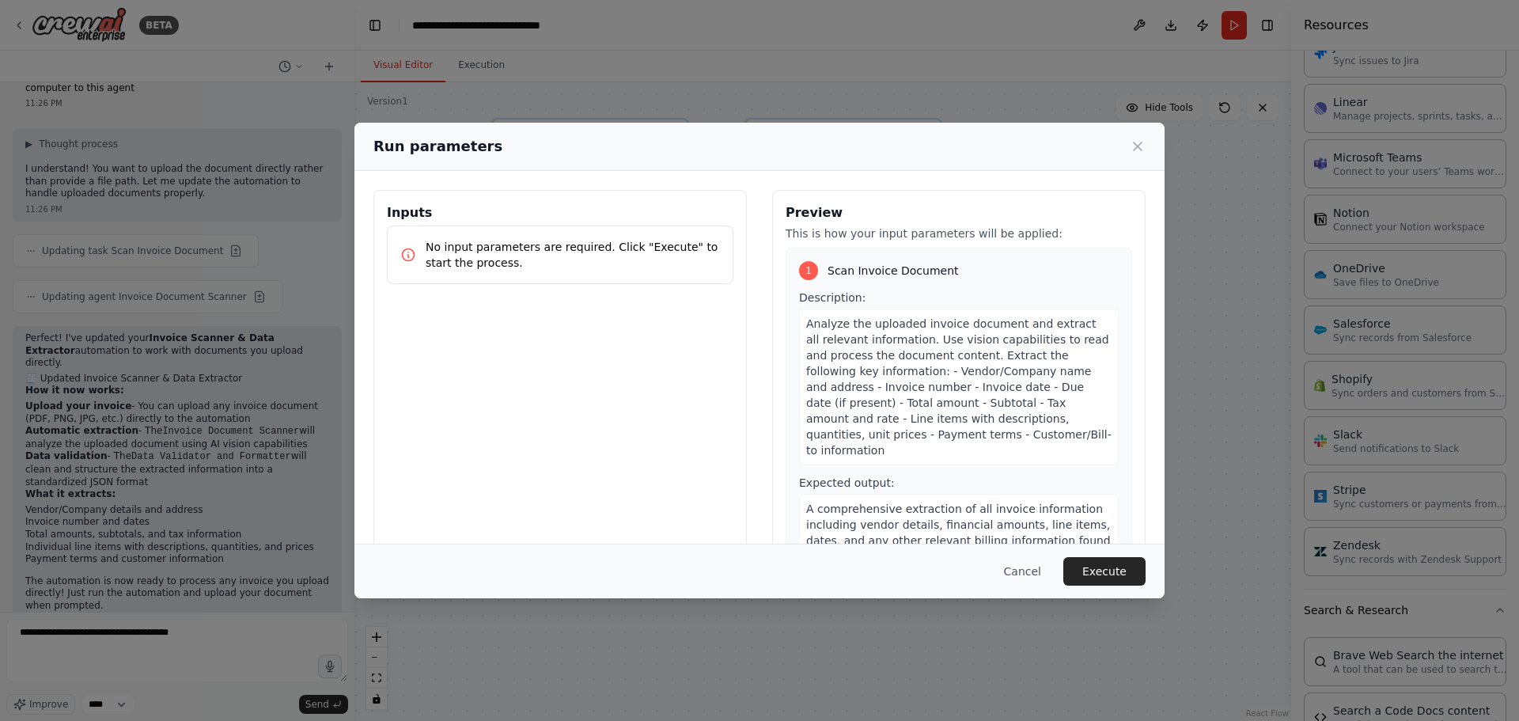
click at [542, 241] on p "No input parameters are required. Click "Execute" to start the process." at bounding box center [573, 255] width 294 height 32
click at [1140, 154] on icon at bounding box center [1138, 146] width 16 height 16
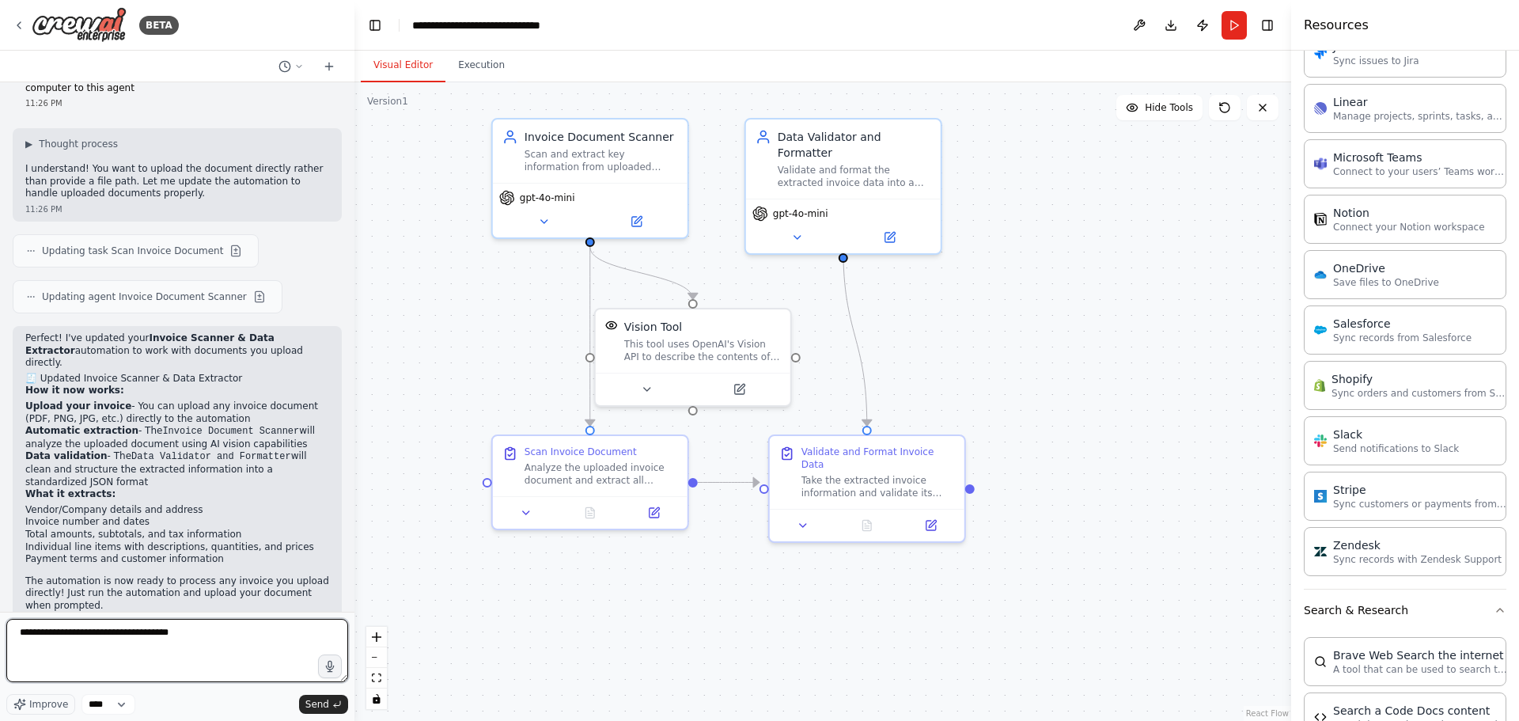
click at [229, 645] on textarea "**********" at bounding box center [177, 650] width 342 height 63
click at [225, 641] on textarea "**********" at bounding box center [177, 650] width 342 height 63
click at [224, 639] on textarea "**********" at bounding box center [177, 650] width 342 height 63
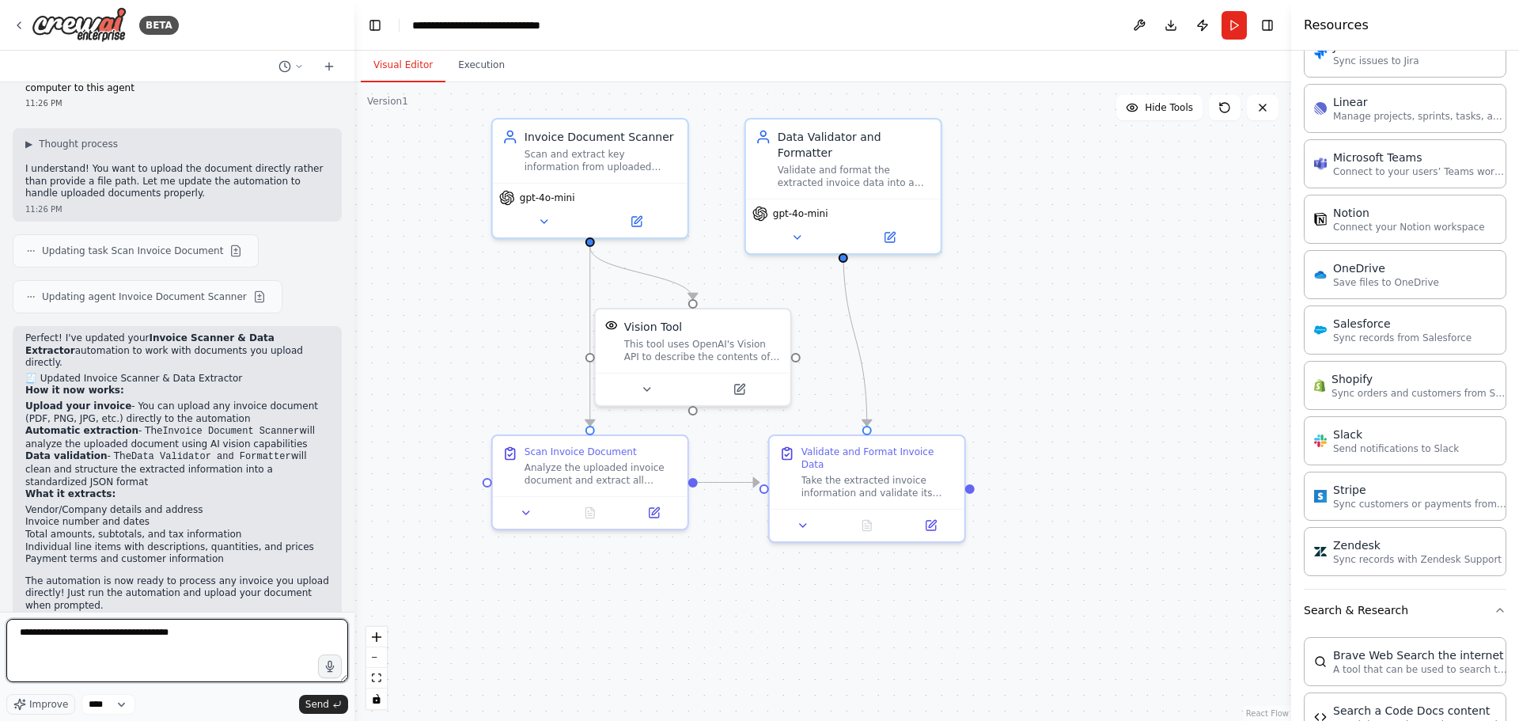
click at [224, 639] on textarea "**********" at bounding box center [177, 650] width 342 height 63
click at [210, 631] on textarea "**********" at bounding box center [177, 650] width 342 height 63
type textarea "**********"
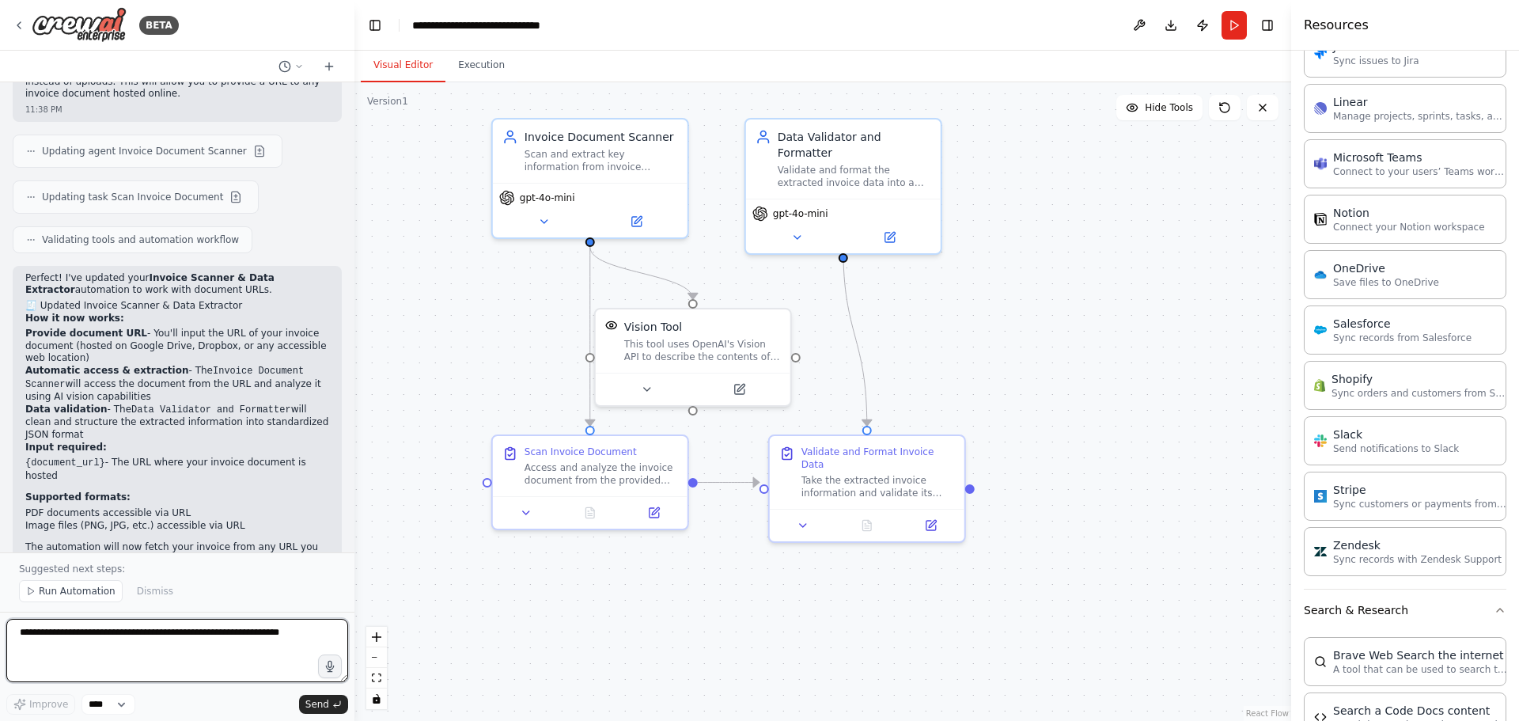
scroll to position [2854, 0]
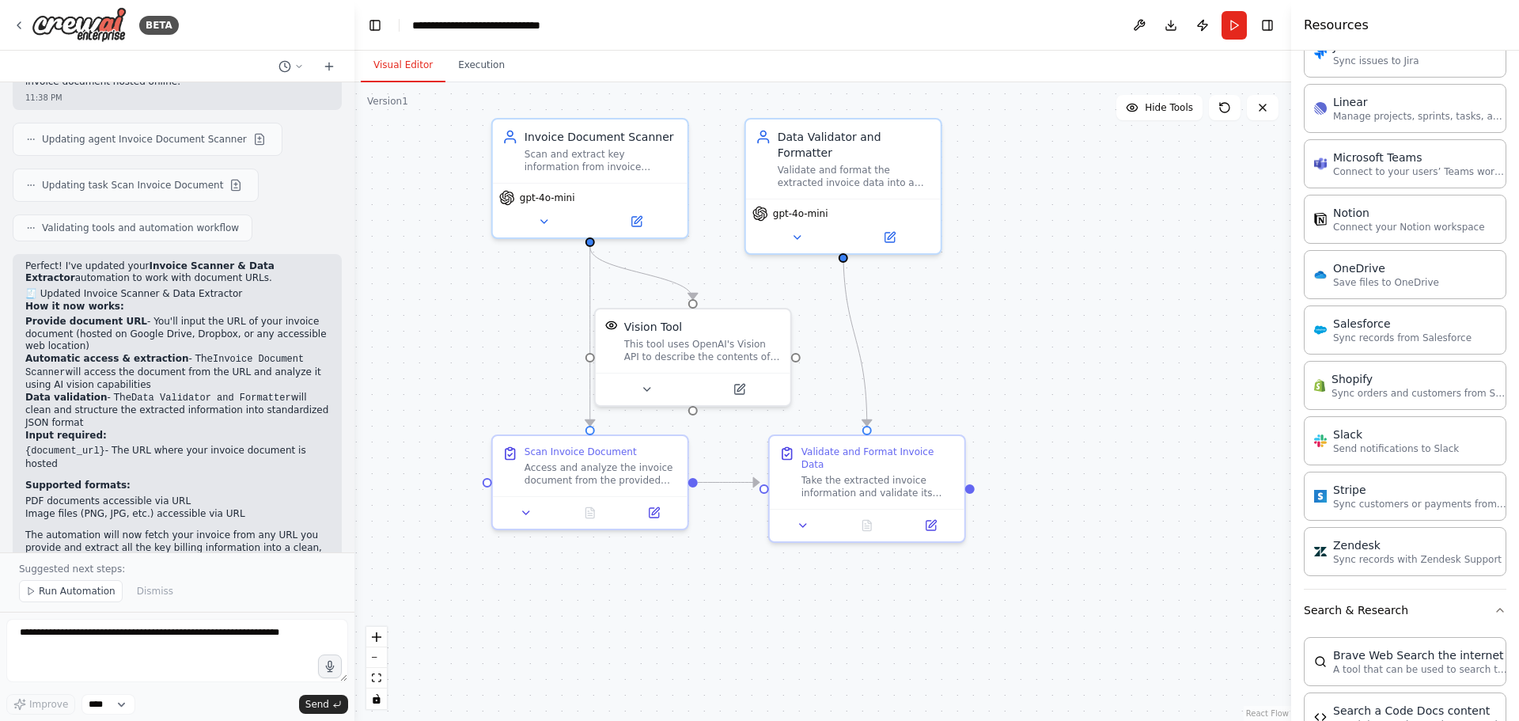
click at [96, 589] on span "Run Automation" at bounding box center [77, 591] width 77 height 13
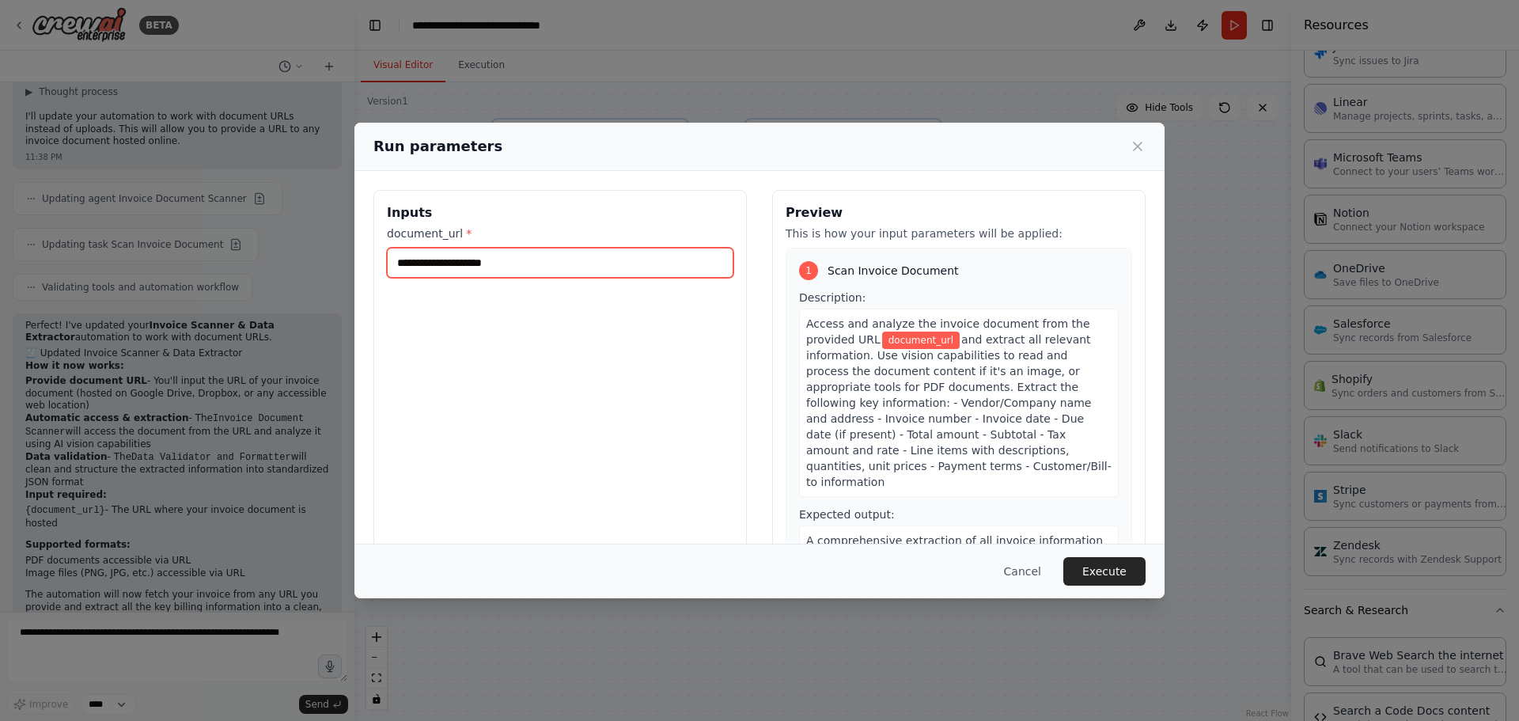
click at [501, 259] on input "document_url *" at bounding box center [560, 263] width 347 height 30
paste input "**********"
type input "**********"
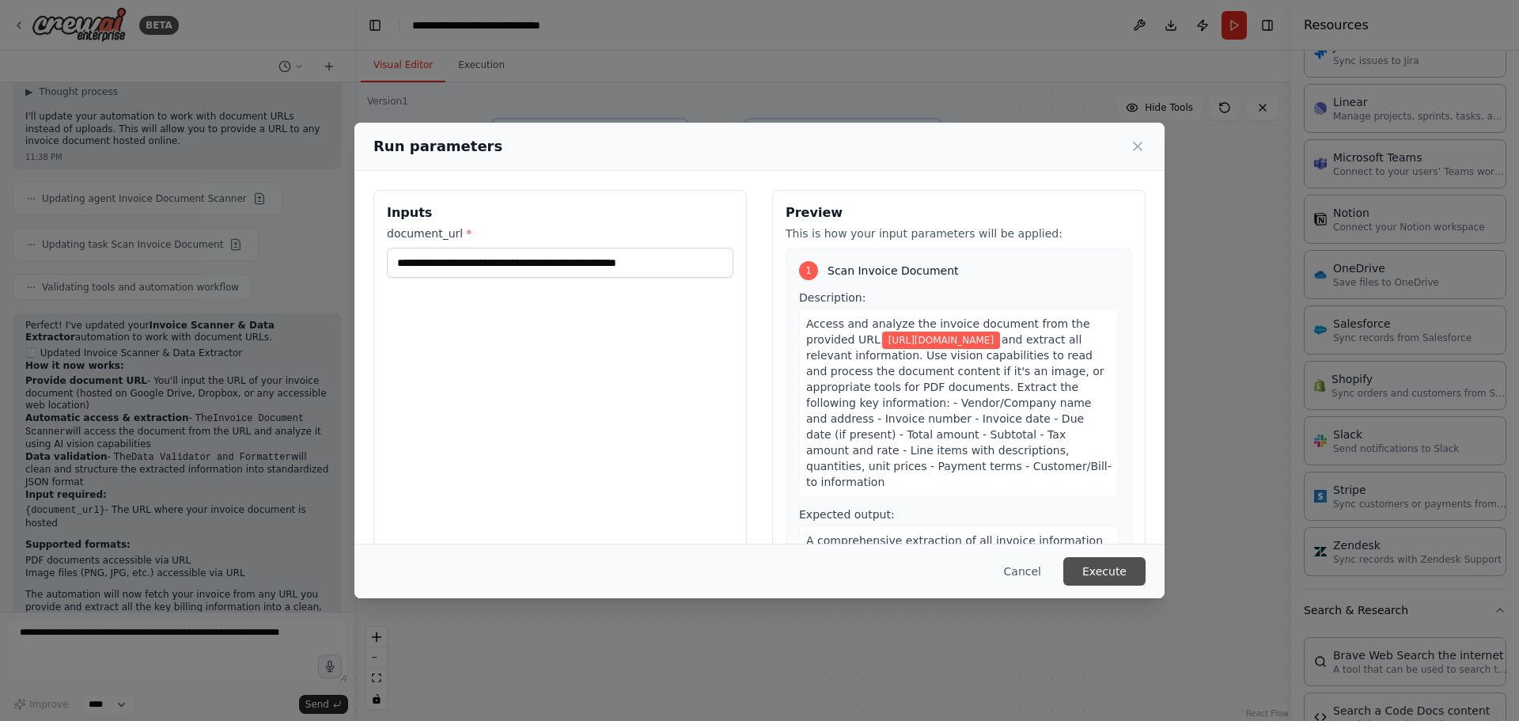
click at [1107, 578] on button "Execute" at bounding box center [1104, 571] width 82 height 28
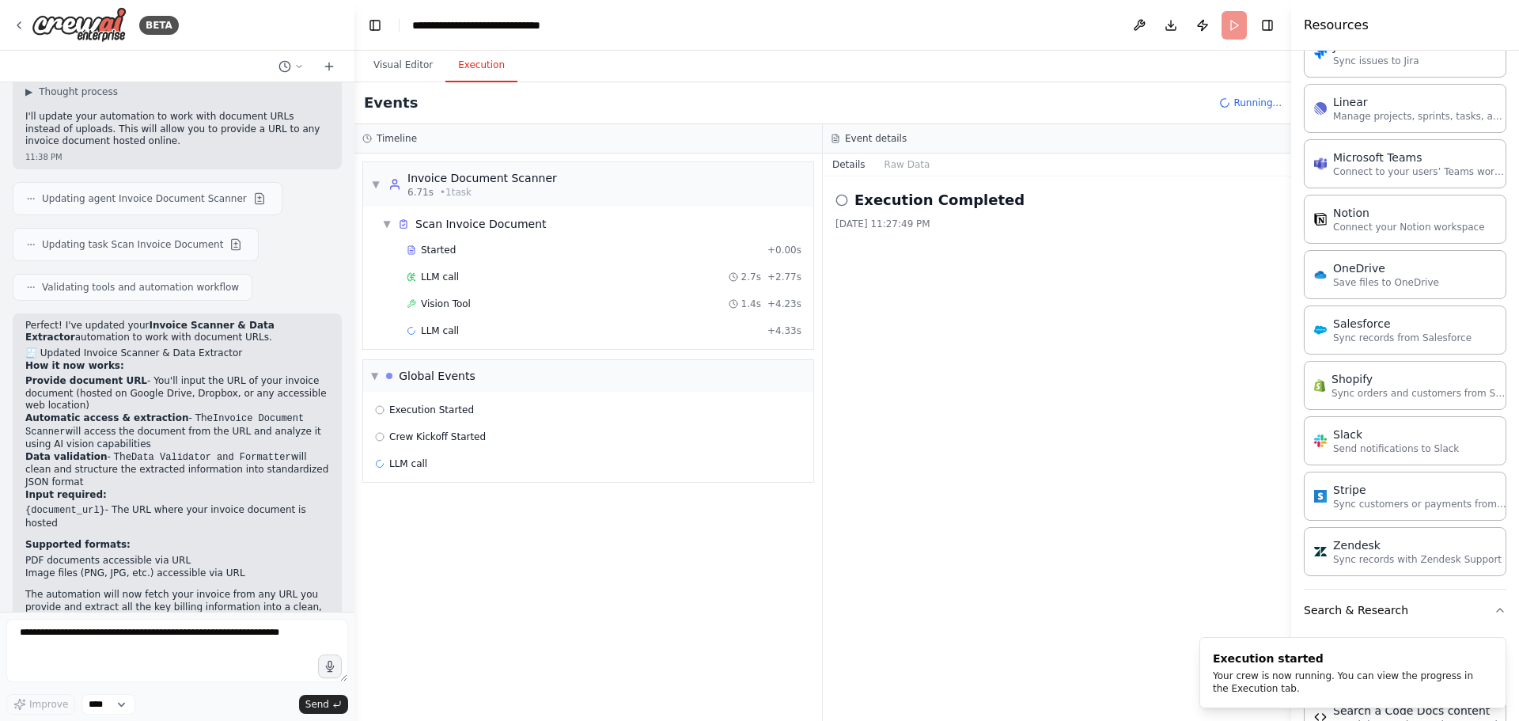
click at [483, 60] on button "Execution" at bounding box center [481, 65] width 72 height 33
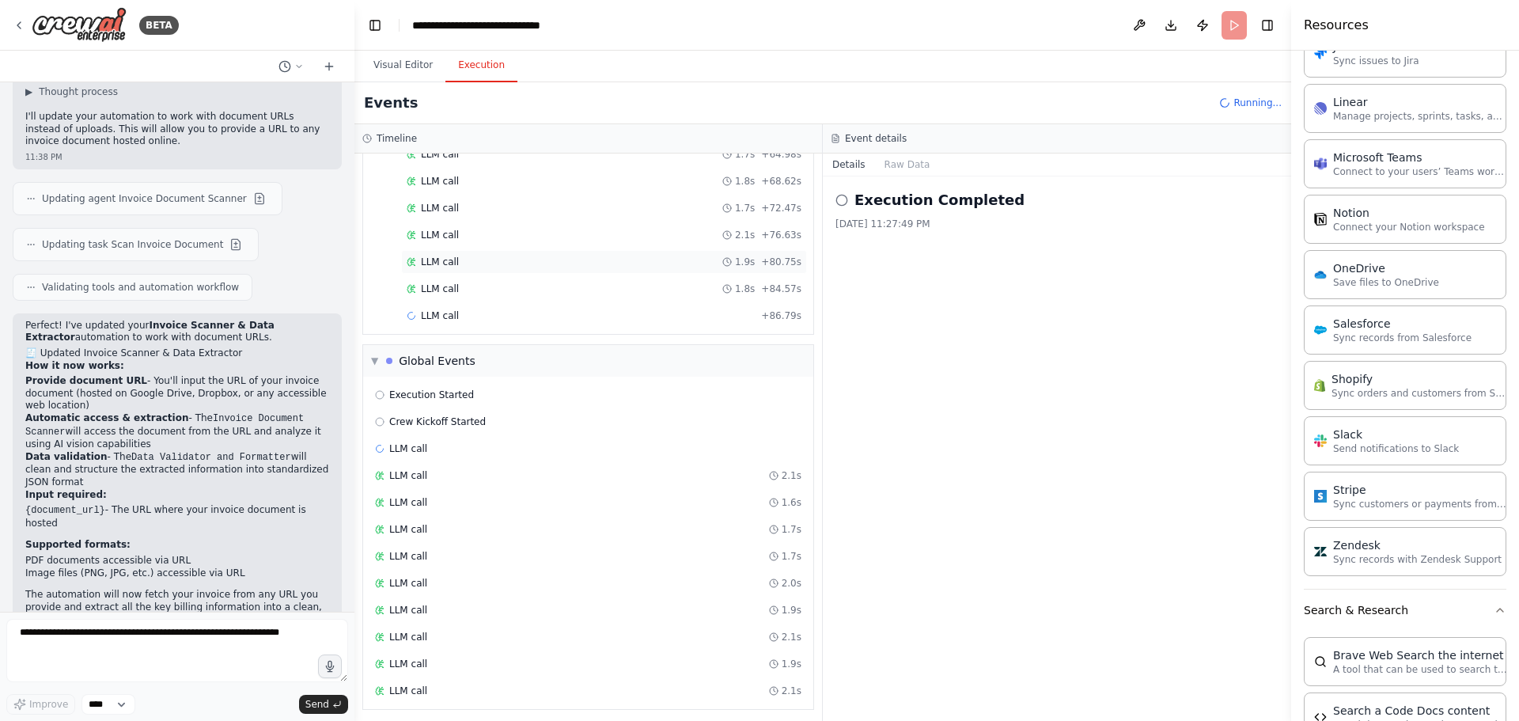
scroll to position [882, 0]
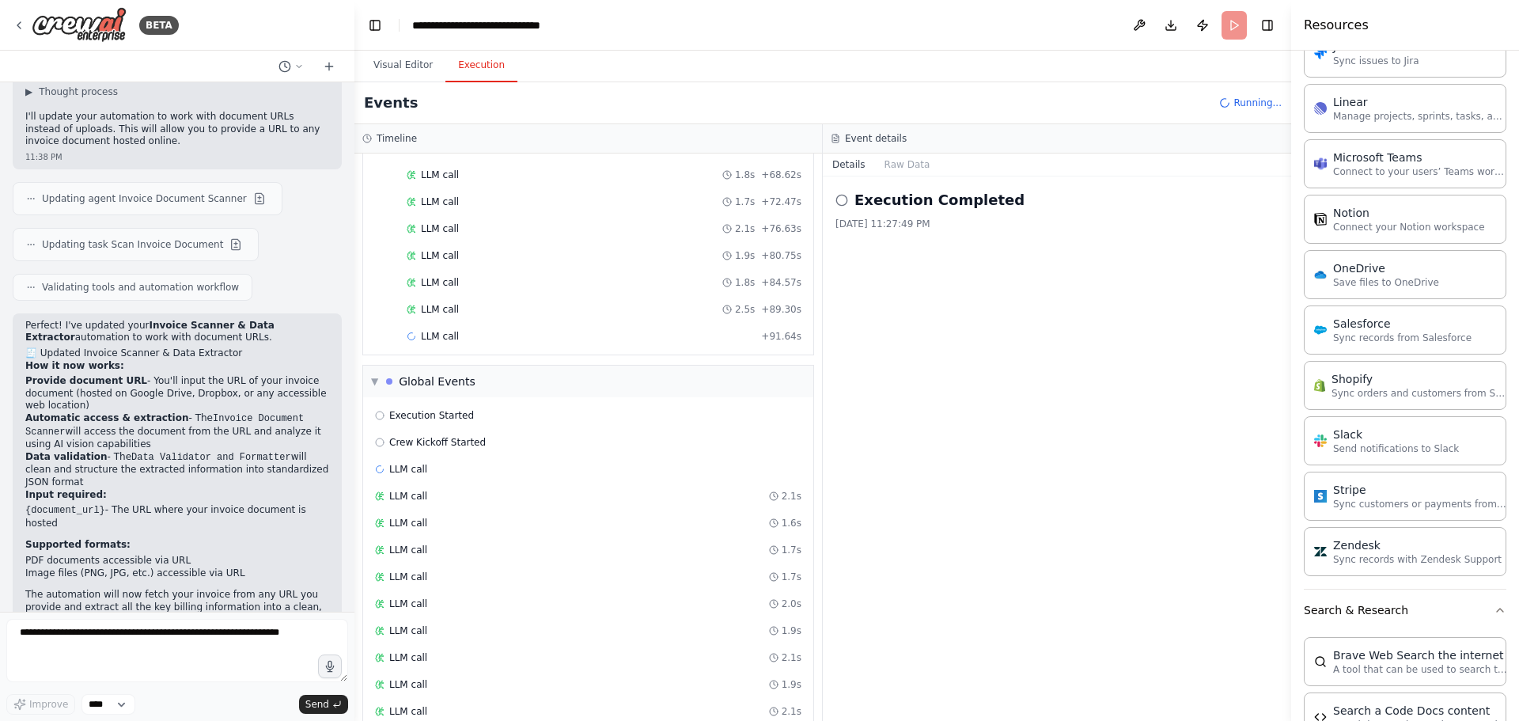
click at [446, 359] on div "▼ Invoice Document Scanner 6.71s • 1 task ▼ Scan Invoice Document Started + 0.0…" at bounding box center [588, 437] width 468 height 567
click at [461, 383] on div "Global Events" at bounding box center [437, 381] width 77 height 16
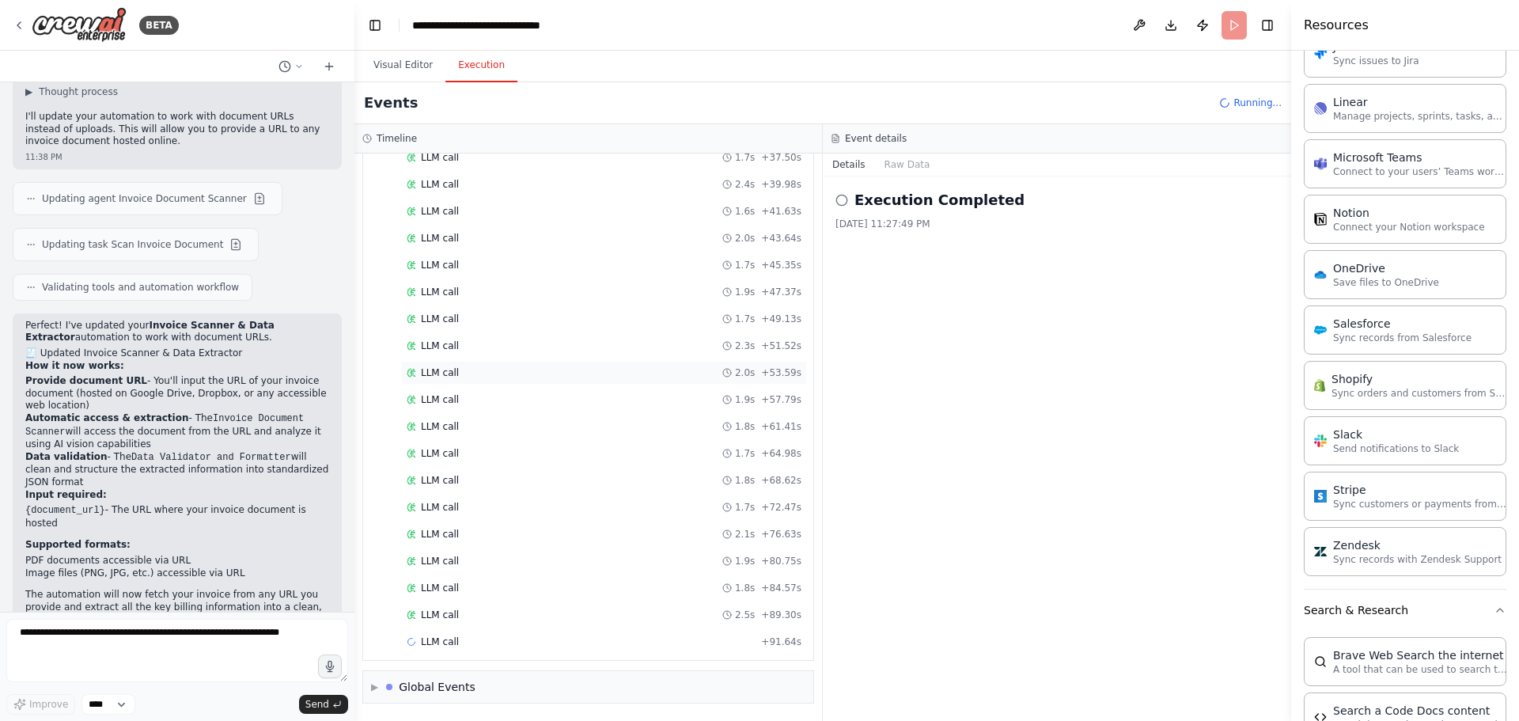
scroll to position [577, 0]
click at [481, 683] on div "▶ Global Events" at bounding box center [588, 687] width 450 height 32
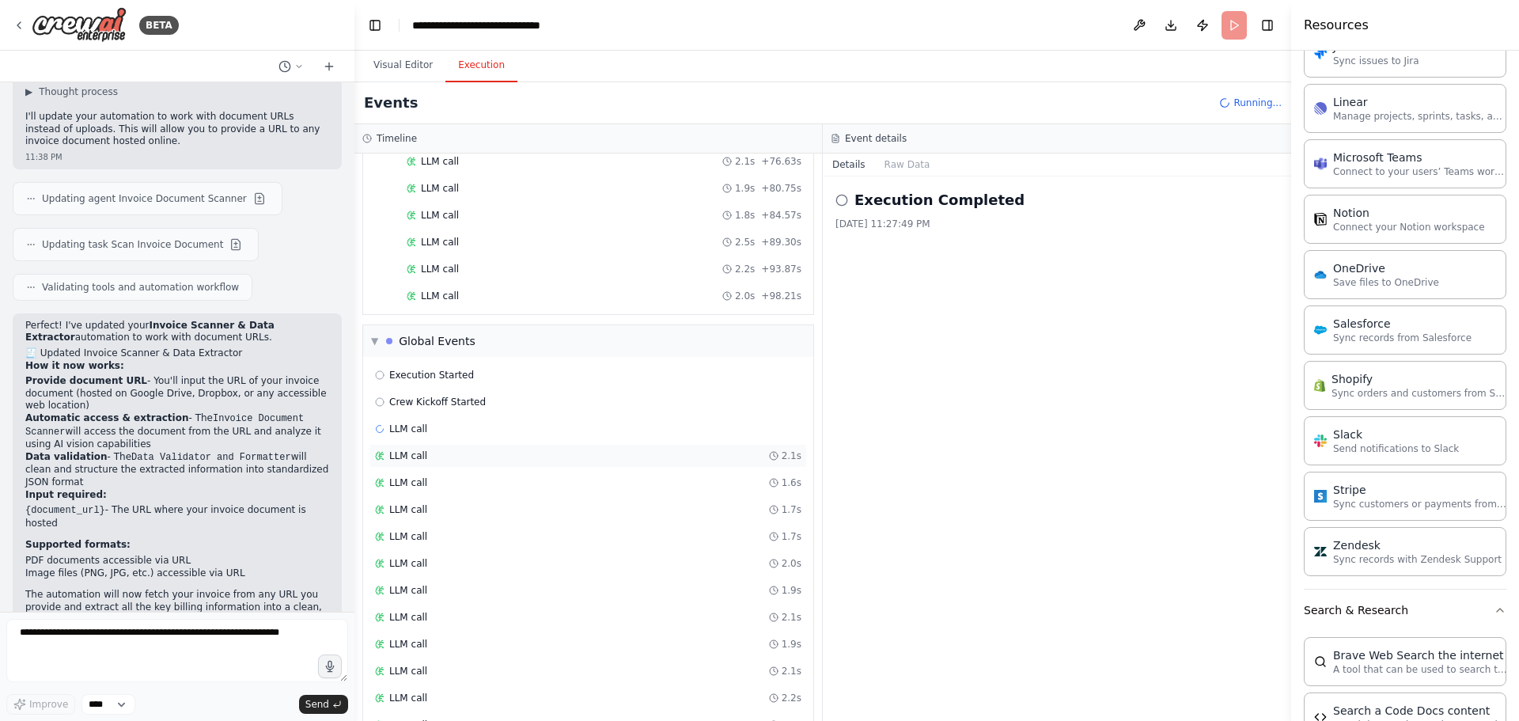
scroll to position [990, 0]
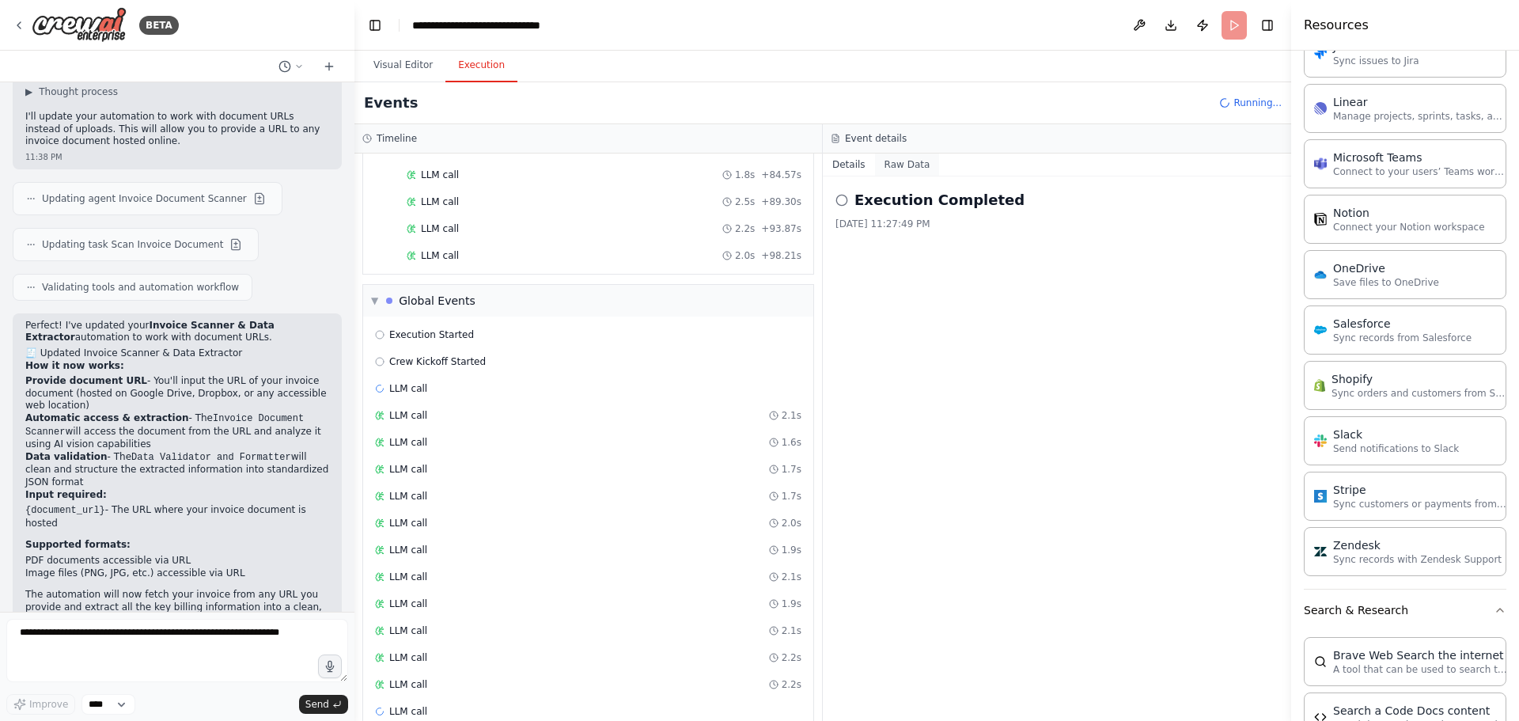
click at [891, 171] on button "Raw Data" at bounding box center [907, 165] width 65 height 22
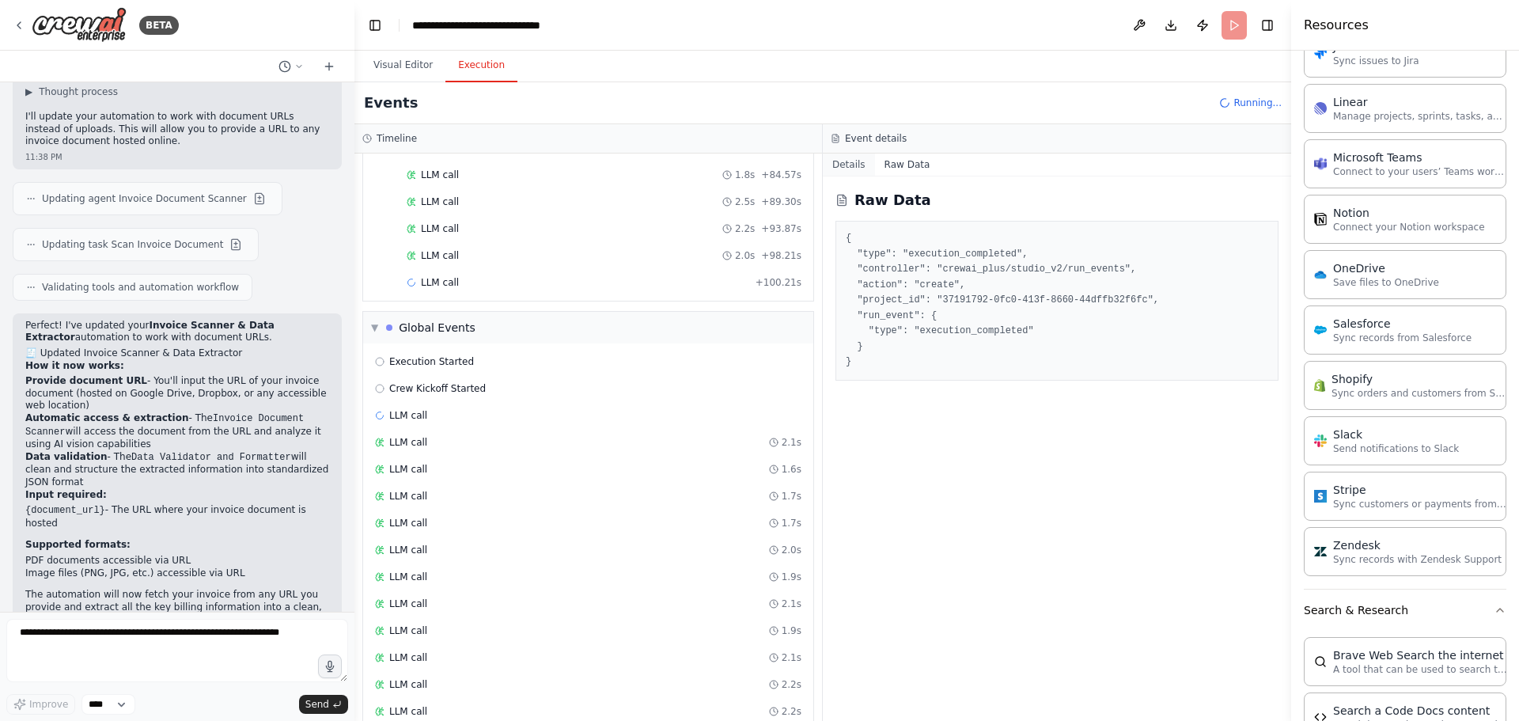
click at [851, 159] on button "Details" at bounding box center [849, 165] width 52 height 22
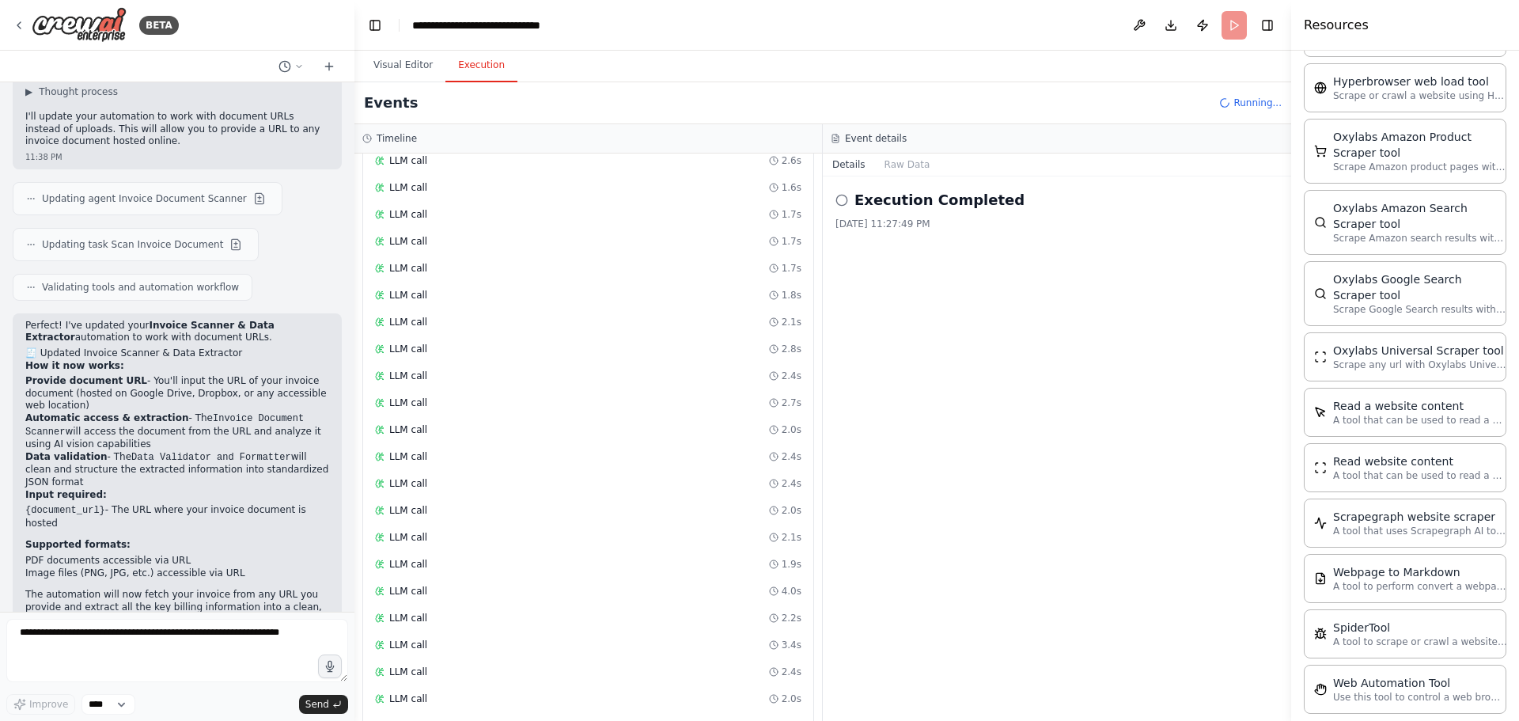
scroll to position [4057, 0]
click at [413, 49] on button "Visual Editor" at bounding box center [403, 65] width 85 height 33
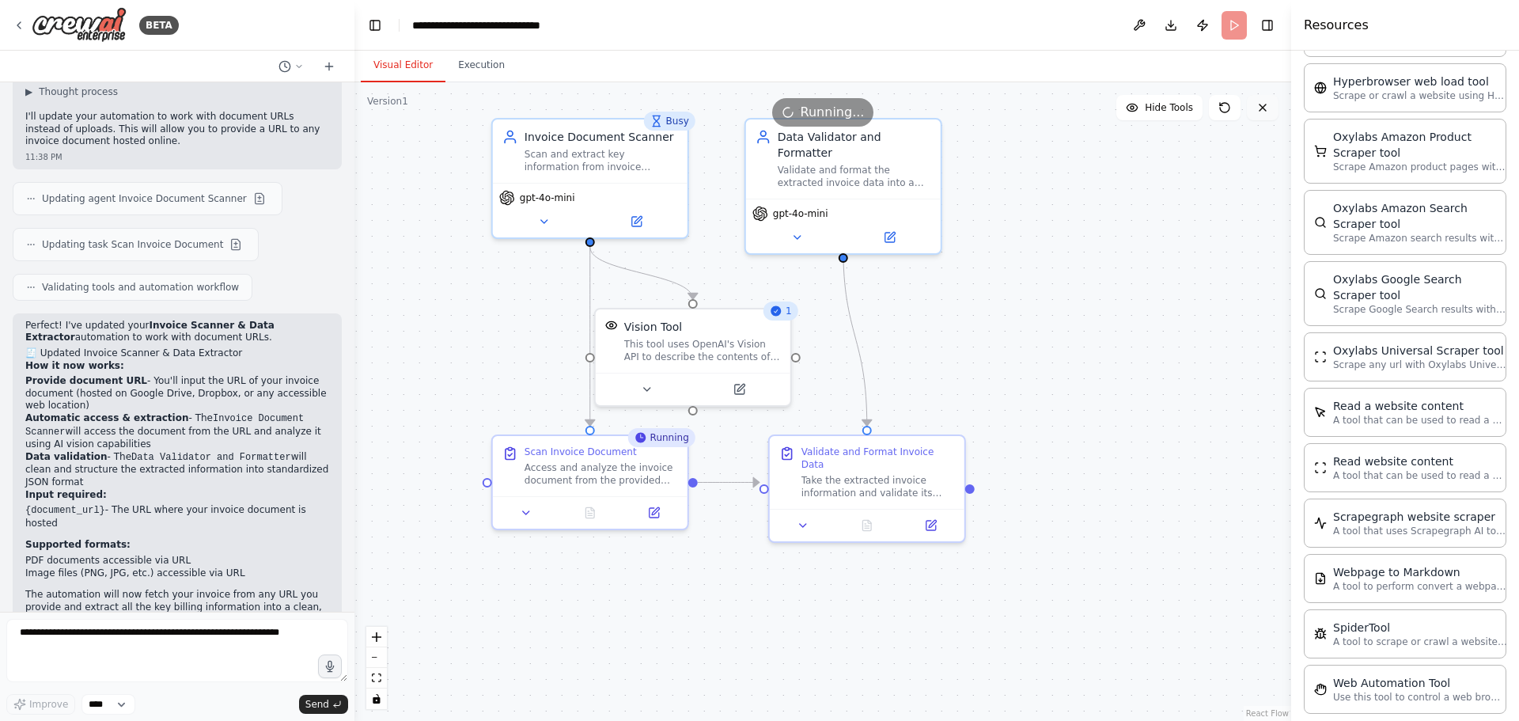
click at [1261, 115] on button at bounding box center [1263, 107] width 32 height 25
click at [1241, 28] on header "**********" at bounding box center [822, 25] width 937 height 51
click at [1253, 119] on button at bounding box center [1263, 107] width 32 height 25
click at [1259, 116] on button at bounding box center [1263, 107] width 32 height 25
click at [647, 487] on div "Scan Invoice Document Access and analyze the invoice document from the provided…" at bounding box center [590, 463] width 195 height 60
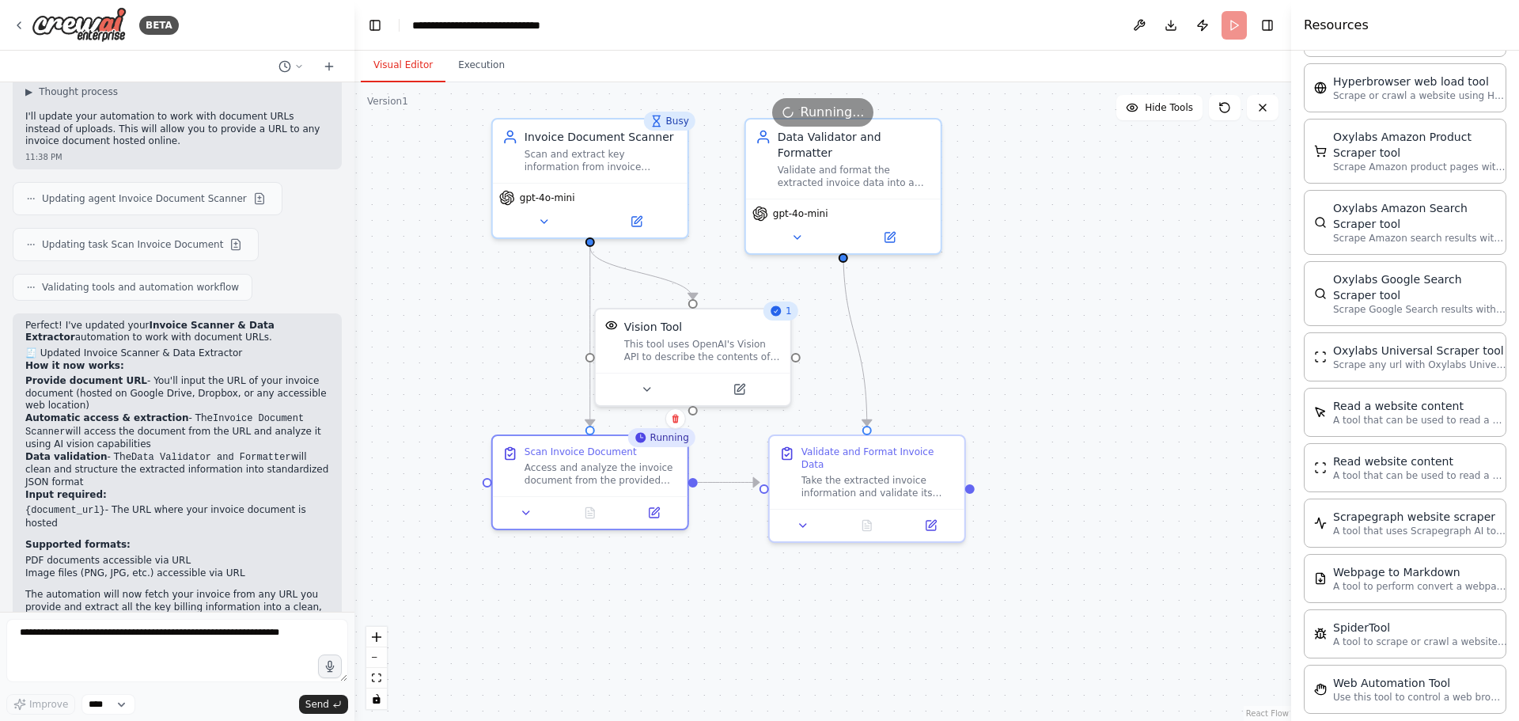
click at [487, 491] on div ".deletable-edge-delete-btn { width: 20px; height: 20px; border: 0px solid #ffff…" at bounding box center [822, 401] width 937 height 639
click at [638, 453] on div "Scan Invoice Document" at bounding box center [602, 448] width 154 height 13
click at [677, 417] on icon at bounding box center [676, 419] width 6 height 9
click at [647, 409] on button "Confirm" at bounding box center [630, 418] width 56 height 19
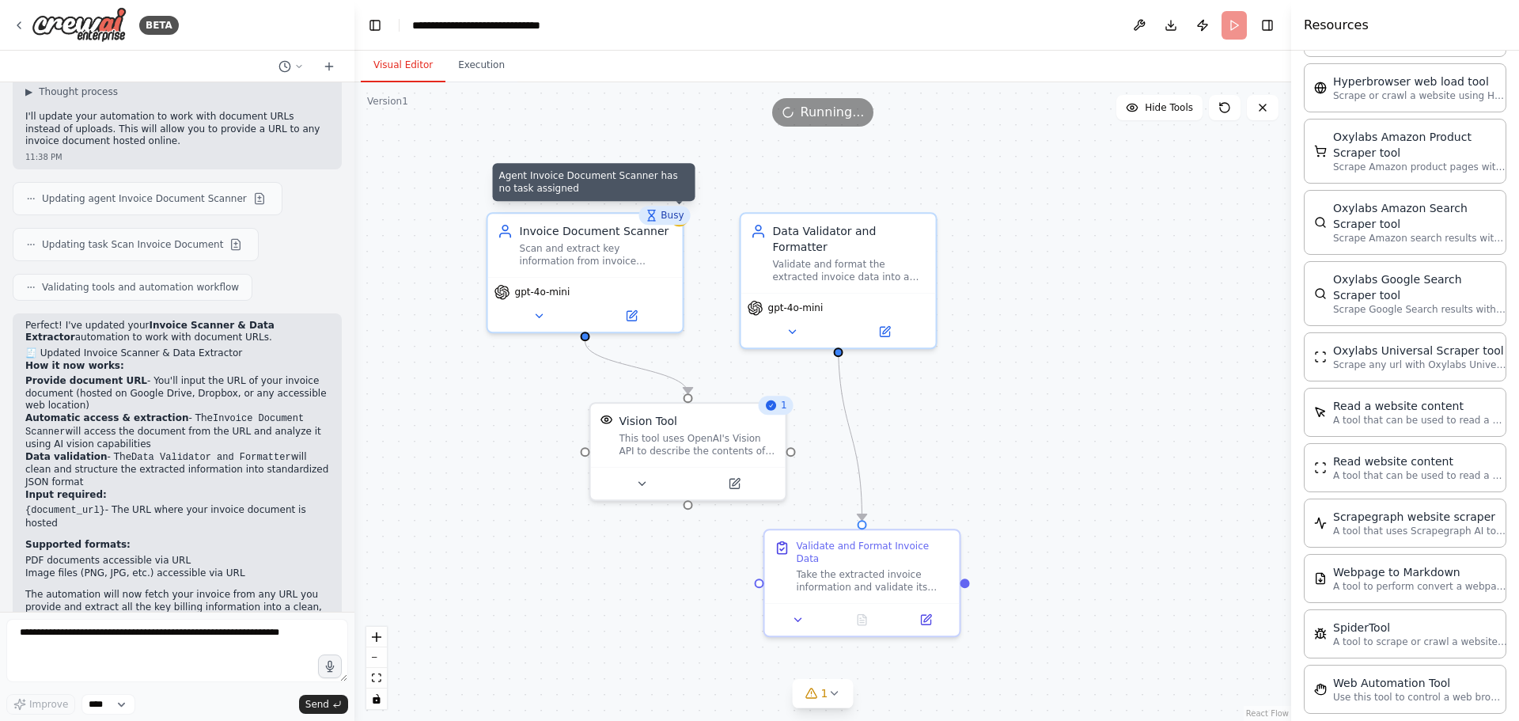
drag, startPoint x: 709, startPoint y: 270, endPoint x: 710, endPoint y: 232, distance: 38.0
click at [710, 232] on div ".deletable-edge-delete-btn { width: 20px; height: 20px; border: 0px solid #ffff…" at bounding box center [822, 401] width 937 height 639
